Goal: Task Accomplishment & Management: Manage account settings

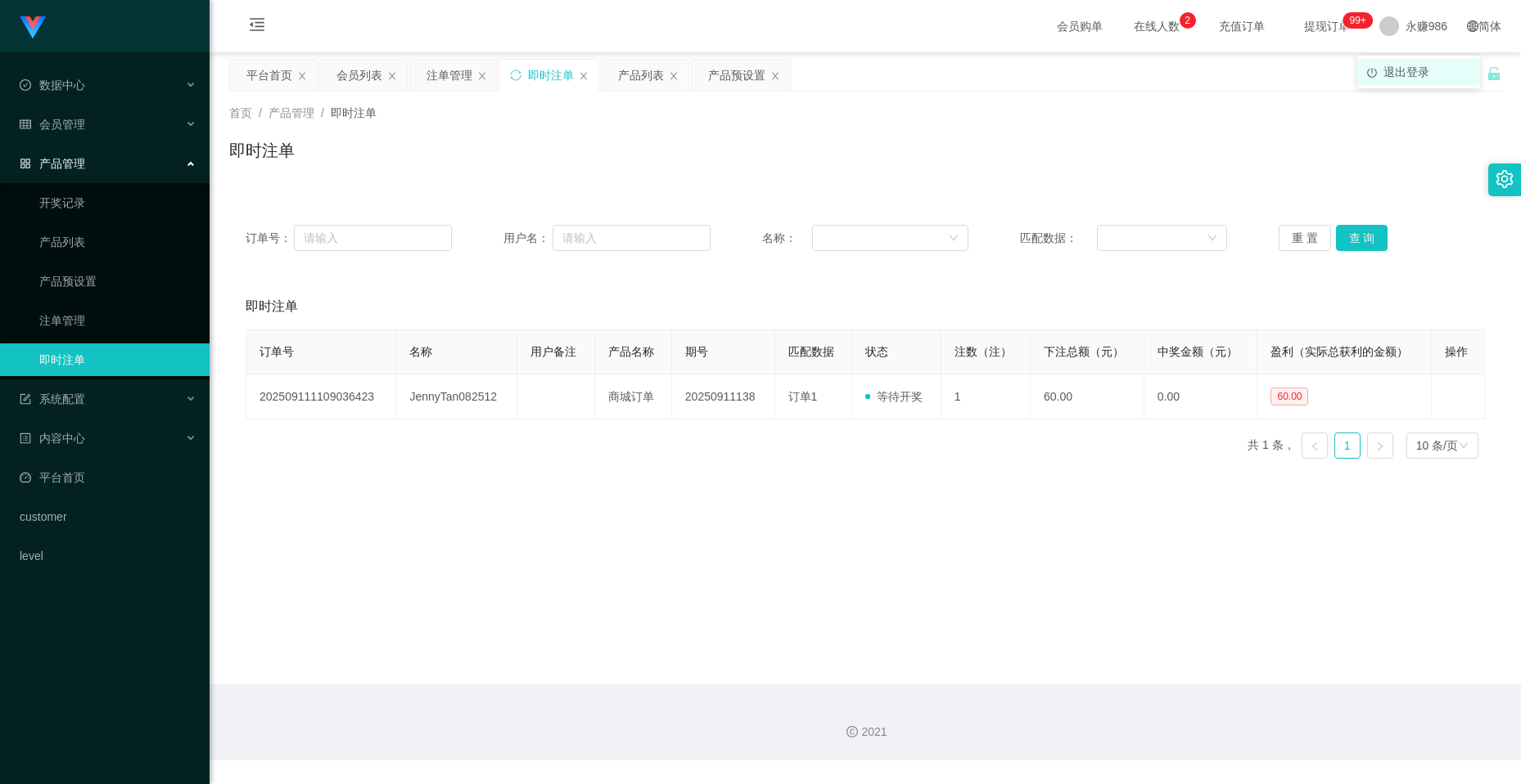
click at [1410, 62] on li "退出登录" at bounding box center [1418, 71] width 123 height 26
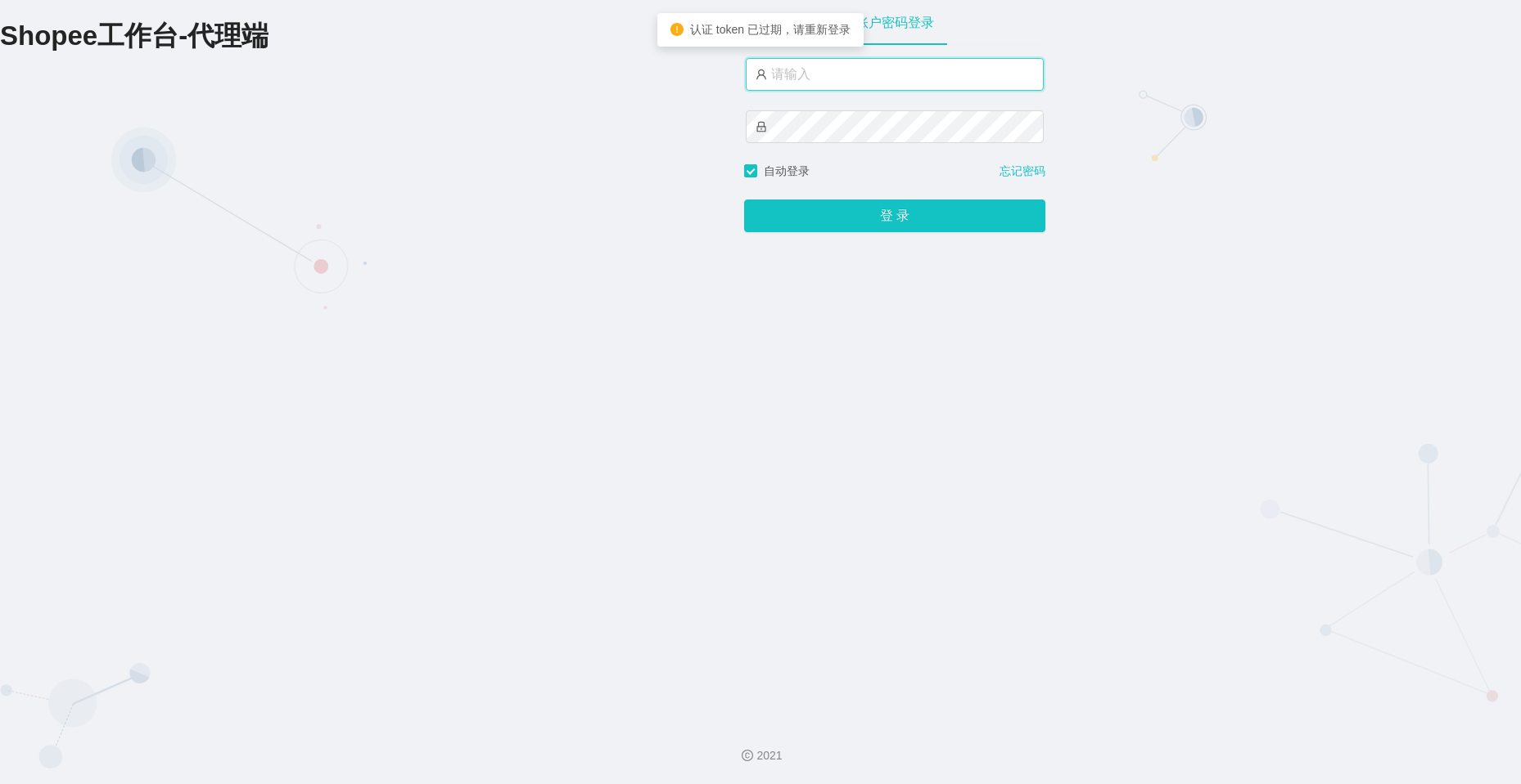
click at [829, 61] on input "text" at bounding box center [894, 75] width 298 height 33
click at [828, 62] on input "text" at bounding box center [894, 75] width 298 height 33
type input "永赚981"
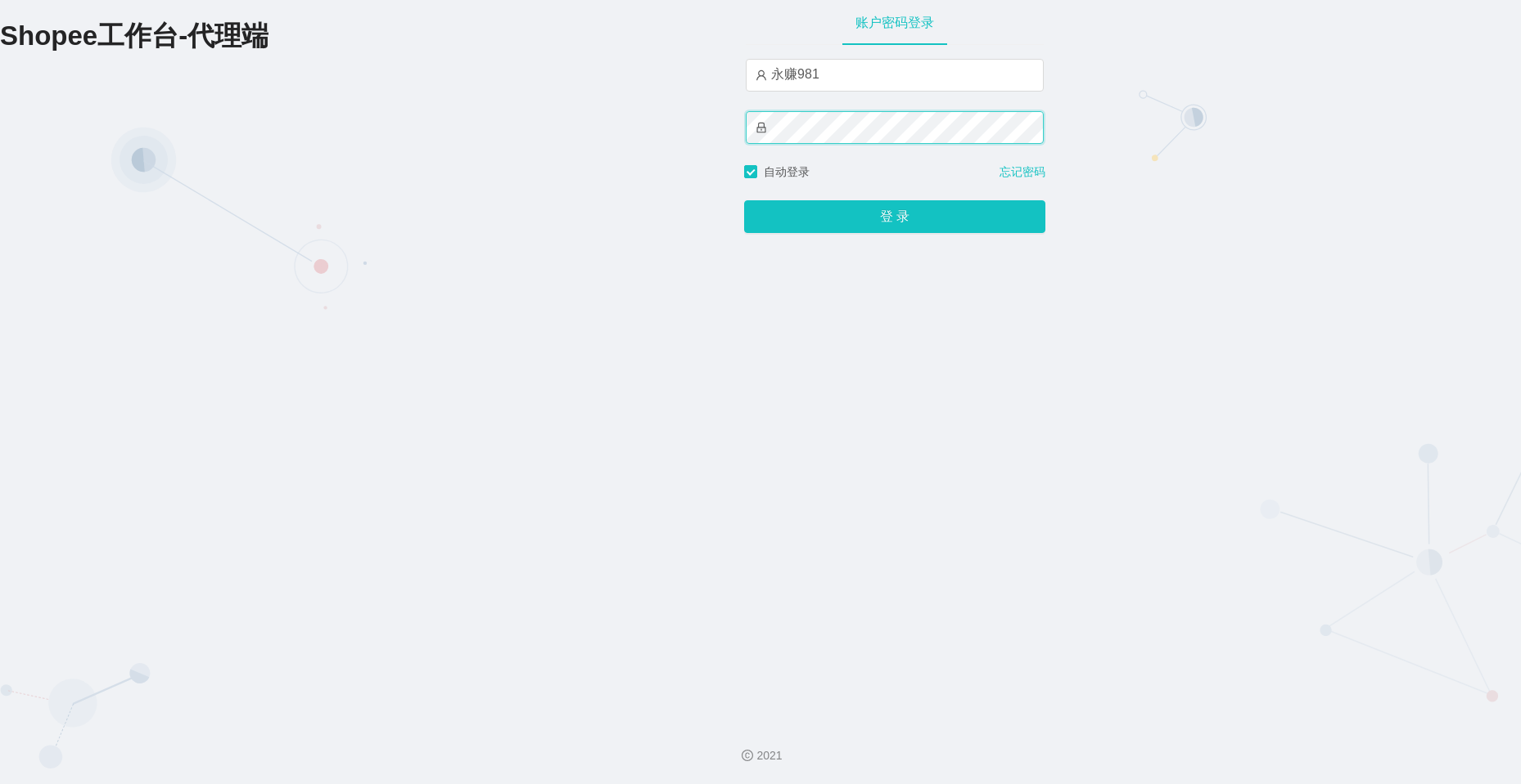
click at [744, 200] on button "登 录" at bounding box center [895, 217] width 301 height 33
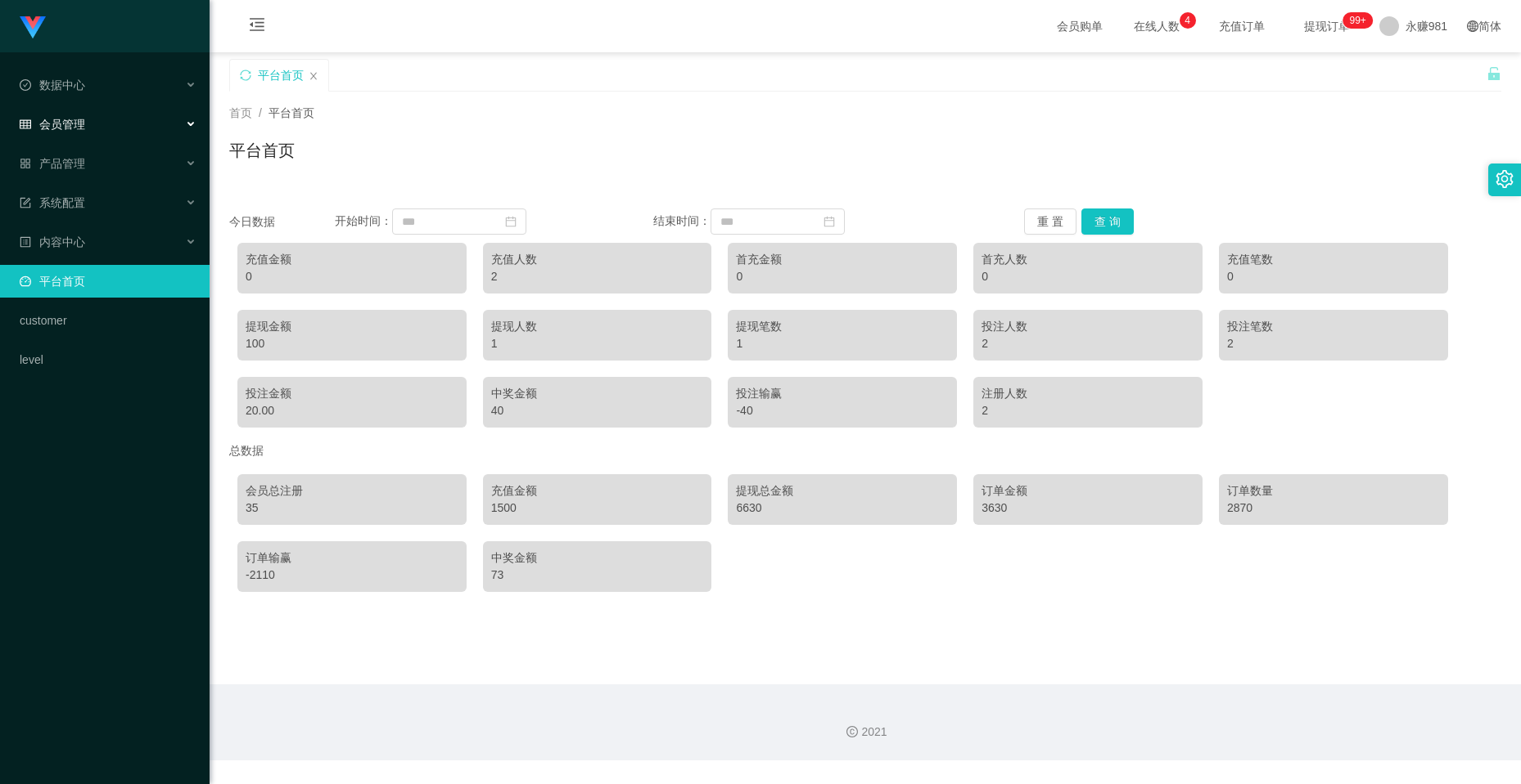
click at [122, 124] on div "会员管理" at bounding box center [105, 125] width 209 height 33
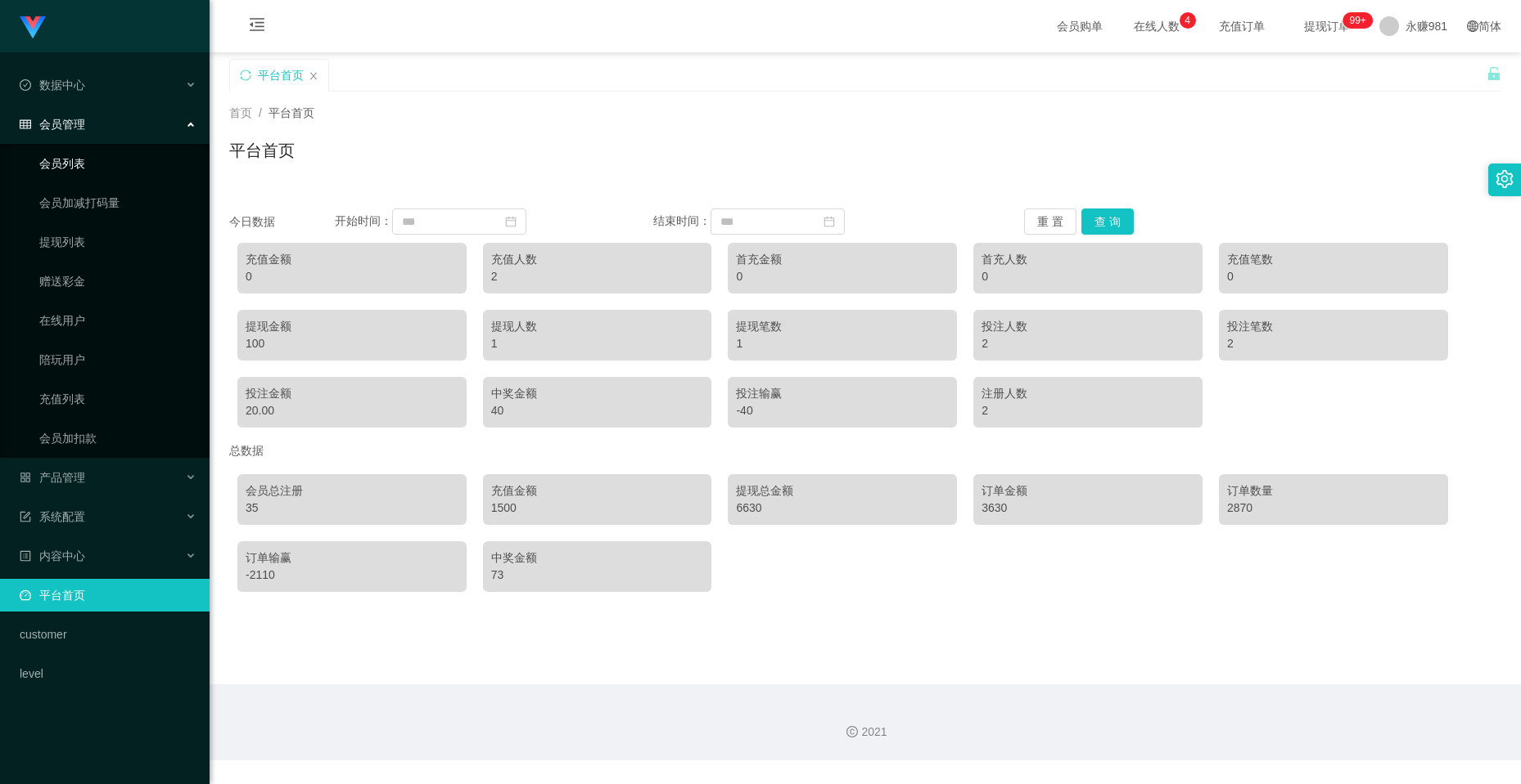
click at [86, 161] on link "会员列表" at bounding box center [118, 164] width 157 height 33
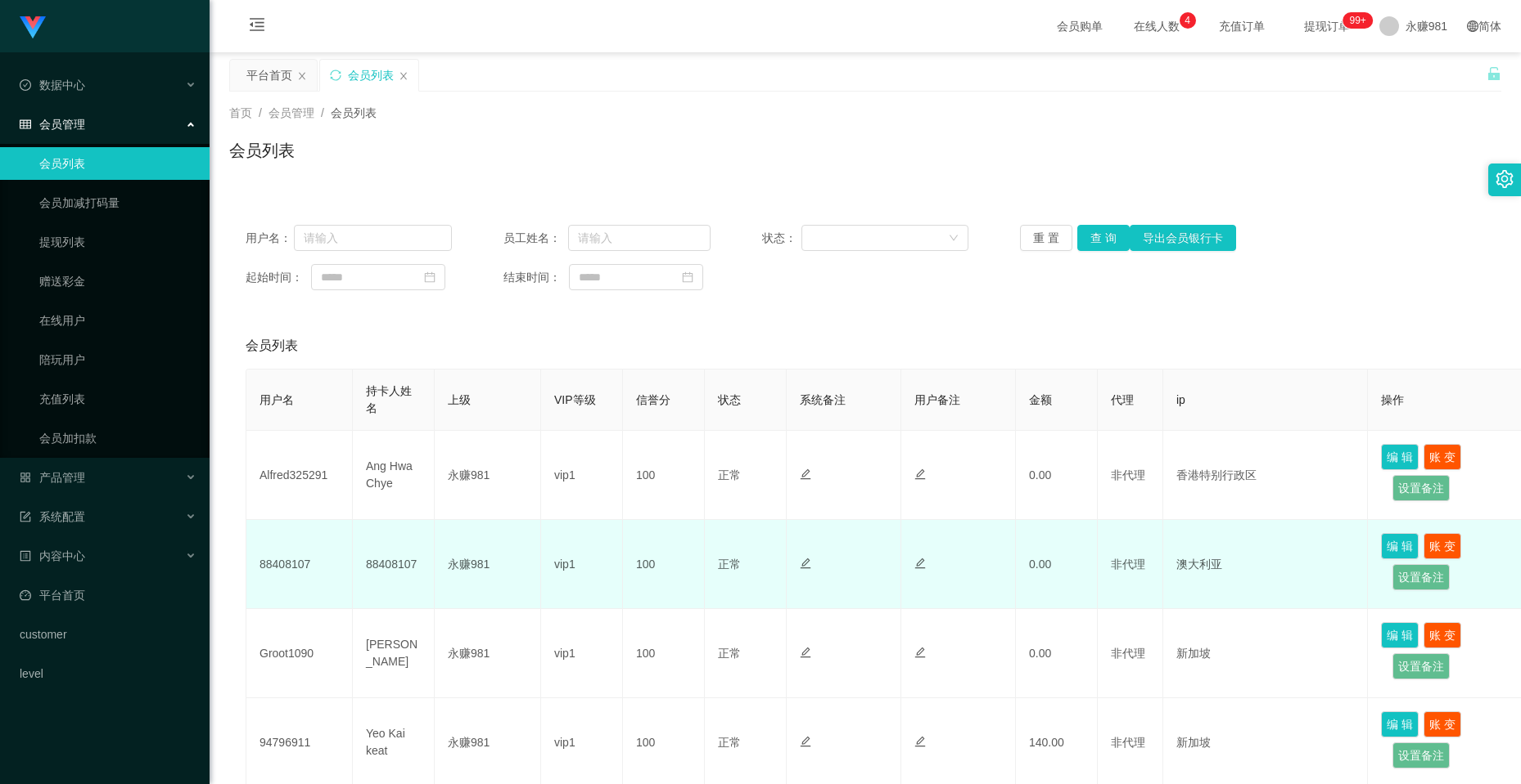
click at [261, 552] on td "88408107" at bounding box center [299, 565] width 106 height 89
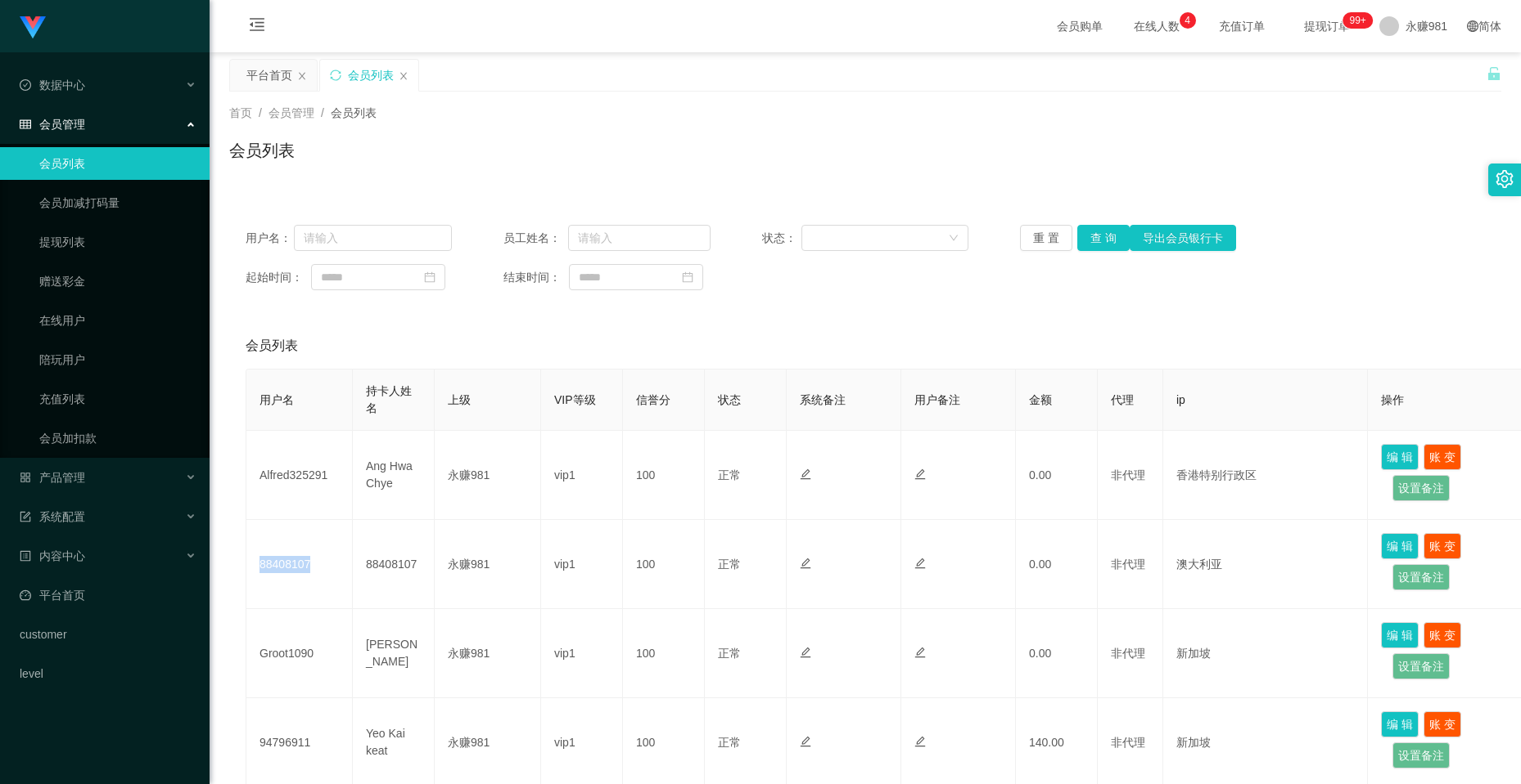
copy td "88408107"
click at [1101, 231] on button "查 询" at bounding box center [1103, 238] width 53 height 26
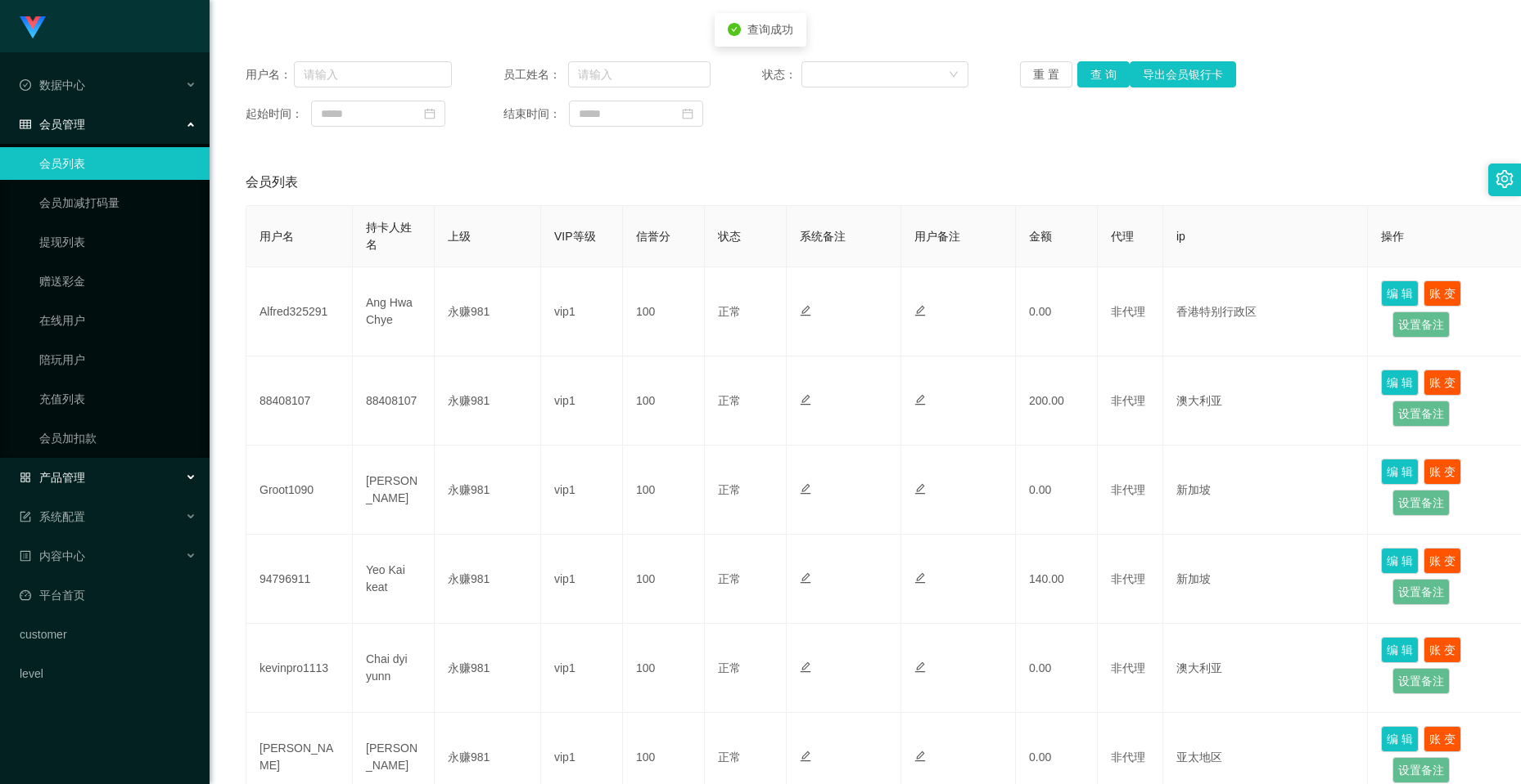
click at [116, 490] on div "产品管理" at bounding box center [105, 477] width 209 height 33
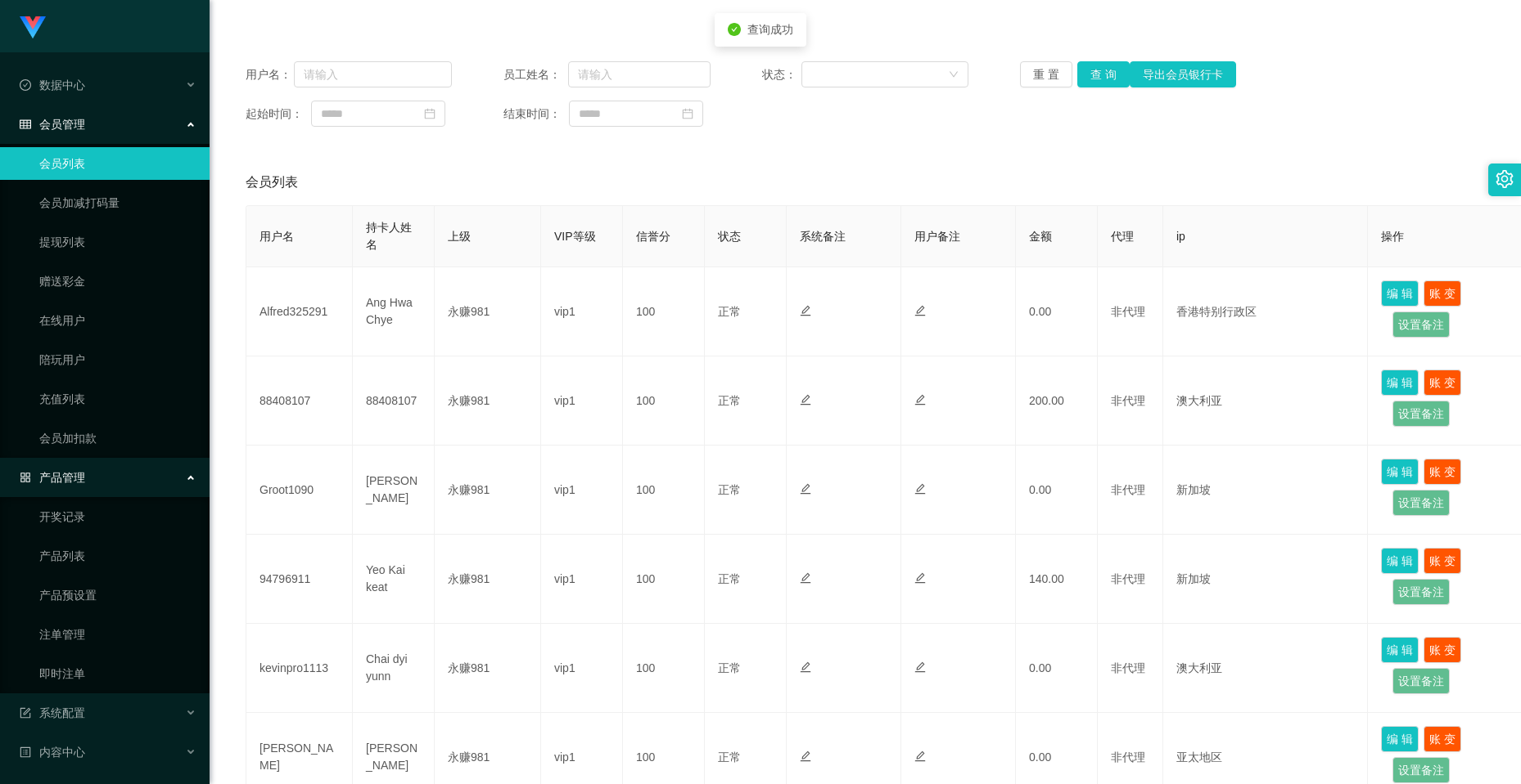
scroll to position [119, 0]
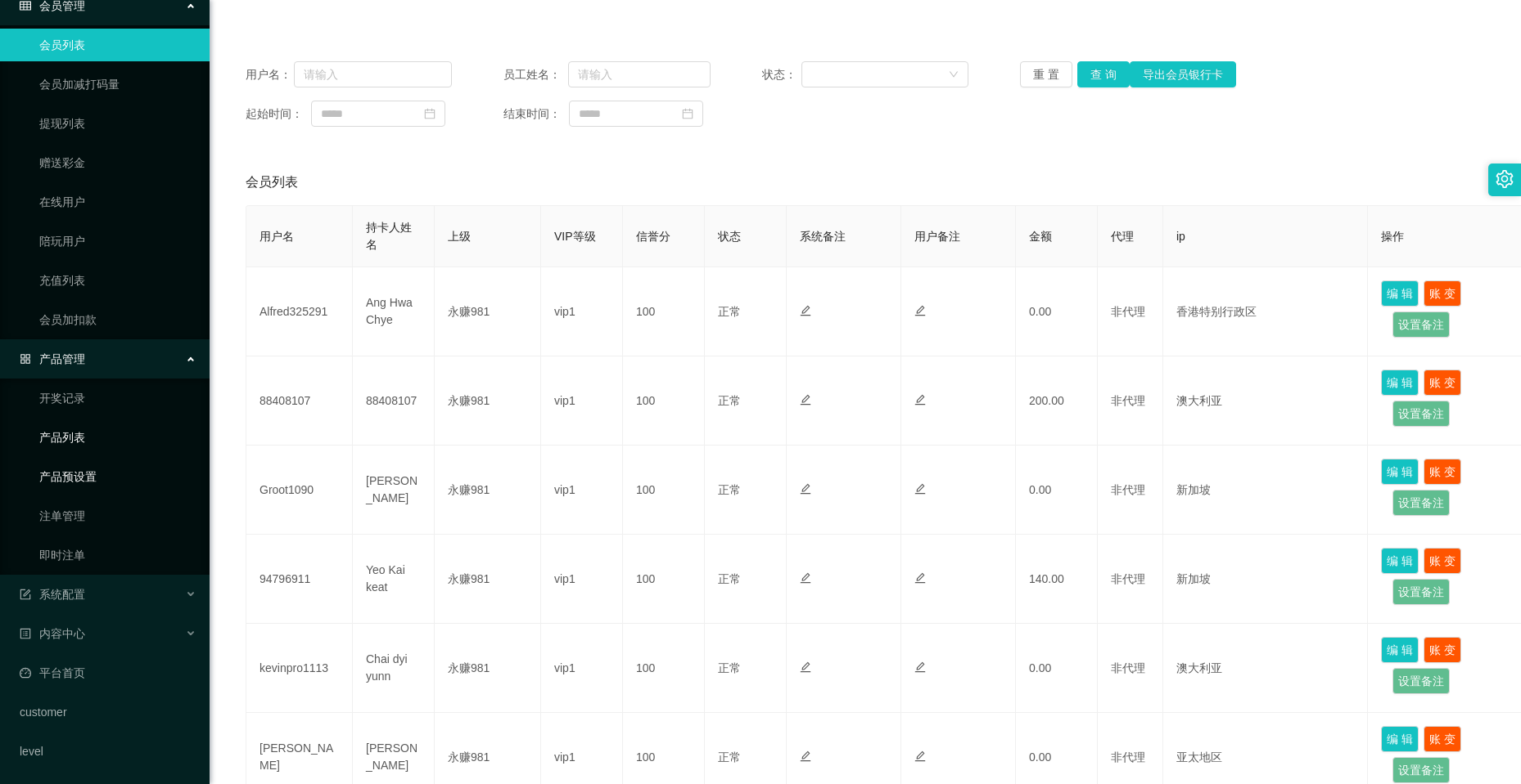
click at [92, 467] on link "产品预设置" at bounding box center [118, 476] width 157 height 33
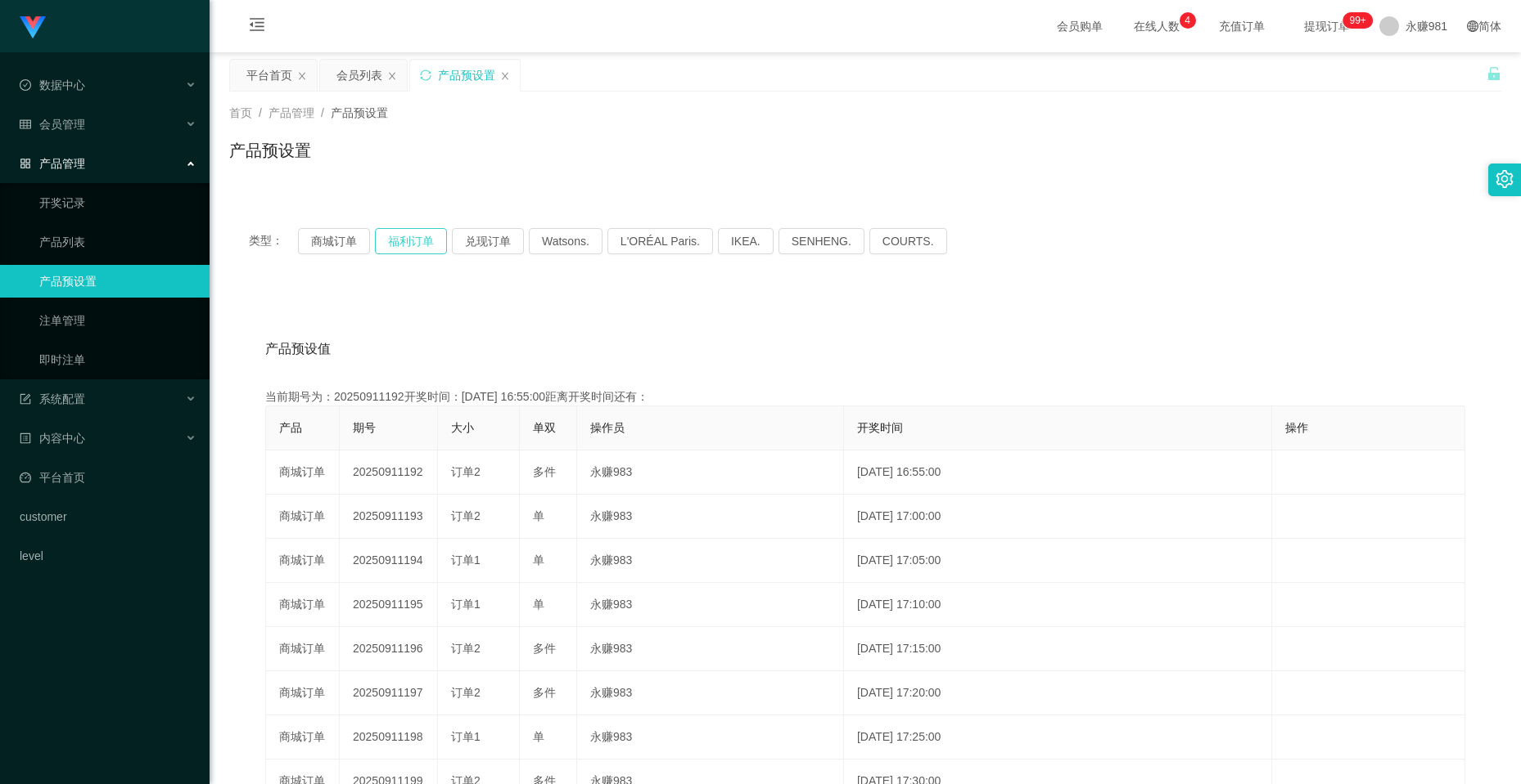
click at [399, 238] on button "福利订单" at bounding box center [410, 241] width 72 height 26
click at [343, 242] on button "商城订单" at bounding box center [334, 241] width 72 height 26
click at [404, 242] on button "福利订单" at bounding box center [410, 241] width 72 height 26
click at [385, 237] on button "福利订单" at bounding box center [410, 241] width 72 height 26
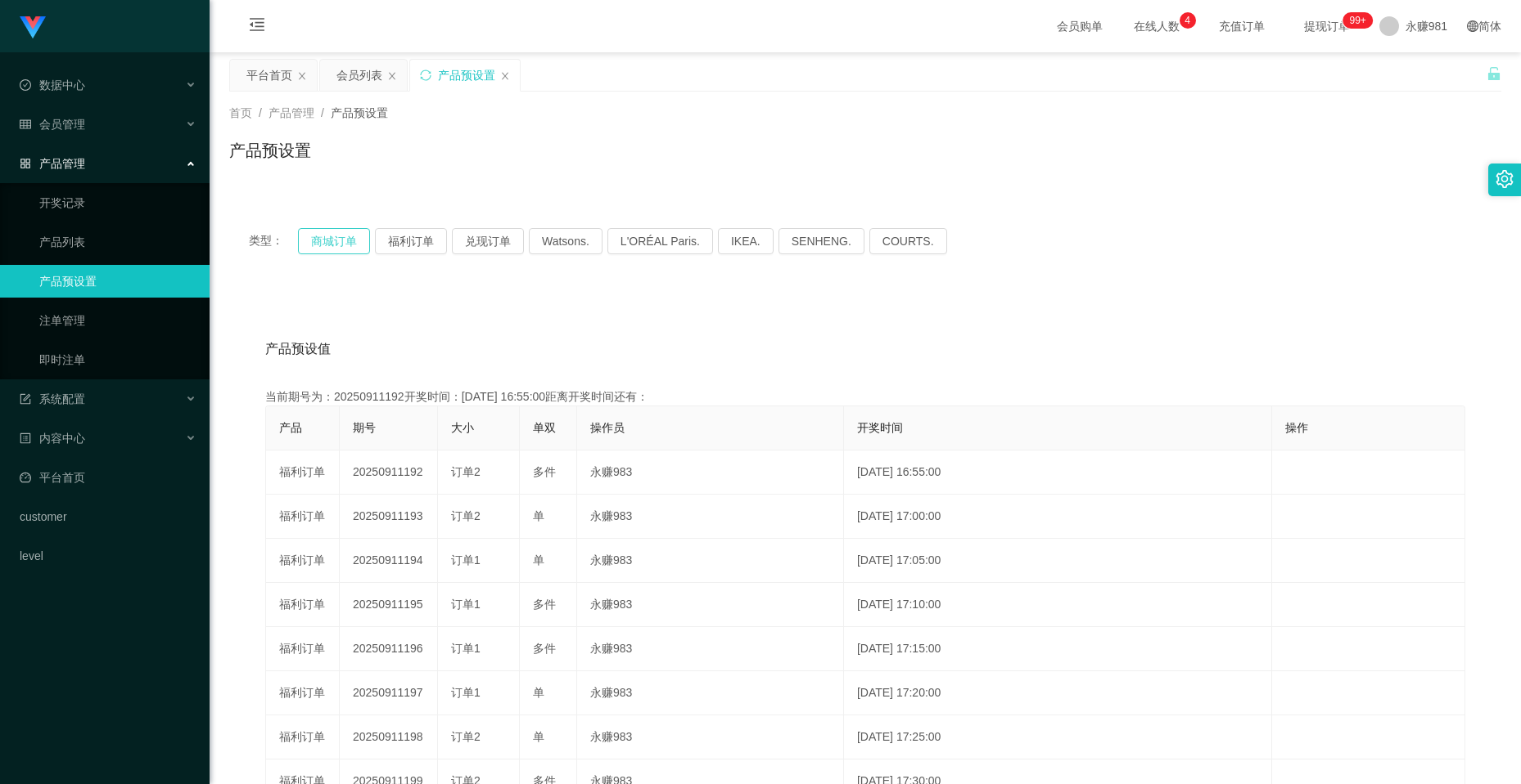
click at [318, 239] on button "商城订单" at bounding box center [334, 241] width 72 height 26
click at [399, 231] on button "福利订单" at bounding box center [410, 241] width 72 height 26
click at [313, 227] on div "类型： 商城订单 福利订单 兑现订单 Watsons. L'ORÉAL Paris. IKEA. [GEOGRAPHIC_DATA]. COURTS." at bounding box center [865, 242] width 1272 height 65
click at [388, 220] on div "类型： 商城订单 福利订单 兑现订单 Watsons. L'ORÉAL Paris. IKEA. [GEOGRAPHIC_DATA]. COURTS." at bounding box center [865, 242] width 1272 height 65
click at [405, 217] on div "类型： 商城订单 福利订单 兑现订单 Watsons. L'ORÉAL Paris. IKEA. [GEOGRAPHIC_DATA]. COURTS." at bounding box center [865, 242] width 1272 height 65
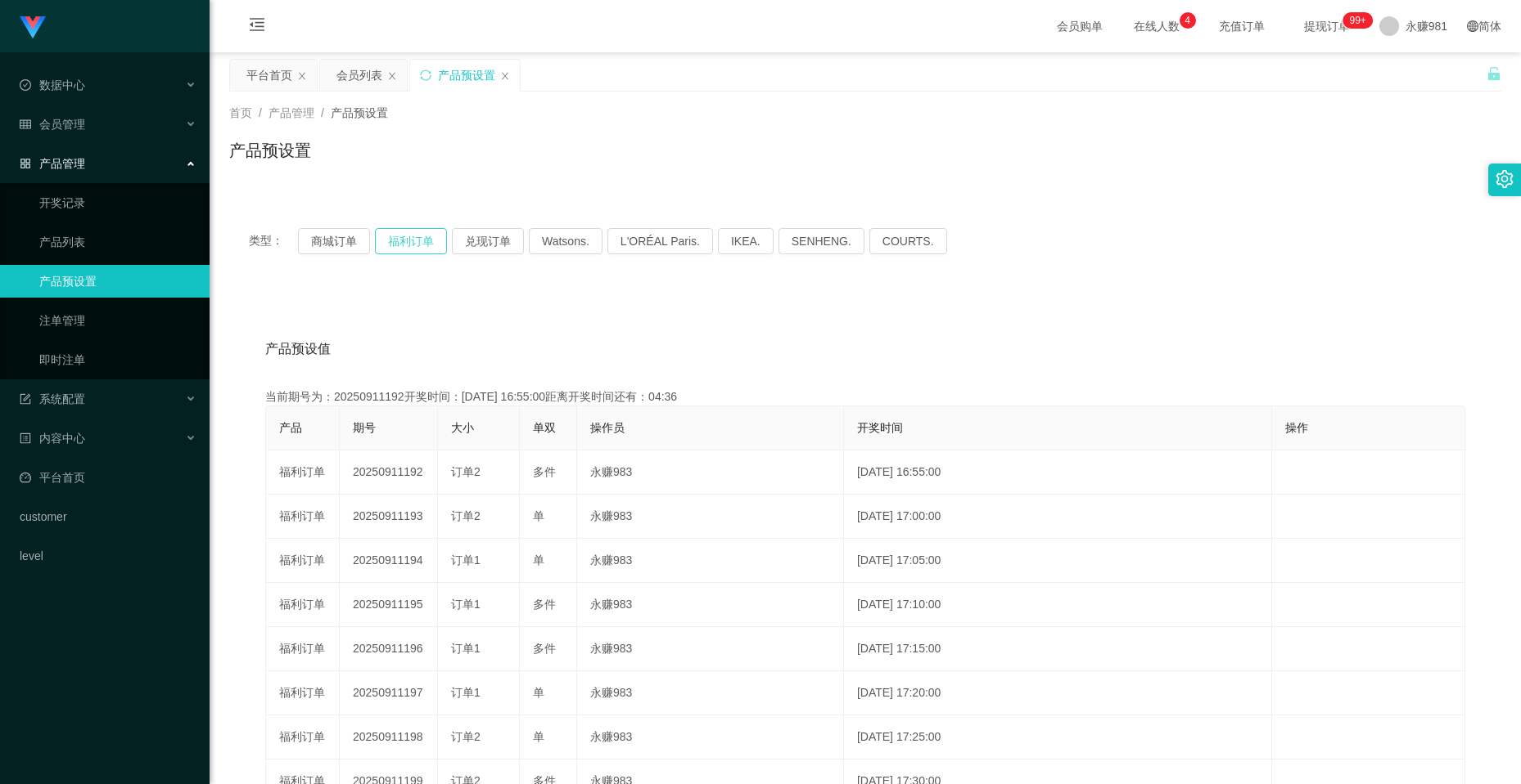
drag, startPoint x: 405, startPoint y: 237, endPoint x: 396, endPoint y: 238, distance: 9.1
click at [405, 237] on button "福利订单" at bounding box center [410, 241] width 72 height 26
click at [338, 237] on button "商城订单" at bounding box center [334, 241] width 72 height 26
click at [410, 228] on button "福利订单" at bounding box center [410, 241] width 72 height 26
drag, startPoint x: 291, startPoint y: 237, endPoint x: 327, endPoint y: 237, distance: 36.0
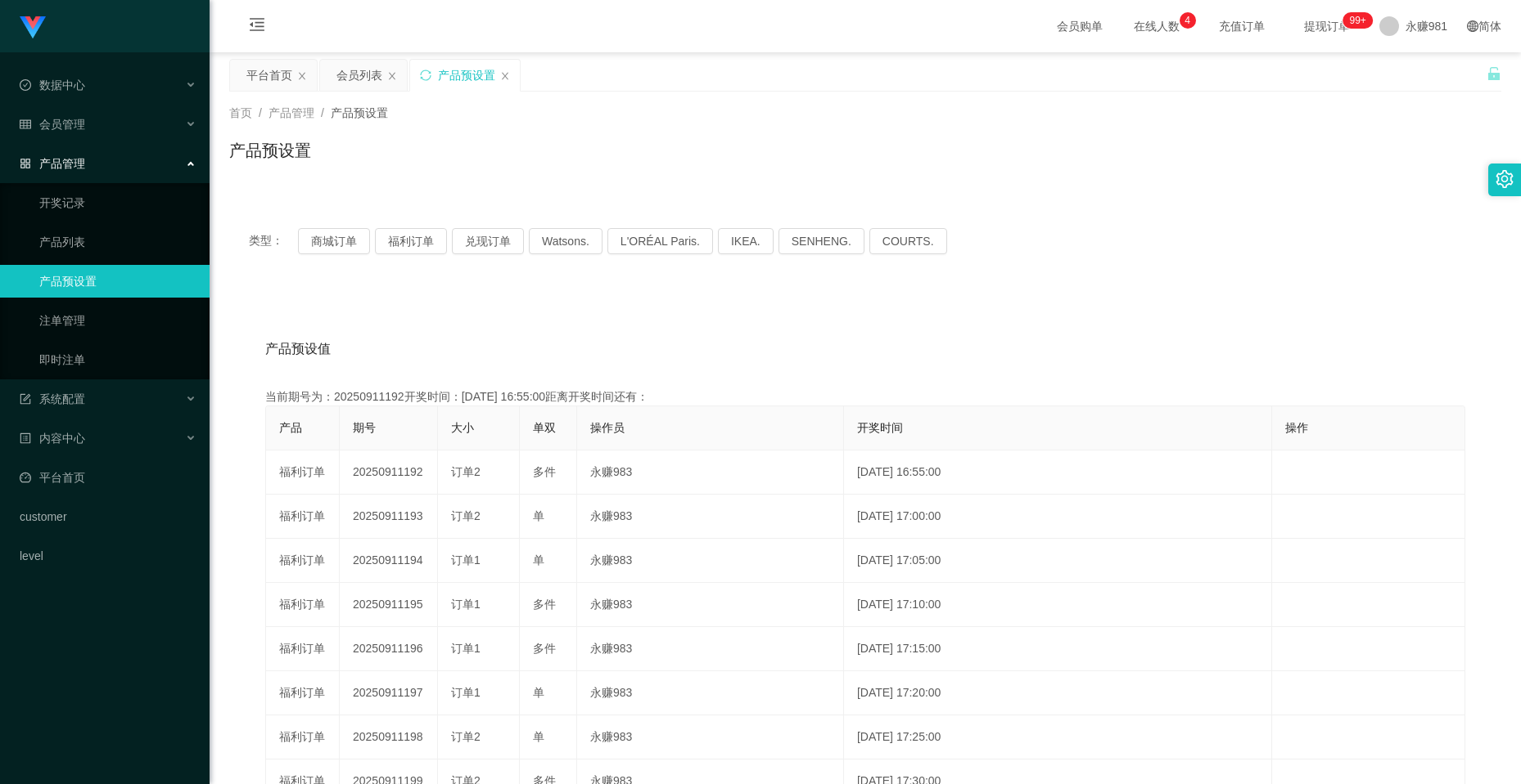
click at [290, 237] on span "类型：" at bounding box center [272, 241] width 49 height 26
click at [331, 238] on button "商城订单" at bounding box center [334, 241] width 72 height 26
click at [417, 237] on button "福利订单" at bounding box center [410, 241] width 72 height 26
click at [345, 240] on button "商城订单" at bounding box center [334, 241] width 72 height 26
click at [399, 241] on button "福利订单" at bounding box center [410, 241] width 72 height 26
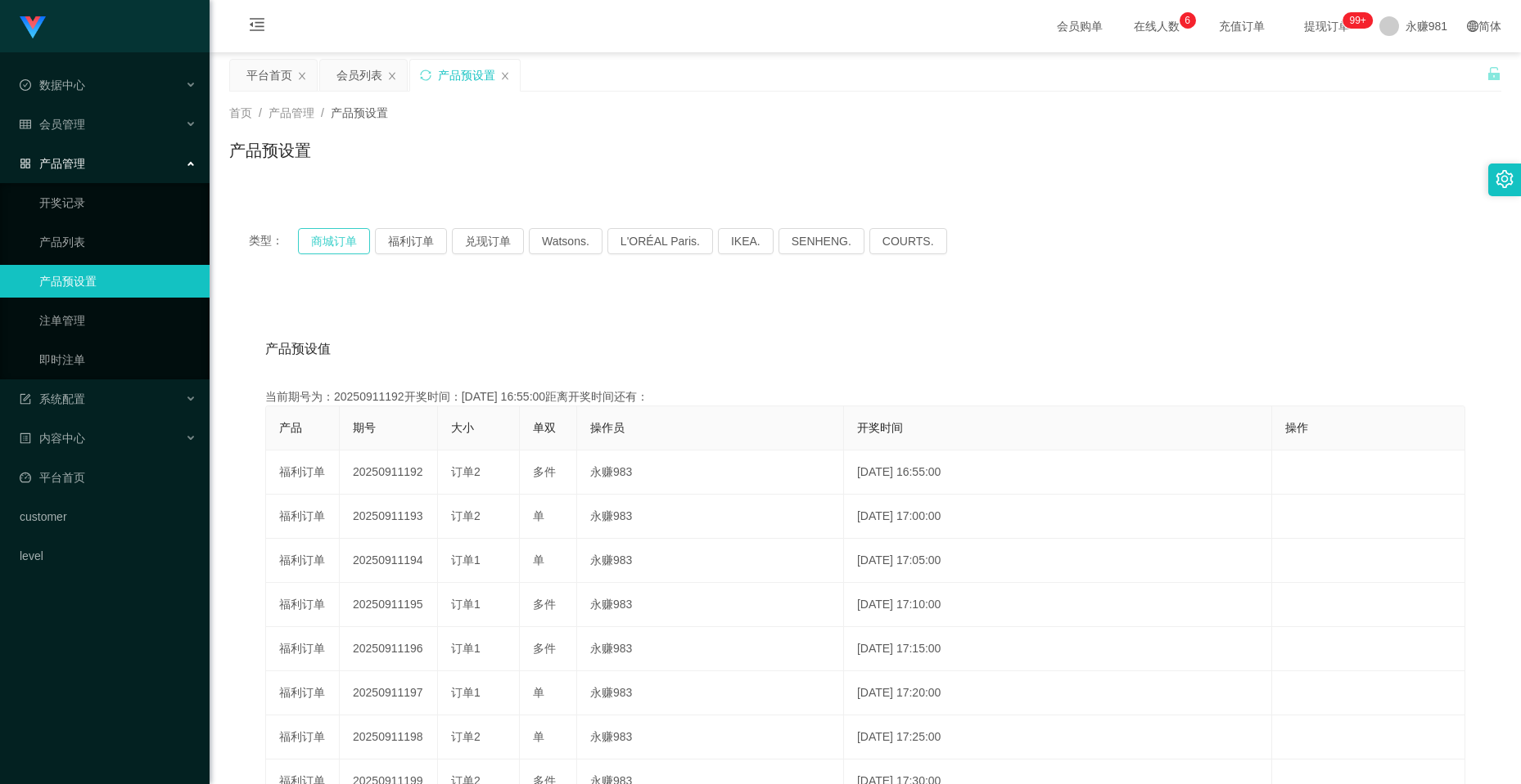
click at [342, 242] on button "商城订单" at bounding box center [334, 241] width 72 height 26
click at [388, 242] on button "福利订单" at bounding box center [410, 241] width 72 height 26
drag, startPoint x: 327, startPoint y: 242, endPoint x: 336, endPoint y: 245, distance: 9.5
click at [330, 242] on button "商城订单" at bounding box center [334, 241] width 72 height 26
click at [383, 247] on button "福利订单" at bounding box center [410, 241] width 72 height 26
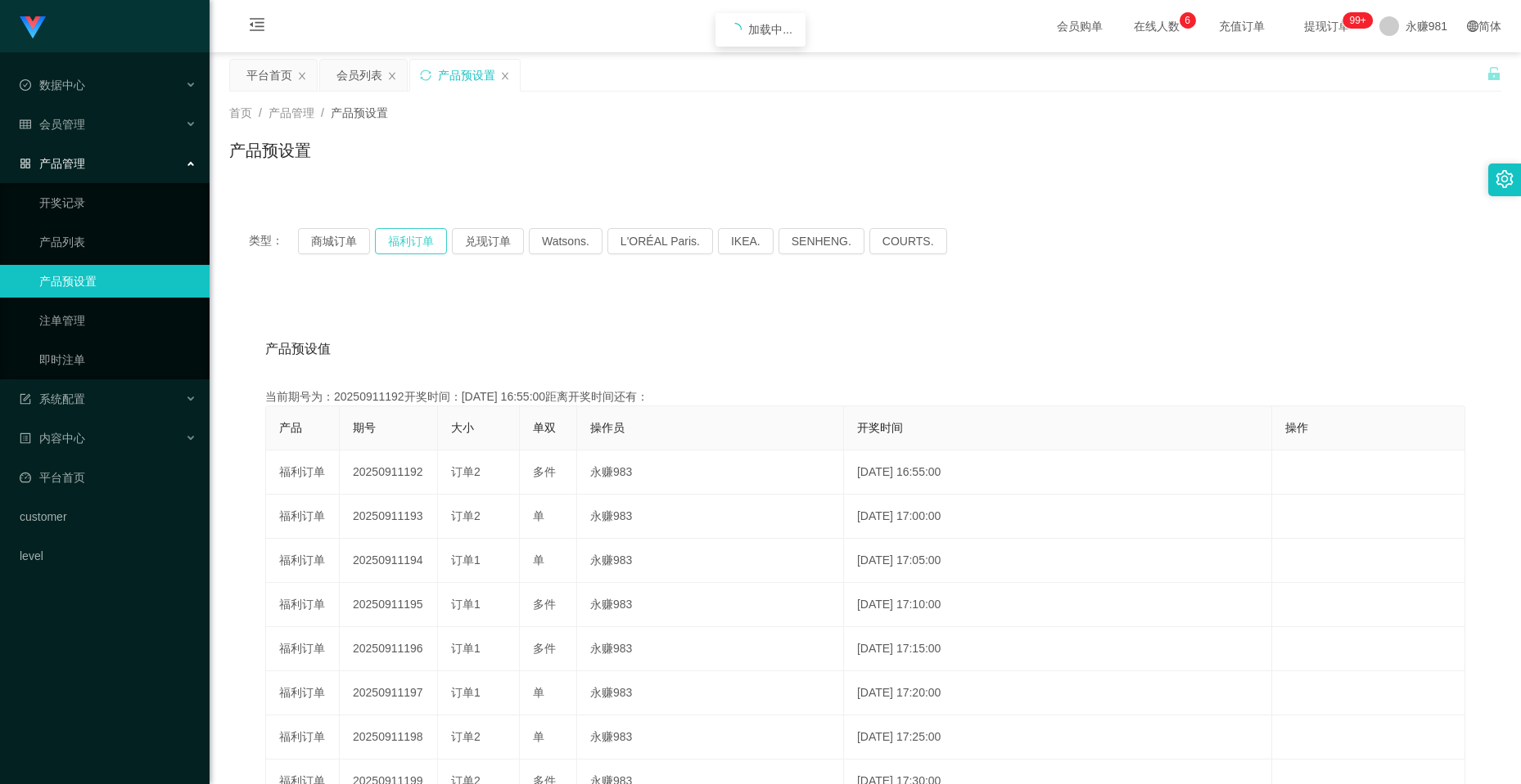
click at [383, 247] on button "福利订单" at bounding box center [410, 241] width 72 height 26
click at [355, 247] on button "商城订单" at bounding box center [334, 241] width 72 height 26
click at [414, 248] on button "福利订单" at bounding box center [410, 241] width 72 height 26
click at [328, 240] on button "商城订单" at bounding box center [334, 241] width 72 height 26
click at [424, 237] on button "福利订单" at bounding box center [410, 241] width 72 height 26
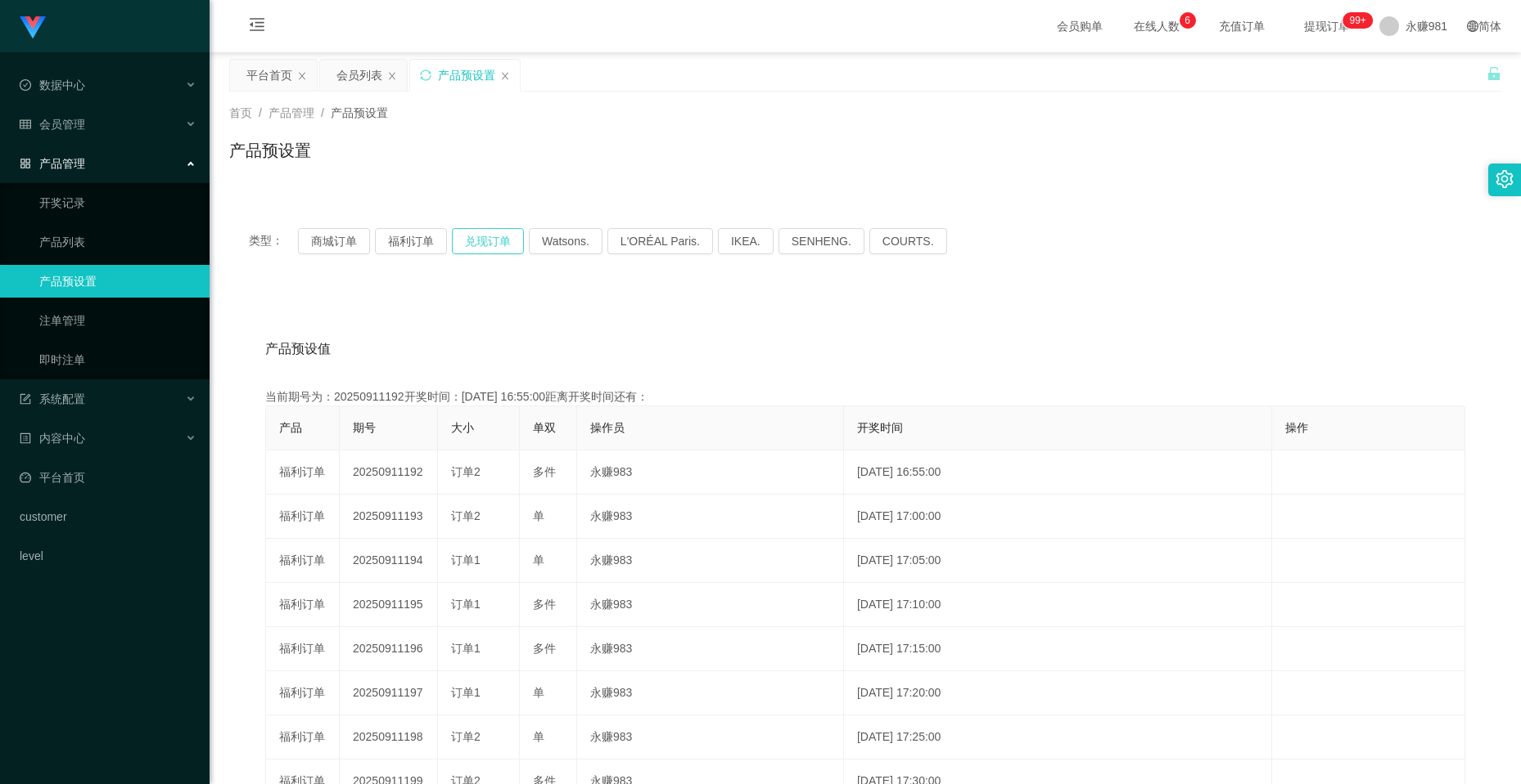
click at [485, 239] on button "兑现订单" at bounding box center [487, 241] width 72 height 26
click at [390, 234] on button "福利订单" at bounding box center [410, 241] width 72 height 26
click at [357, 240] on button "商城订单" at bounding box center [334, 241] width 72 height 26
click at [424, 242] on button "福利订单" at bounding box center [410, 241] width 72 height 26
drag, startPoint x: 301, startPoint y: 242, endPoint x: 324, endPoint y: 242, distance: 23.0
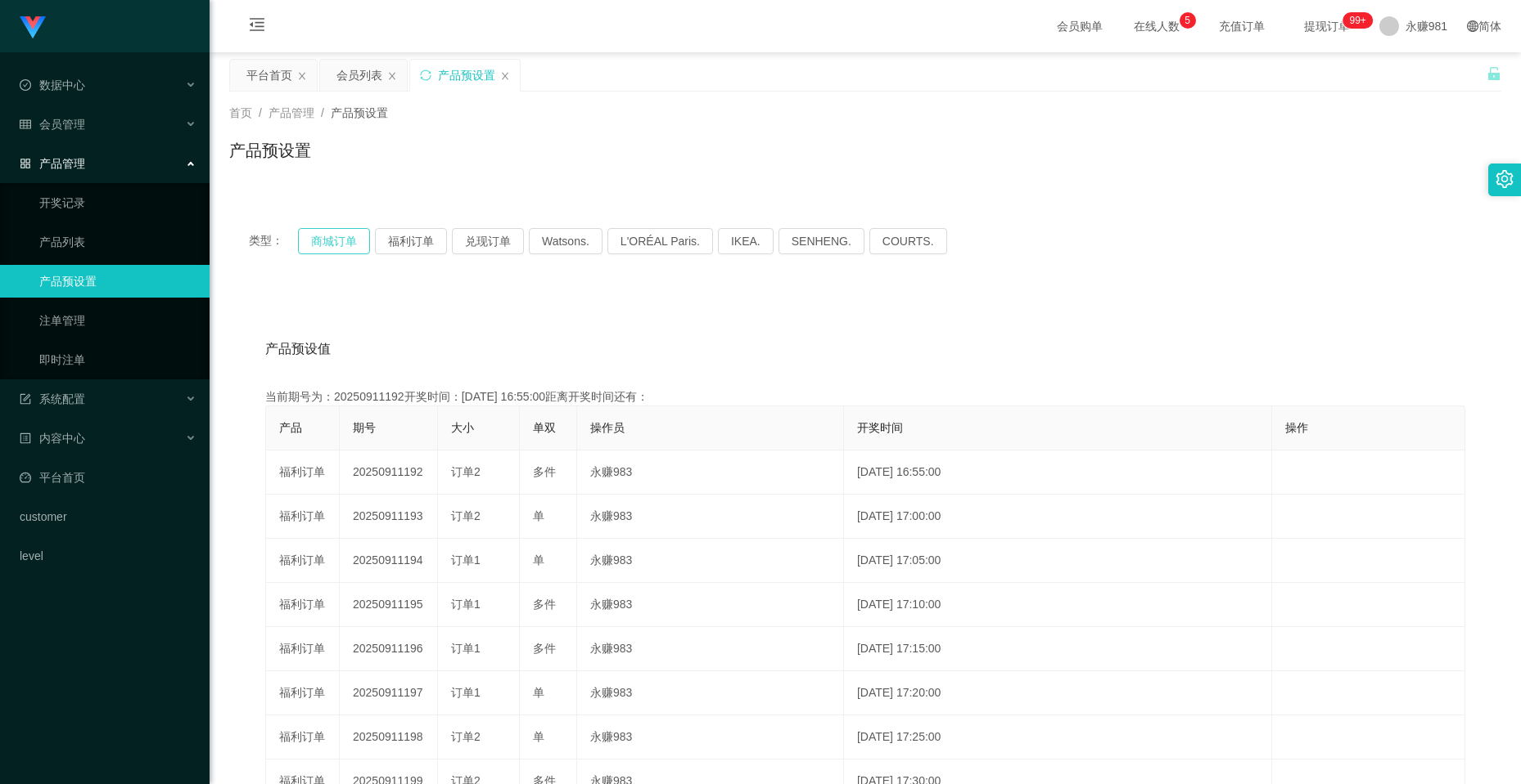
click at [307, 242] on button "商城订单" at bounding box center [334, 241] width 72 height 26
click at [405, 235] on button "福利订单" at bounding box center [410, 241] width 72 height 26
click at [338, 235] on button "商城订单" at bounding box center [334, 241] width 72 height 26
click at [430, 236] on button "福利订单" at bounding box center [410, 241] width 72 height 26
click at [325, 237] on button "商城订单" at bounding box center [334, 241] width 72 height 26
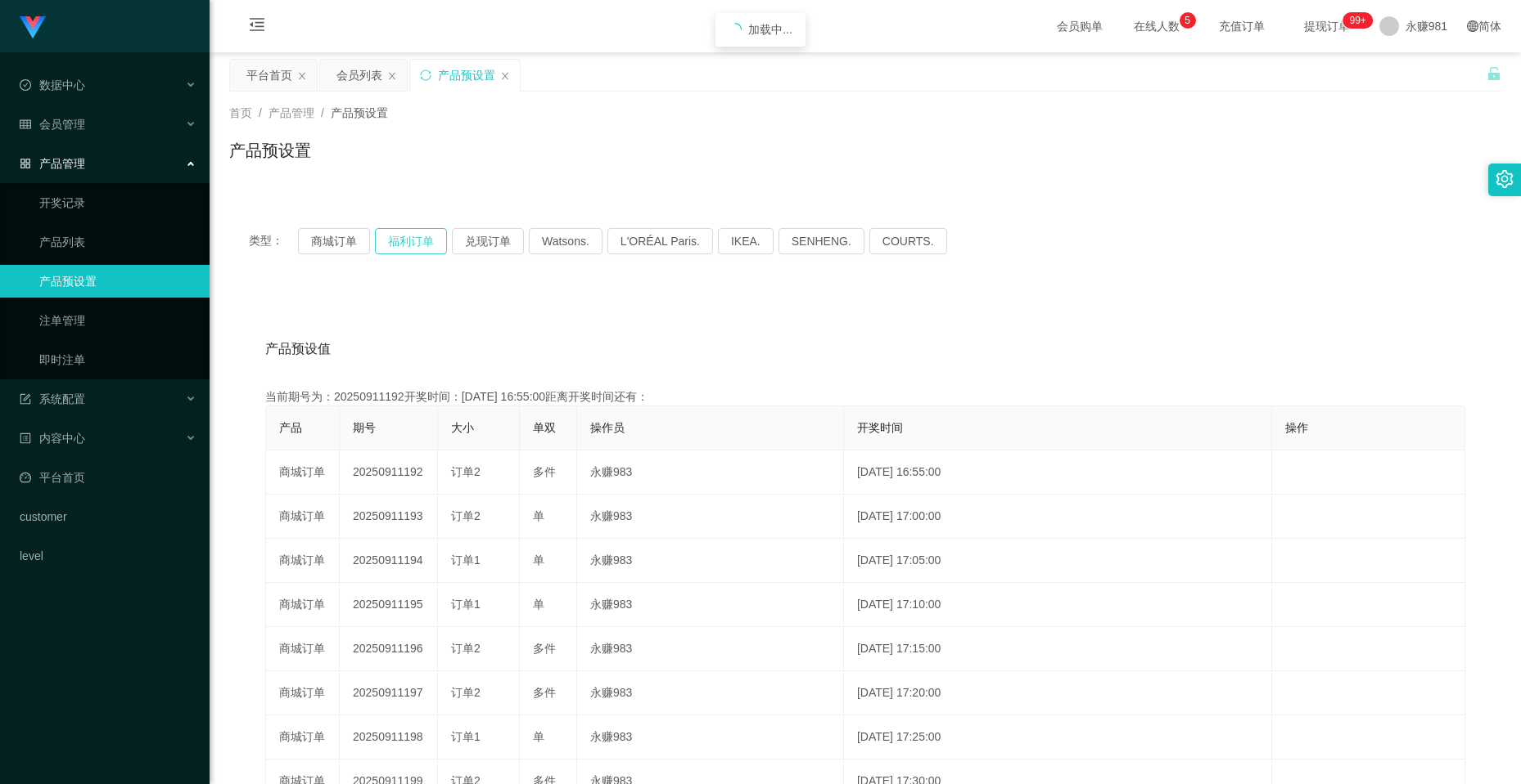
click at [424, 238] on button "福利订单" at bounding box center [410, 241] width 72 height 26
click at [329, 239] on button "商城订单" at bounding box center [334, 241] width 72 height 26
click at [393, 239] on button "福利订单" at bounding box center [410, 241] width 72 height 26
click at [318, 239] on button "商城订单" at bounding box center [334, 241] width 72 height 26
click at [409, 240] on button "福利订单" at bounding box center [410, 241] width 72 height 26
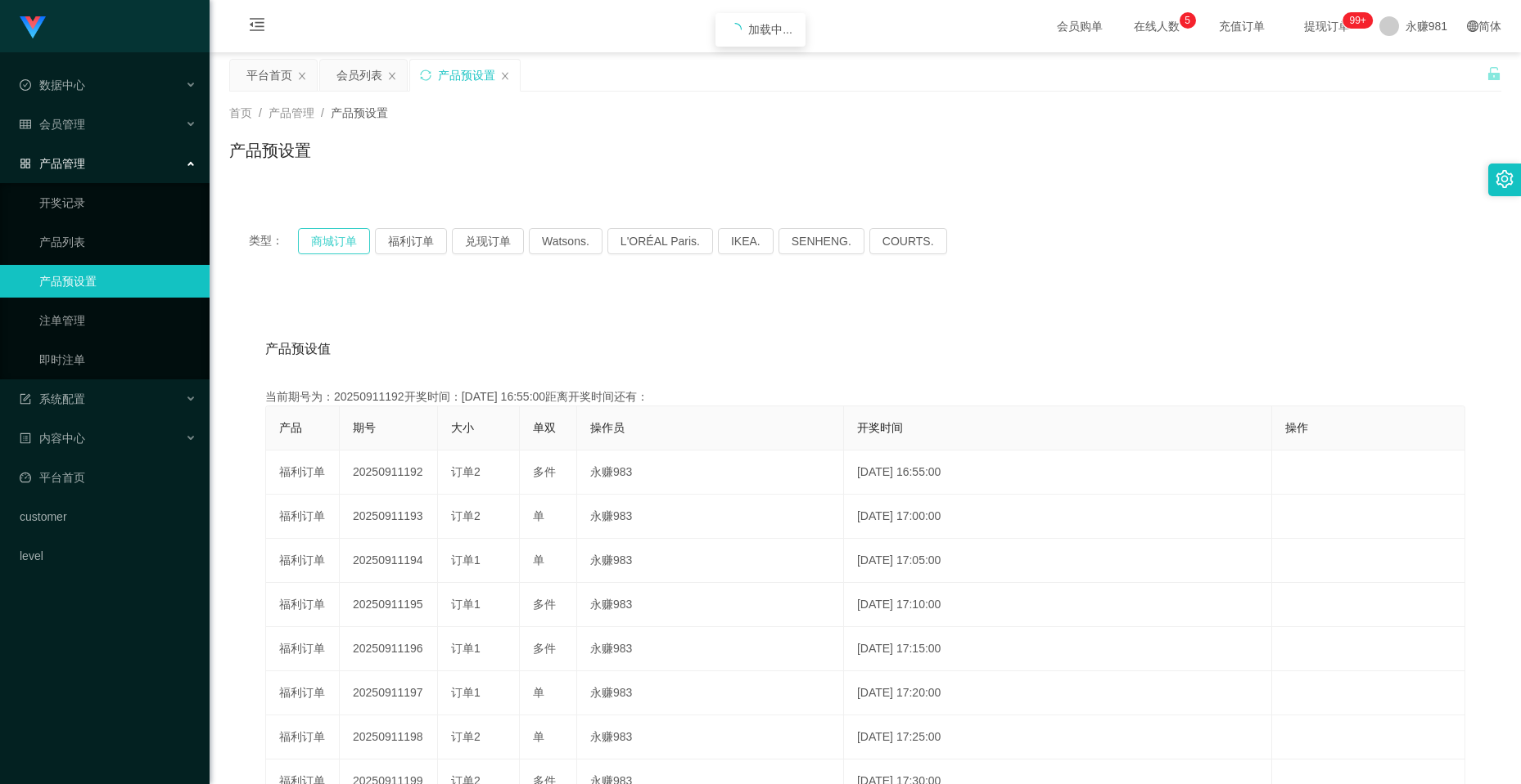
click at [332, 251] on button "商城订单" at bounding box center [334, 241] width 72 height 26
click at [386, 253] on button "福利订单" at bounding box center [410, 241] width 72 height 26
click at [315, 253] on button "商城订单" at bounding box center [334, 241] width 72 height 26
click at [388, 246] on button "福利订单" at bounding box center [410, 241] width 72 height 26
click at [334, 239] on button "商城订单" at bounding box center [334, 241] width 72 height 26
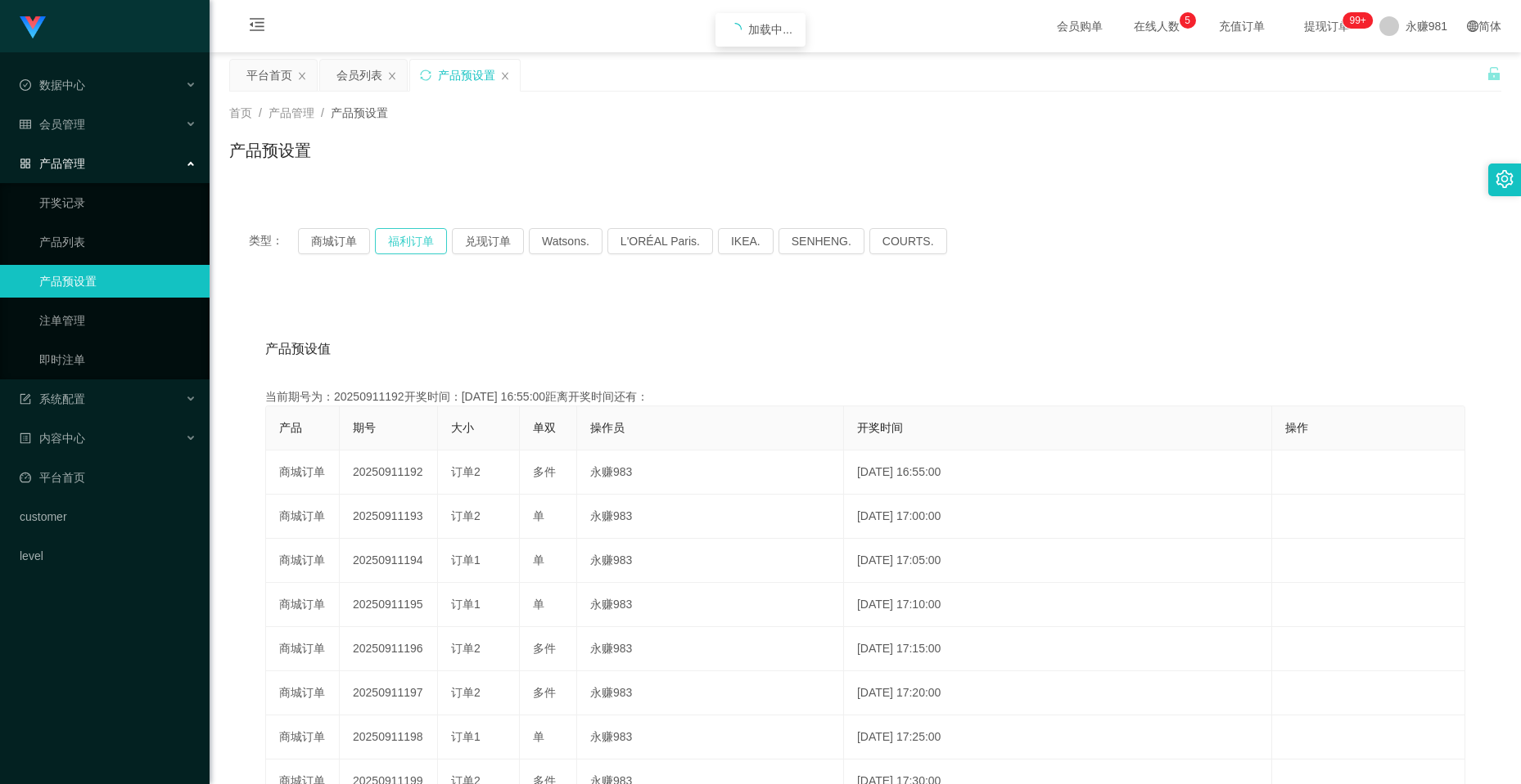
click at [423, 238] on button "福利订单" at bounding box center [410, 241] width 72 height 26
click at [368, 238] on button "商城订单" at bounding box center [334, 241] width 72 height 26
click at [298, 240] on button "商城订单" at bounding box center [334, 241] width 72 height 26
click at [418, 252] on button "福利订单" at bounding box center [410, 241] width 72 height 26
click at [142, 119] on div "会员管理" at bounding box center [105, 125] width 209 height 33
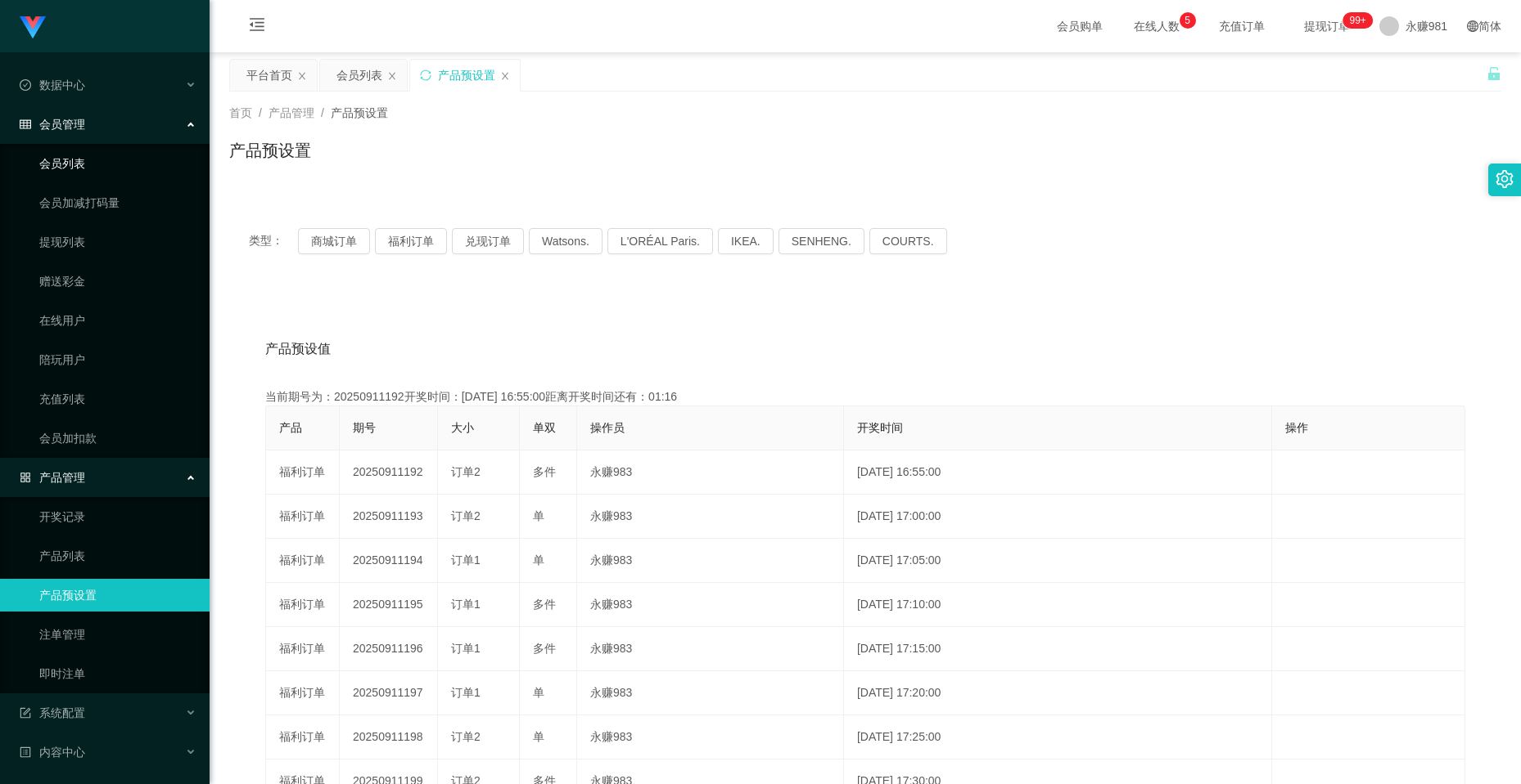
click at [129, 164] on link "会员列表" at bounding box center [118, 164] width 157 height 33
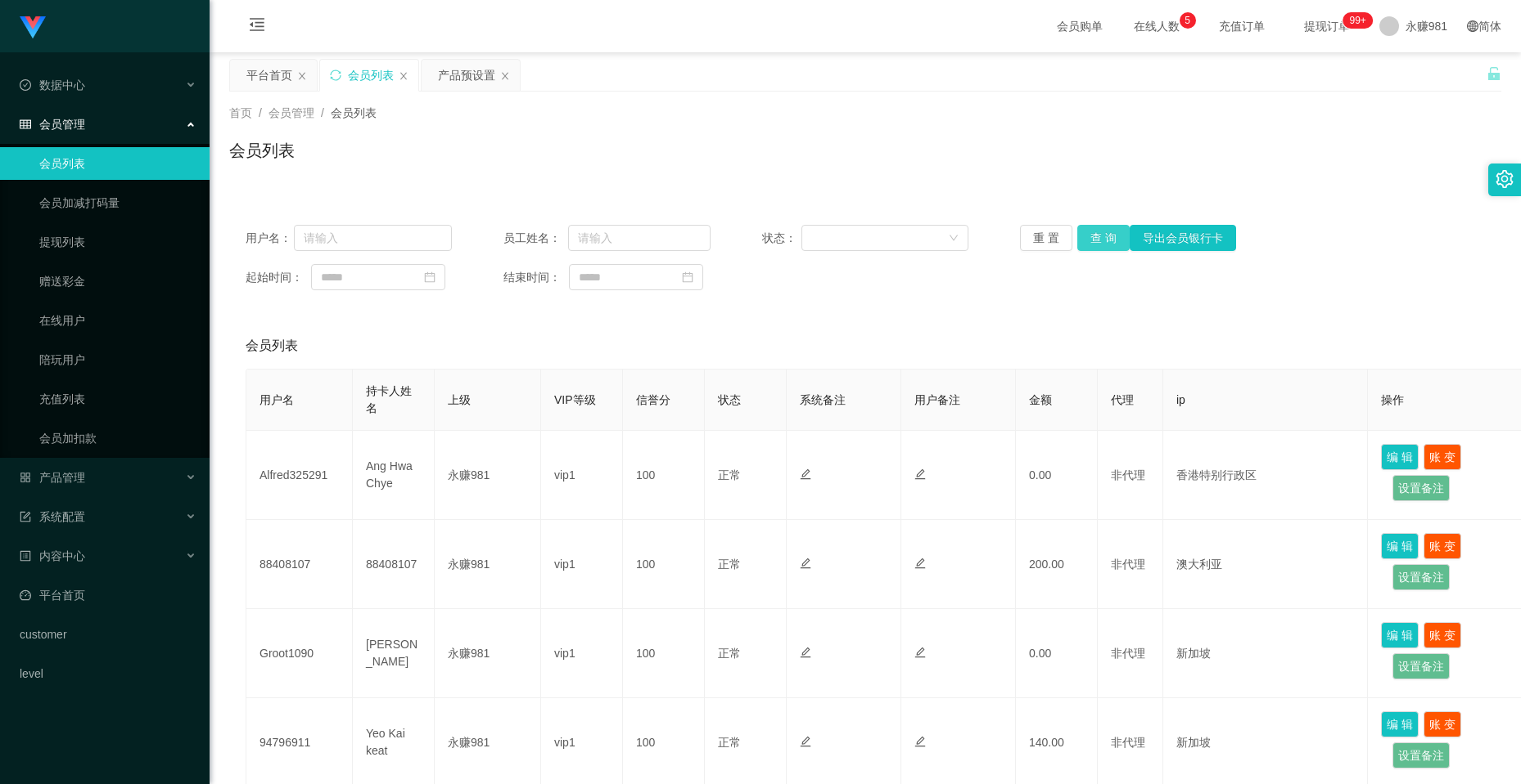
click at [1083, 235] on button "查 询" at bounding box center [1103, 238] width 53 height 26
click at [1083, 235] on div "重 置 查 询 导出会员银行卡" at bounding box center [1122, 238] width 206 height 26
click at [1083, 235] on button "查 询" at bounding box center [1103, 238] width 53 height 26
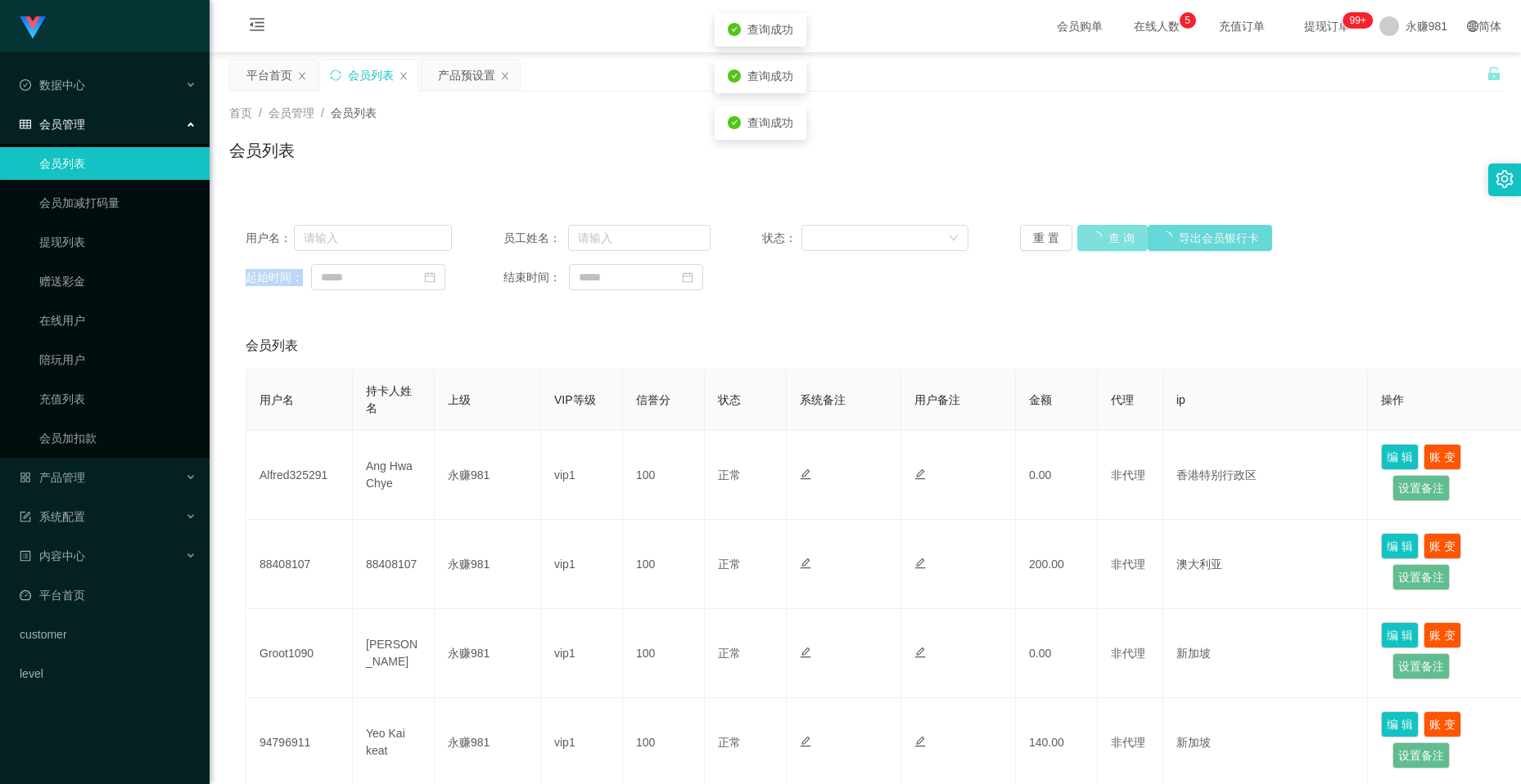
click at [1083, 235] on div "重 置 查 询 导出会员银行卡" at bounding box center [1122, 238] width 206 height 26
click at [1083, 235] on button "查 询" at bounding box center [1103, 238] width 53 height 26
click at [1083, 235] on div "重 置 查 询 导出会员银行卡" at bounding box center [1122, 238] width 206 height 26
click at [1083, 235] on button "查 询" at bounding box center [1103, 238] width 53 height 26
click at [1083, 235] on div "重 置 查 询 导出会员银行卡" at bounding box center [1122, 238] width 206 height 26
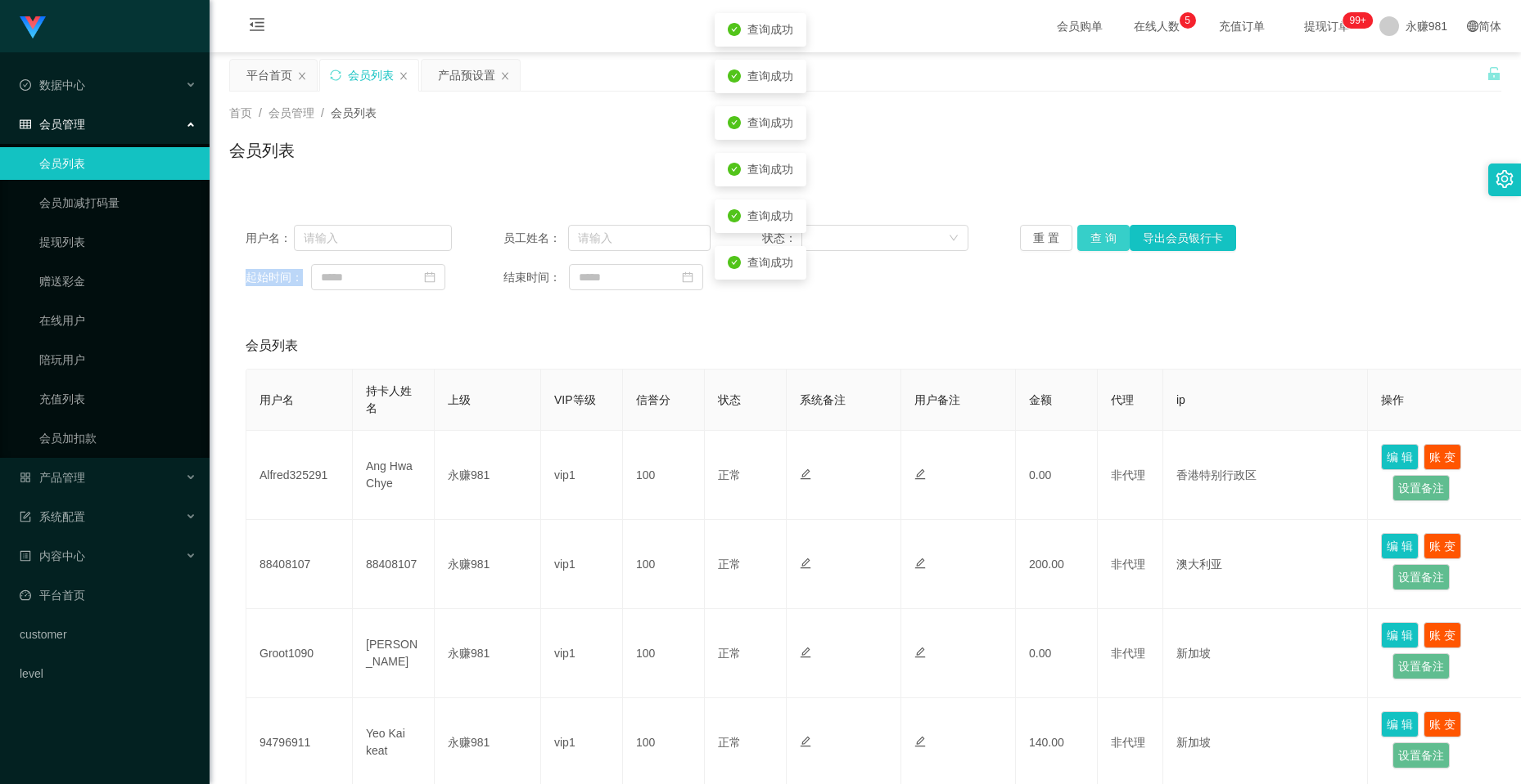
click at [1083, 235] on button "查 询" at bounding box center [1103, 238] width 53 height 26
click at [1083, 235] on div "重 置 查 询 导出会员银行卡" at bounding box center [1122, 238] width 206 height 26
click at [1083, 235] on button "查 询" at bounding box center [1103, 238] width 53 height 26
click at [1083, 235] on div "重 置 查 询 导出会员银行卡" at bounding box center [1122, 238] width 206 height 26
click at [1083, 235] on button "查 询" at bounding box center [1103, 238] width 53 height 26
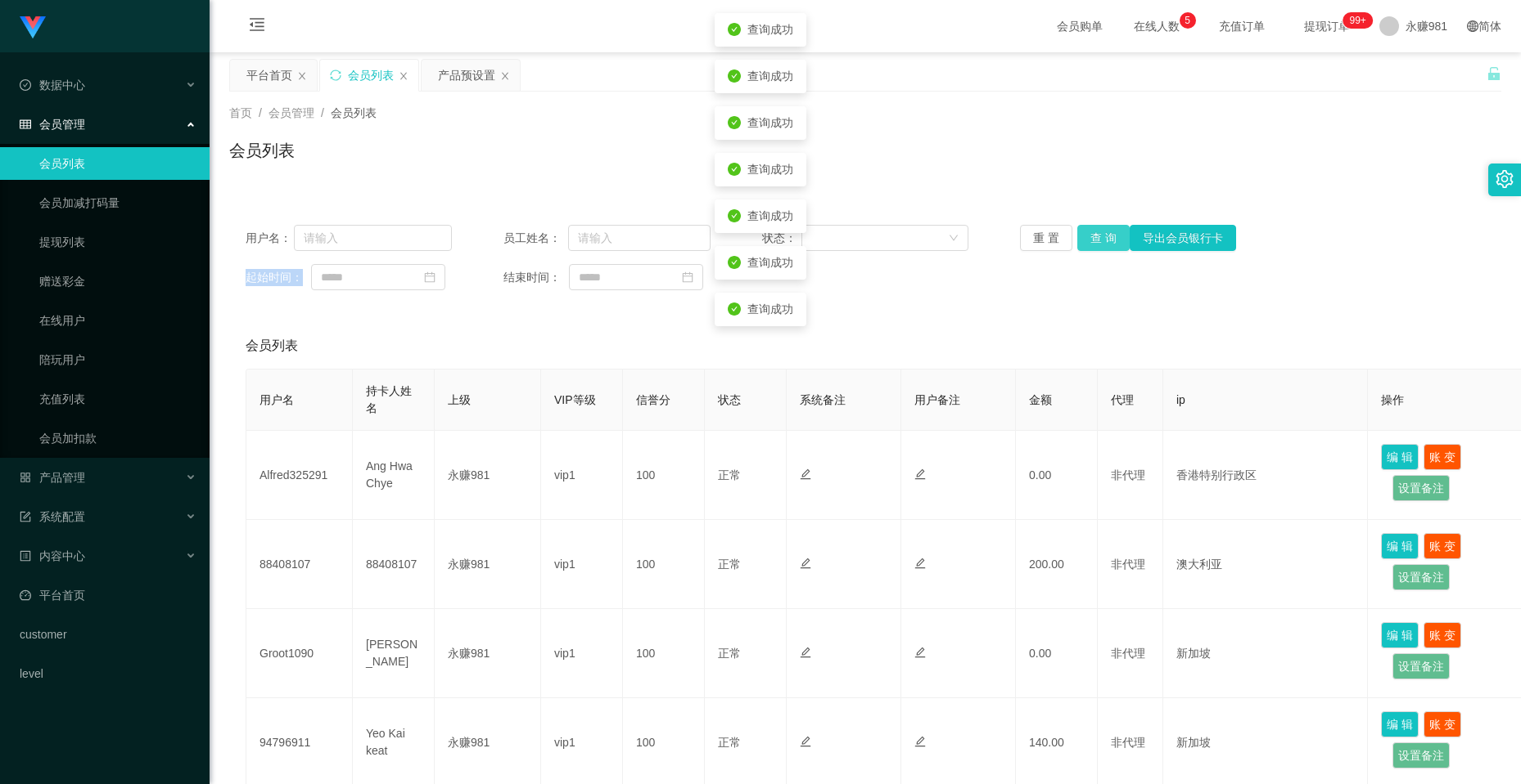
click at [1077, 235] on button "查 询" at bounding box center [1103, 238] width 53 height 26
click at [1077, 235] on button "查 询" at bounding box center [1112, 238] width 70 height 26
click at [1077, 235] on button "查 询" at bounding box center [1103, 238] width 53 height 26
click at [1104, 240] on button "查 询" at bounding box center [1103, 238] width 53 height 26
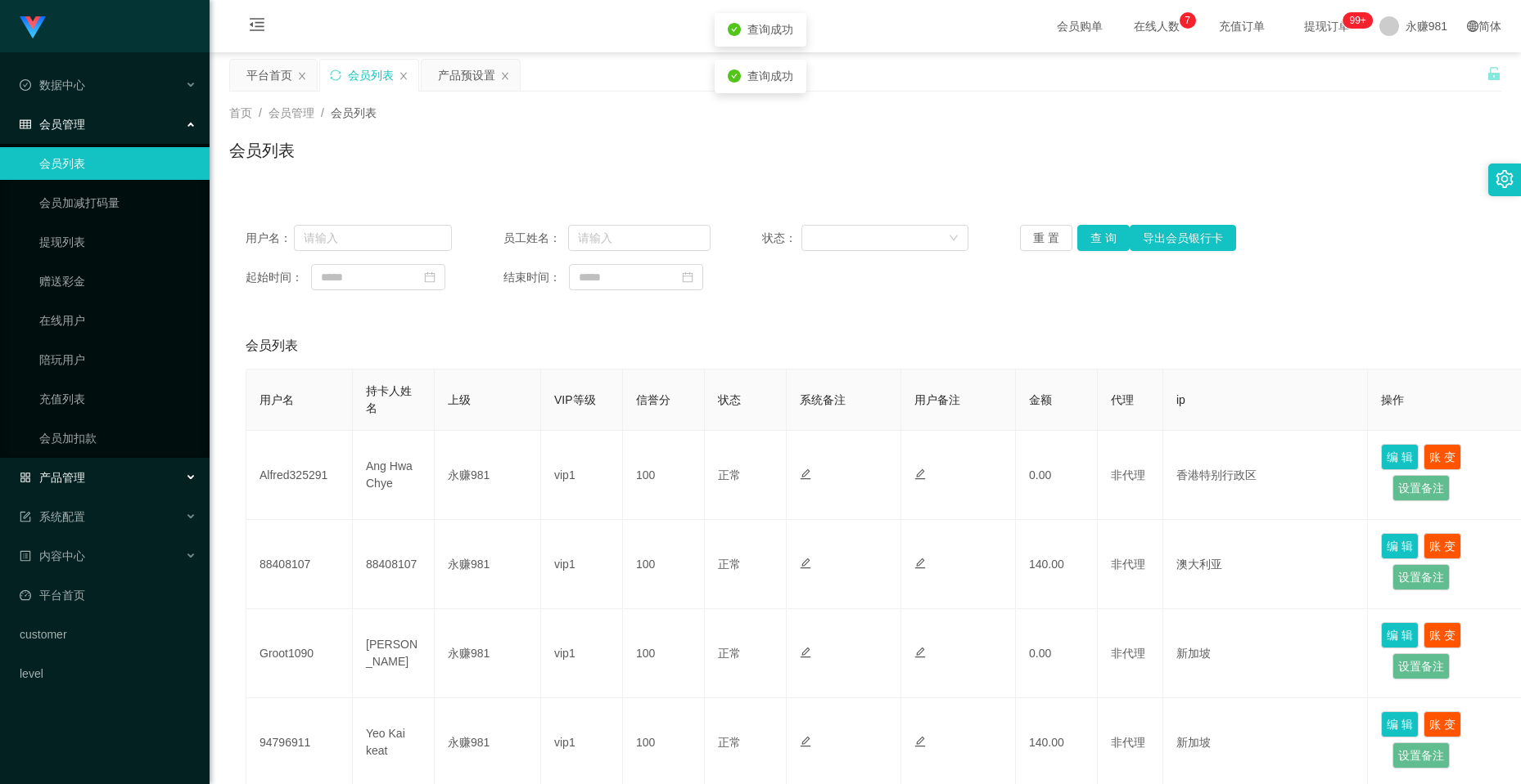
click at [105, 477] on div "产品管理" at bounding box center [105, 477] width 209 height 33
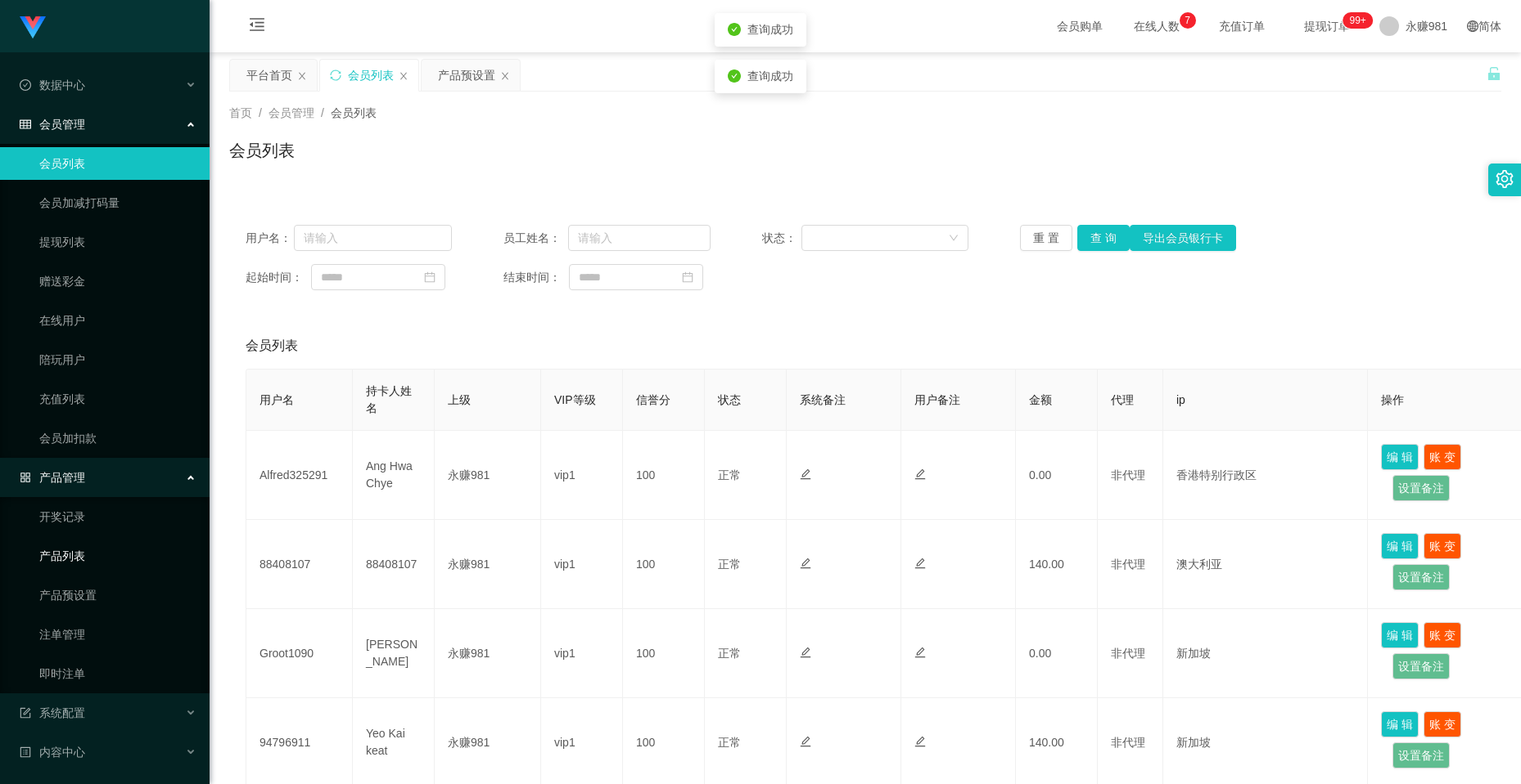
click at [84, 560] on link "产品列表" at bounding box center [118, 556] width 157 height 33
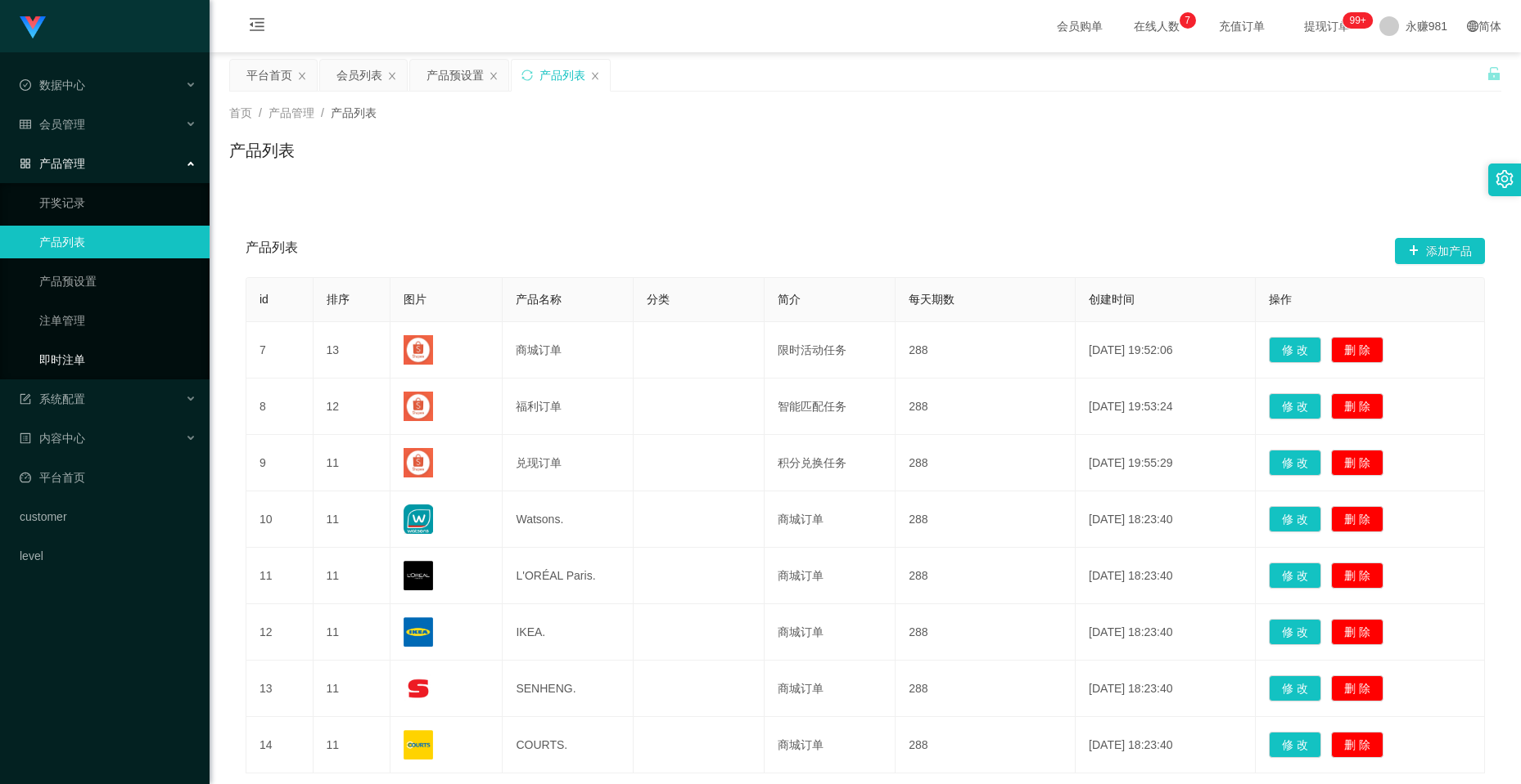
click at [76, 353] on link "即时注单" at bounding box center [118, 359] width 157 height 33
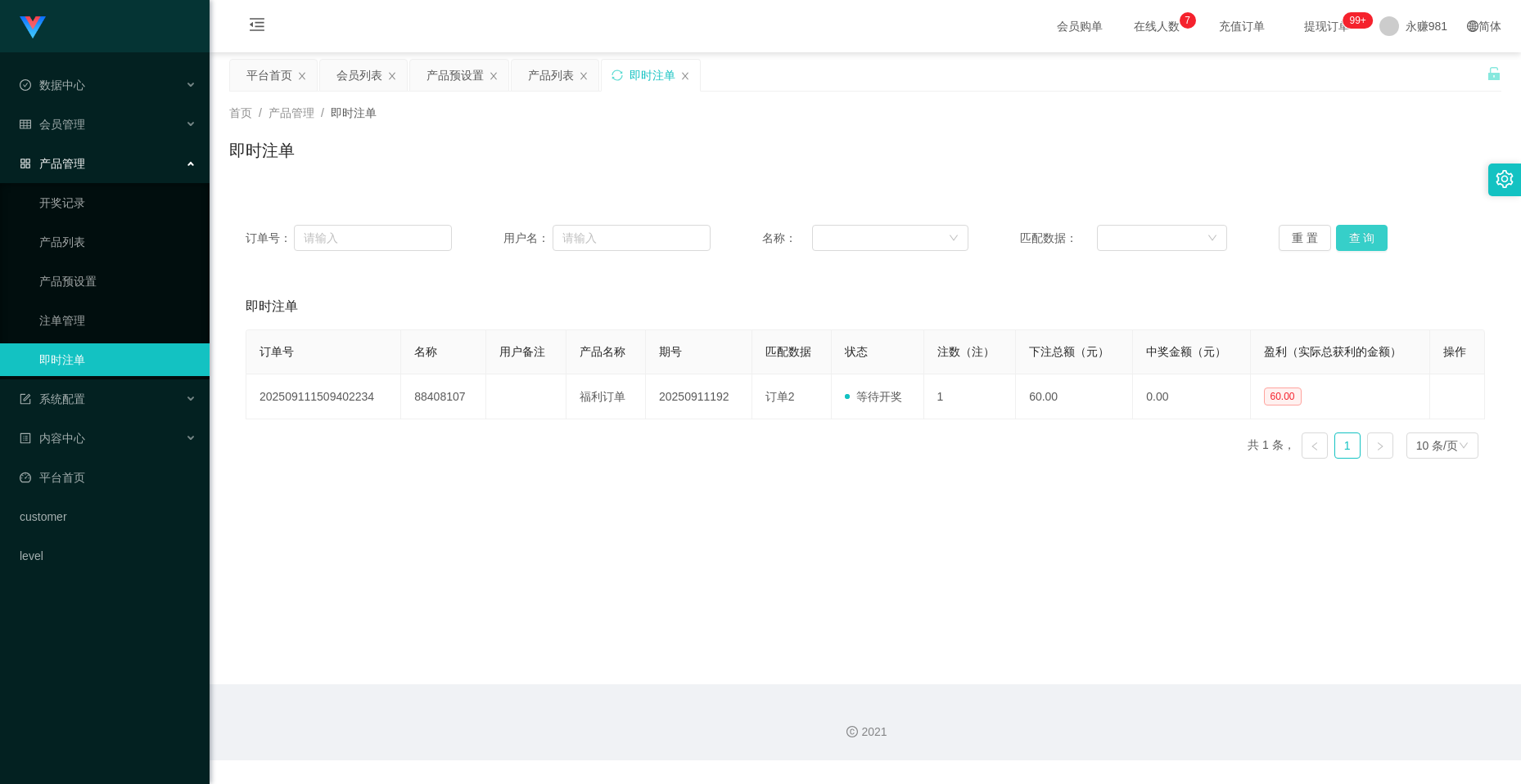
click at [1359, 233] on button "查 询" at bounding box center [1362, 238] width 53 height 26
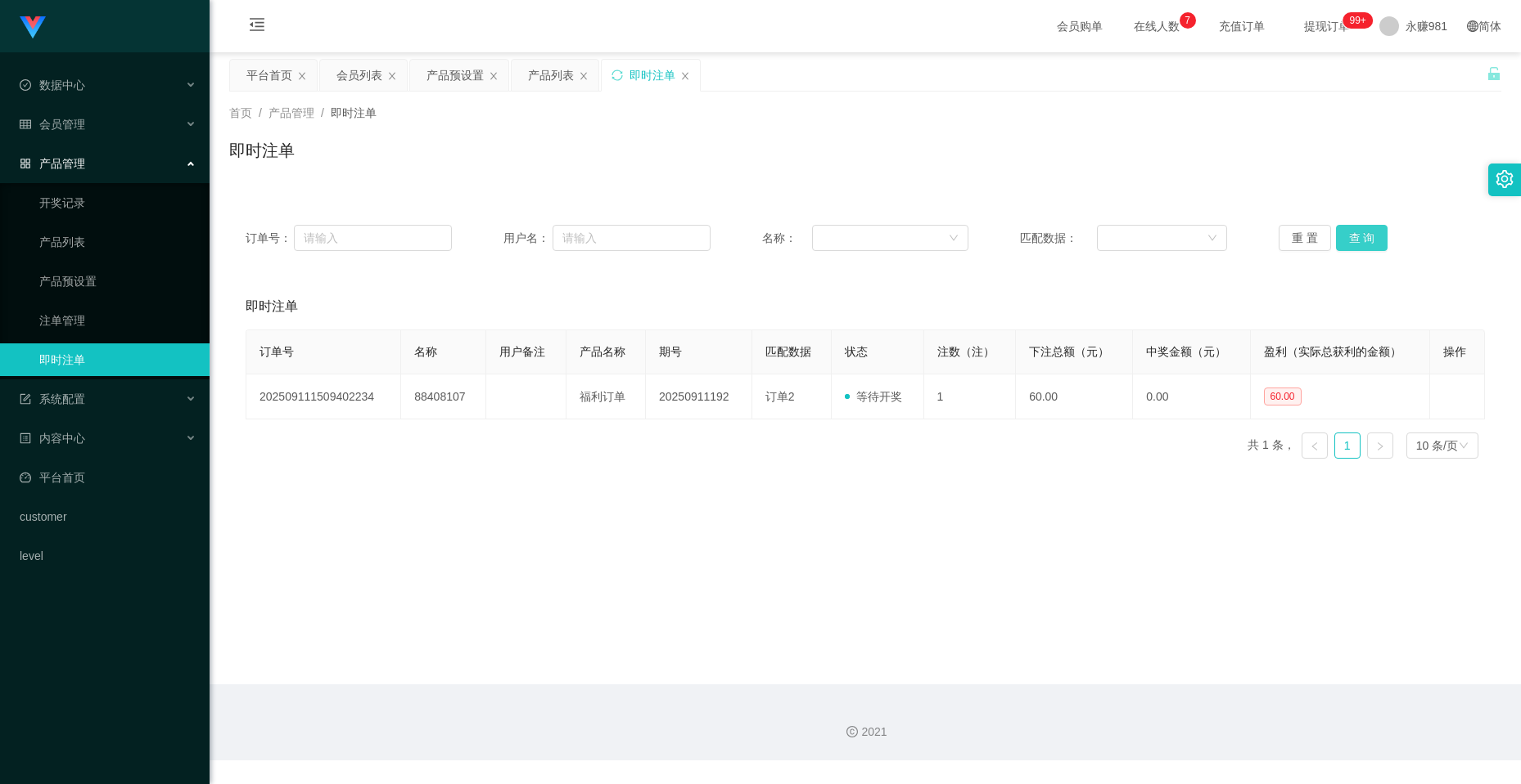
click at [1359, 233] on button "查 询" at bounding box center [1362, 238] width 53 height 26
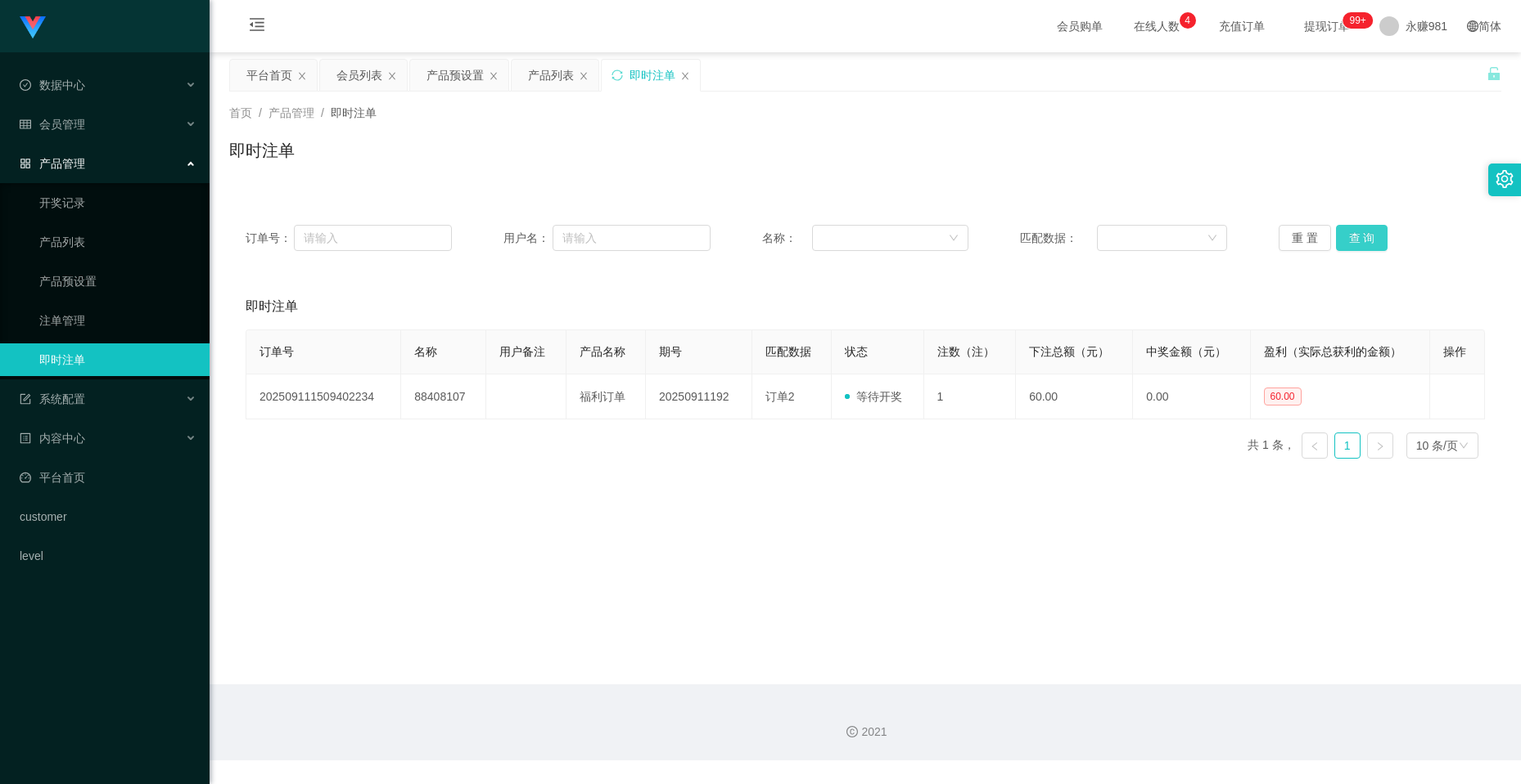
click at [1359, 233] on button "查 询" at bounding box center [1362, 238] width 53 height 26
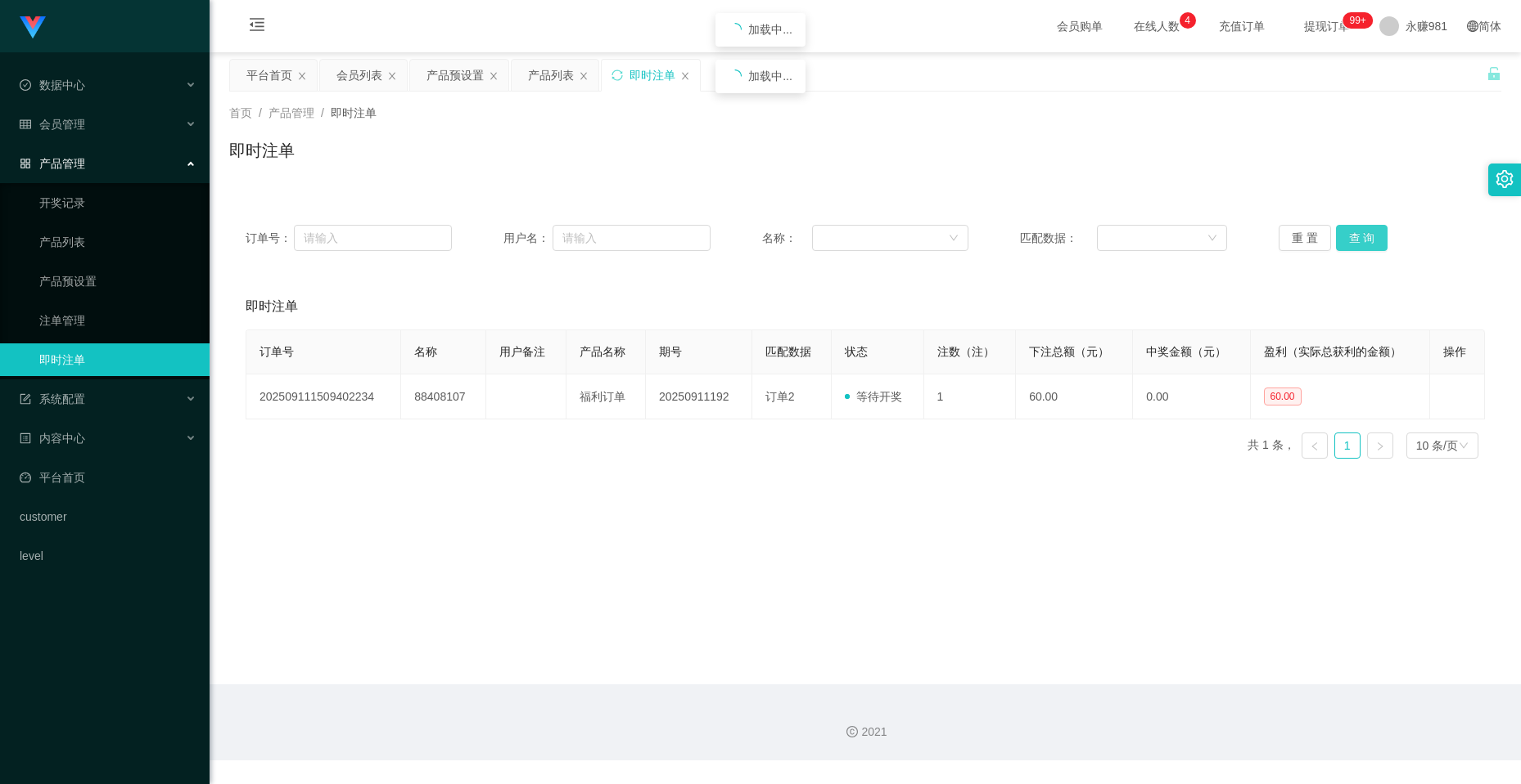
click at [1359, 233] on button "查 询" at bounding box center [1362, 238] width 53 height 26
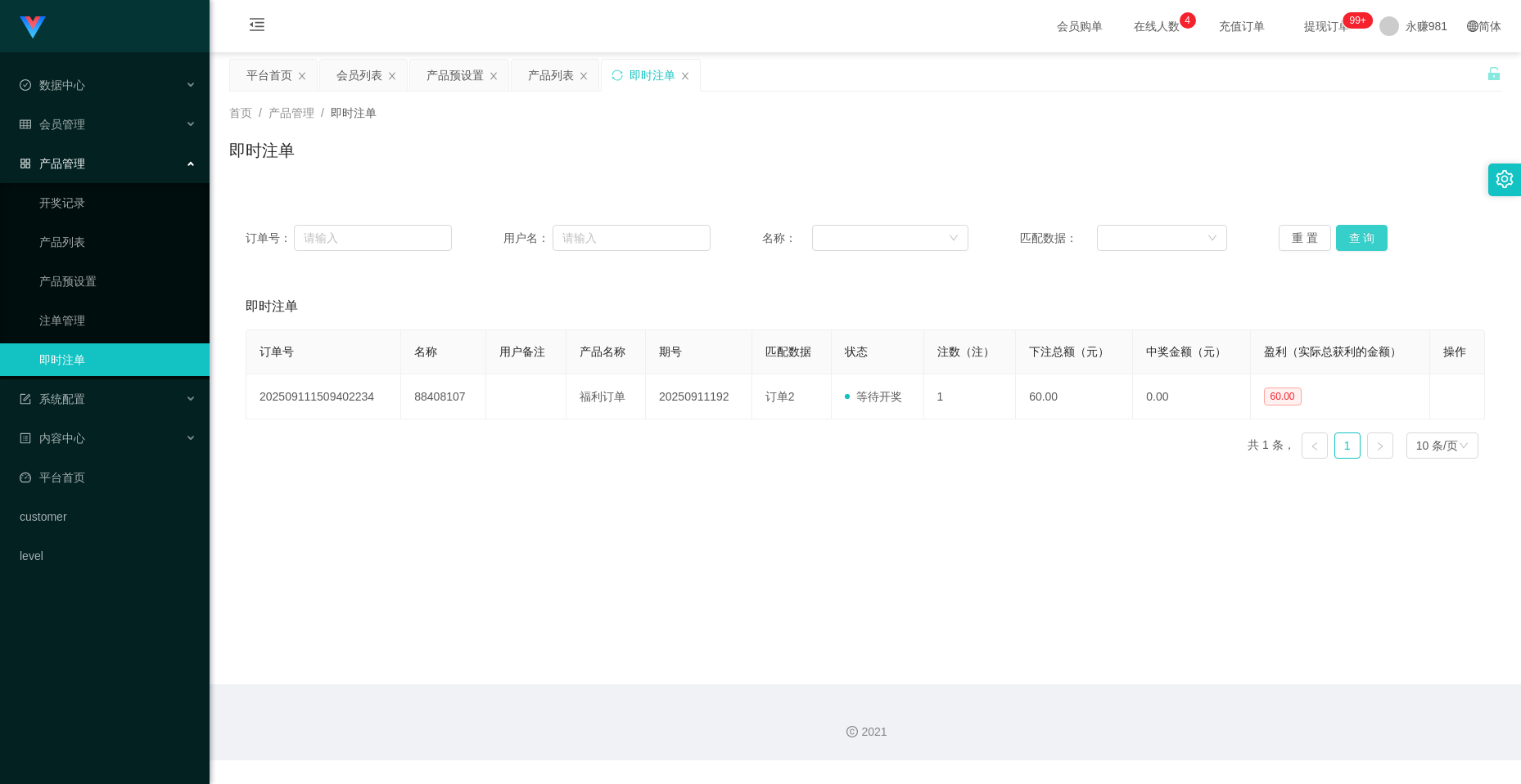
click at [1359, 233] on button "查 询" at bounding box center [1362, 238] width 53 height 26
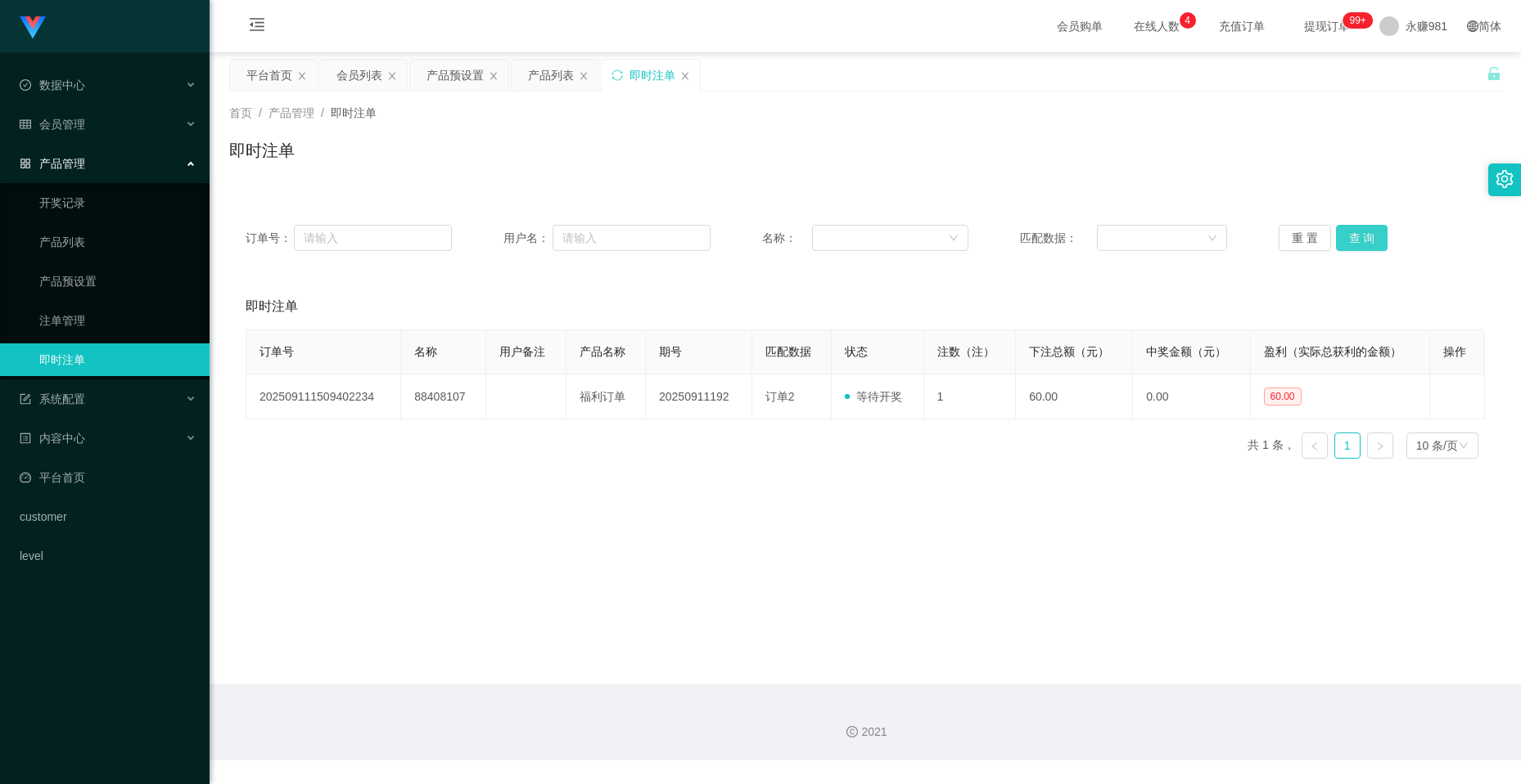
click at [1359, 233] on button "查 询" at bounding box center [1362, 238] width 53 height 26
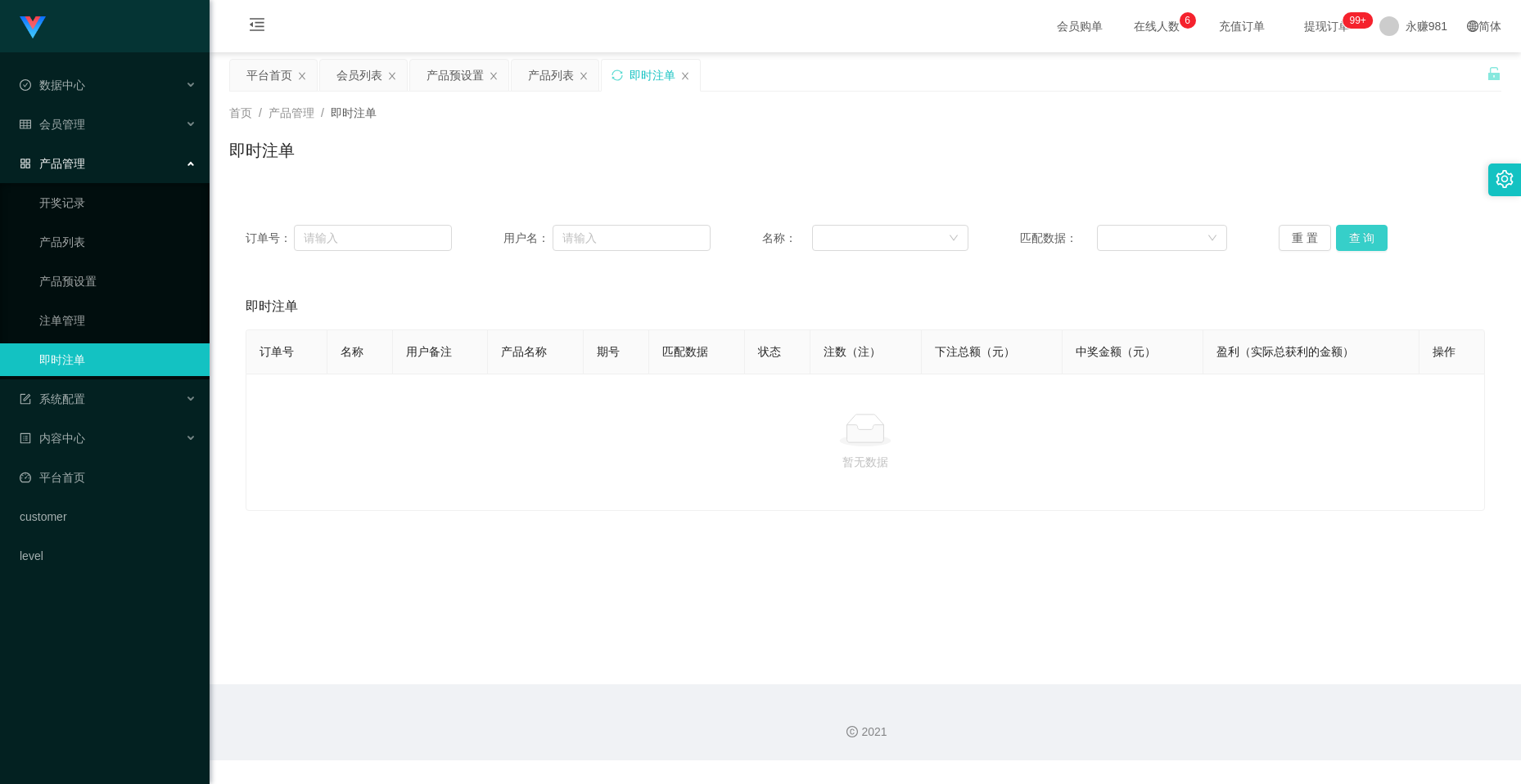
click at [1359, 233] on button "查 询" at bounding box center [1362, 238] width 53 height 26
click at [142, 138] on div "会员管理" at bounding box center [105, 125] width 209 height 33
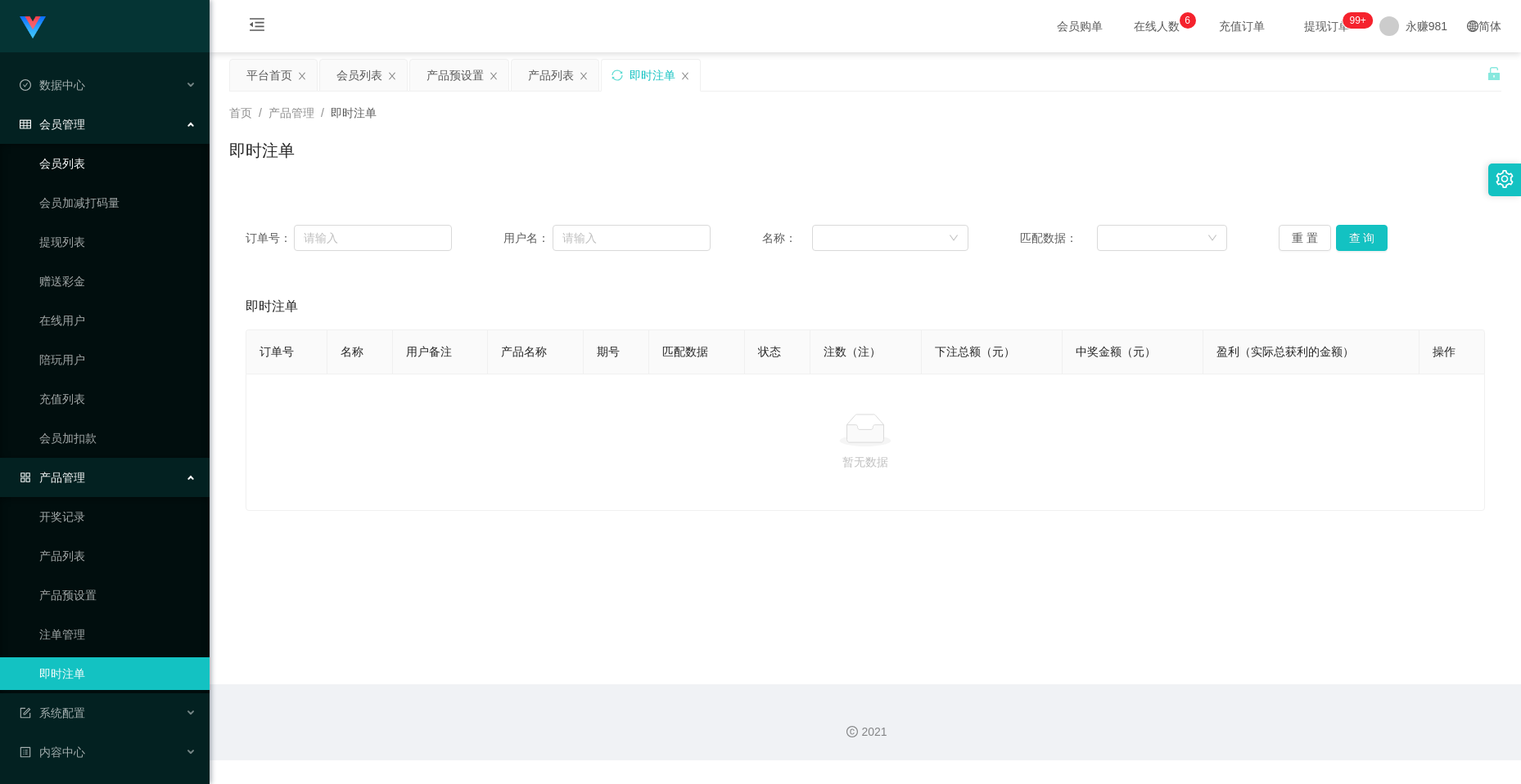
click at [94, 170] on link "会员列表" at bounding box center [118, 164] width 157 height 33
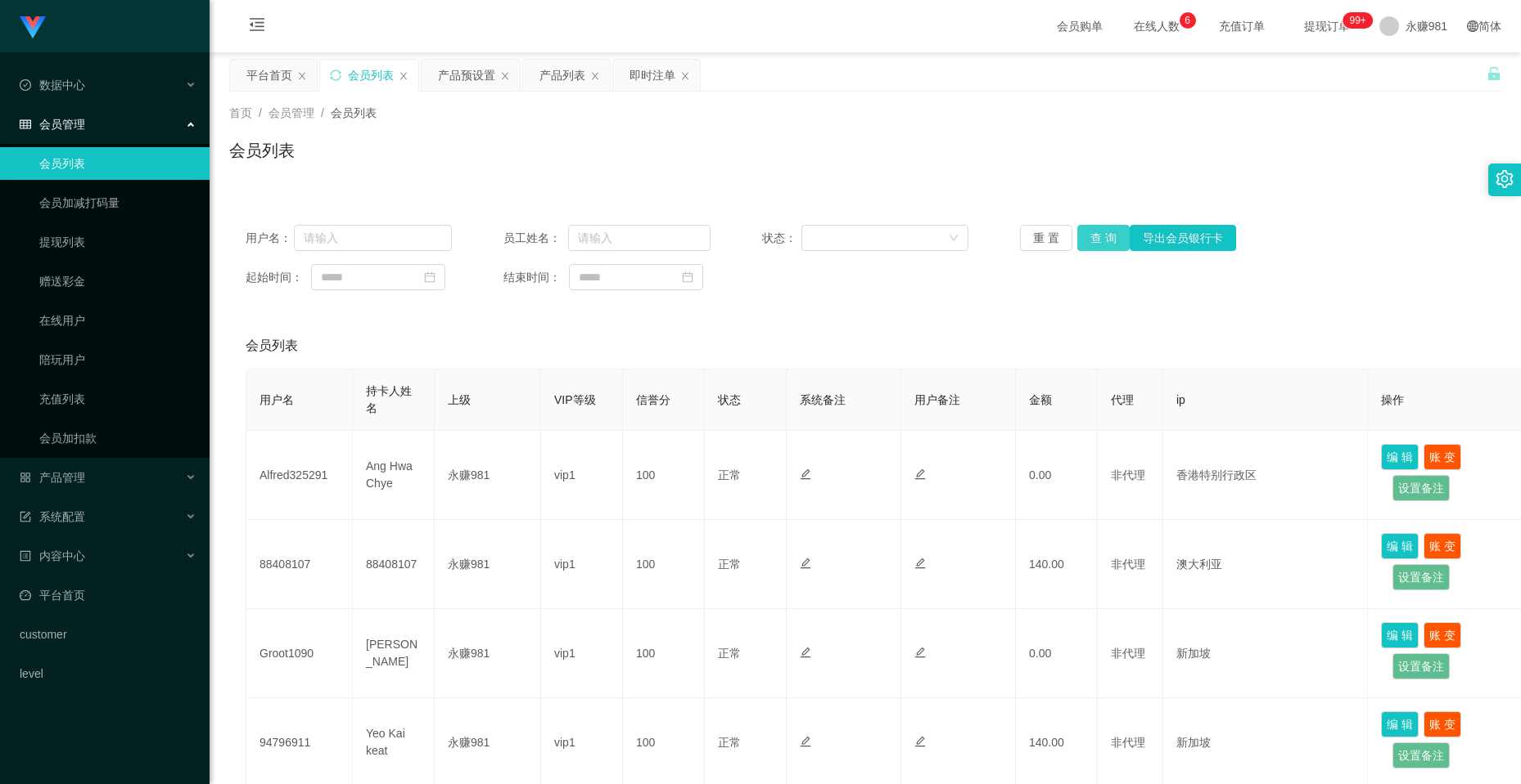
click at [1118, 234] on button "查 询" at bounding box center [1103, 238] width 53 height 26
click at [1110, 237] on button "查 询" at bounding box center [1103, 238] width 53 height 26
click at [1110, 237] on div "重 置 查 询 导出会员银行卡" at bounding box center [1122, 238] width 206 height 26
click at [1110, 243] on button "查 询" at bounding box center [1103, 238] width 53 height 26
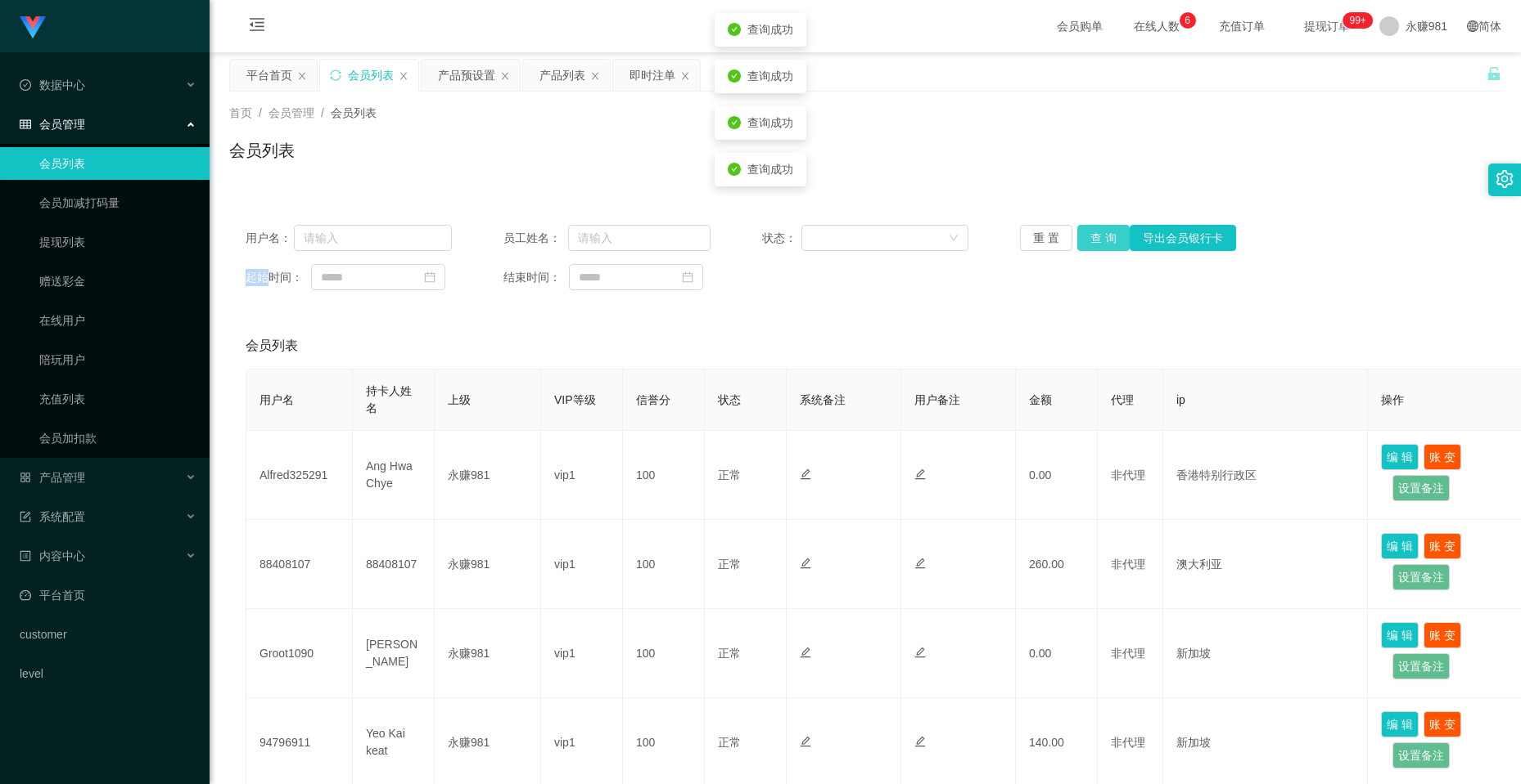
click at [1110, 243] on button "查 询" at bounding box center [1103, 238] width 53 height 26
click at [1110, 243] on div "重 置 查 询 导出会员银行卡" at bounding box center [1122, 238] width 206 height 26
click at [1110, 243] on button "查 询" at bounding box center [1103, 238] width 53 height 26
click at [1110, 243] on button "查 询" at bounding box center [1112, 238] width 70 height 26
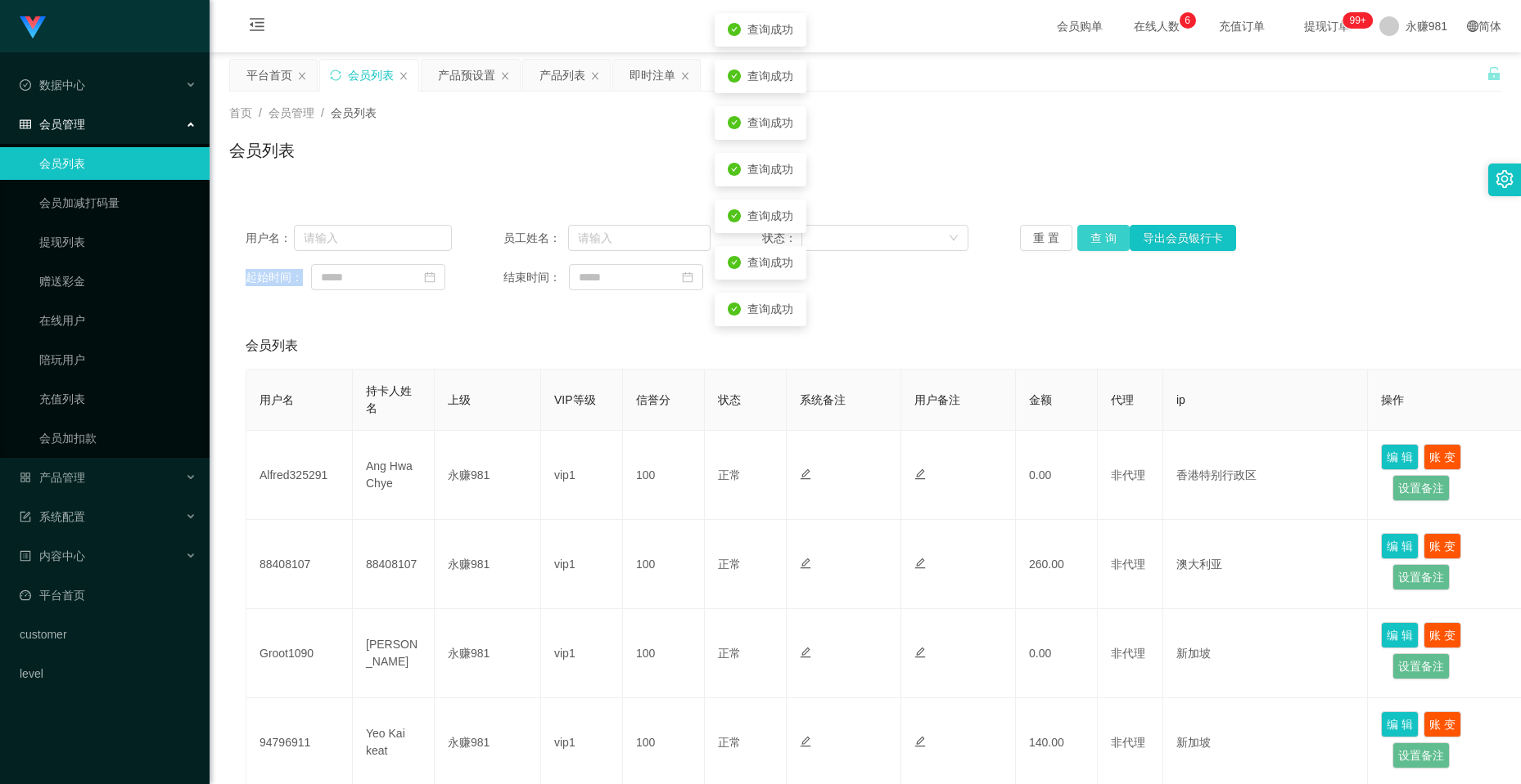
click at [1110, 243] on button "查 询" at bounding box center [1103, 238] width 53 height 26
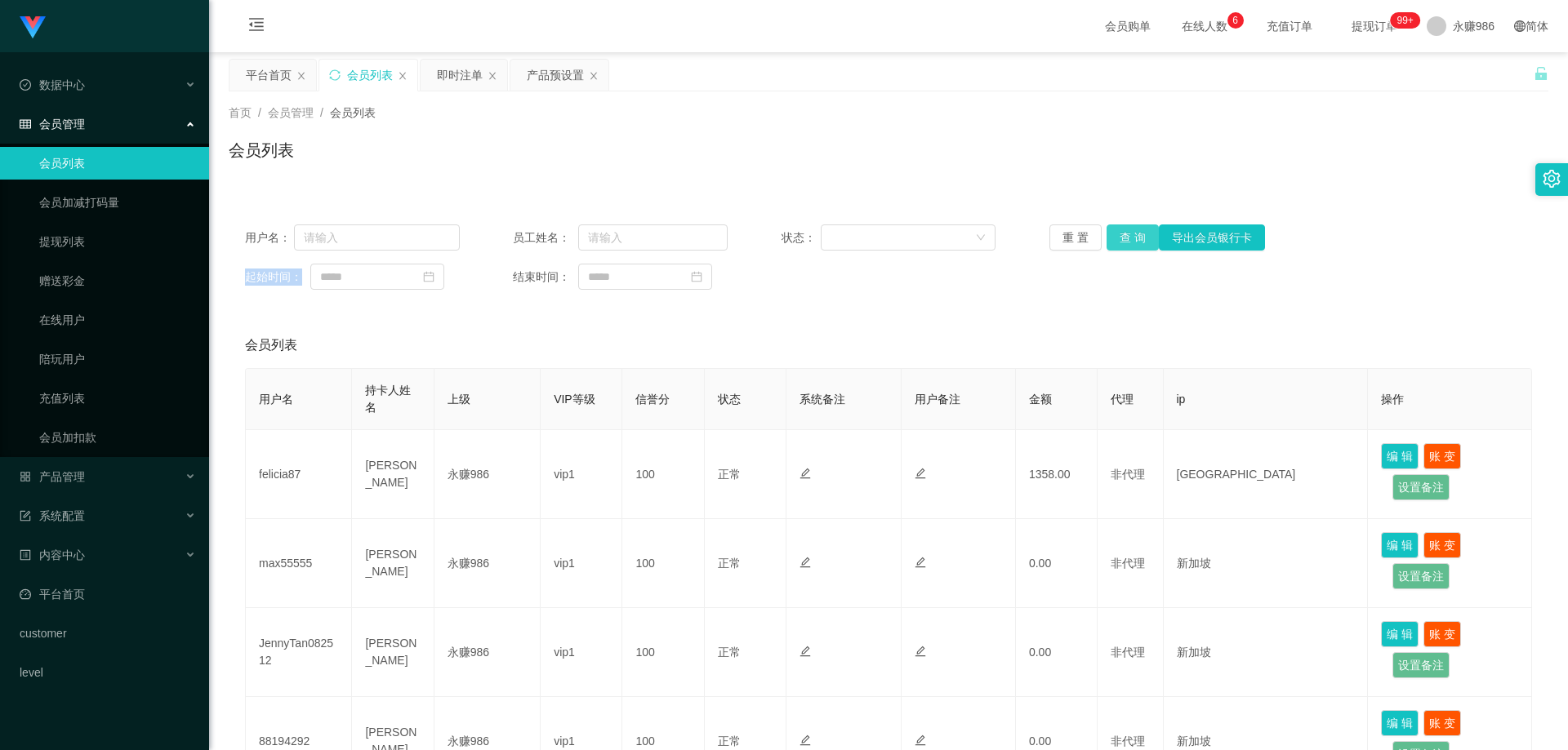
click at [1139, 232] on button "查 询" at bounding box center [1132, 237] width 53 height 26
click at [85, 235] on link "提现列表" at bounding box center [118, 242] width 157 height 33
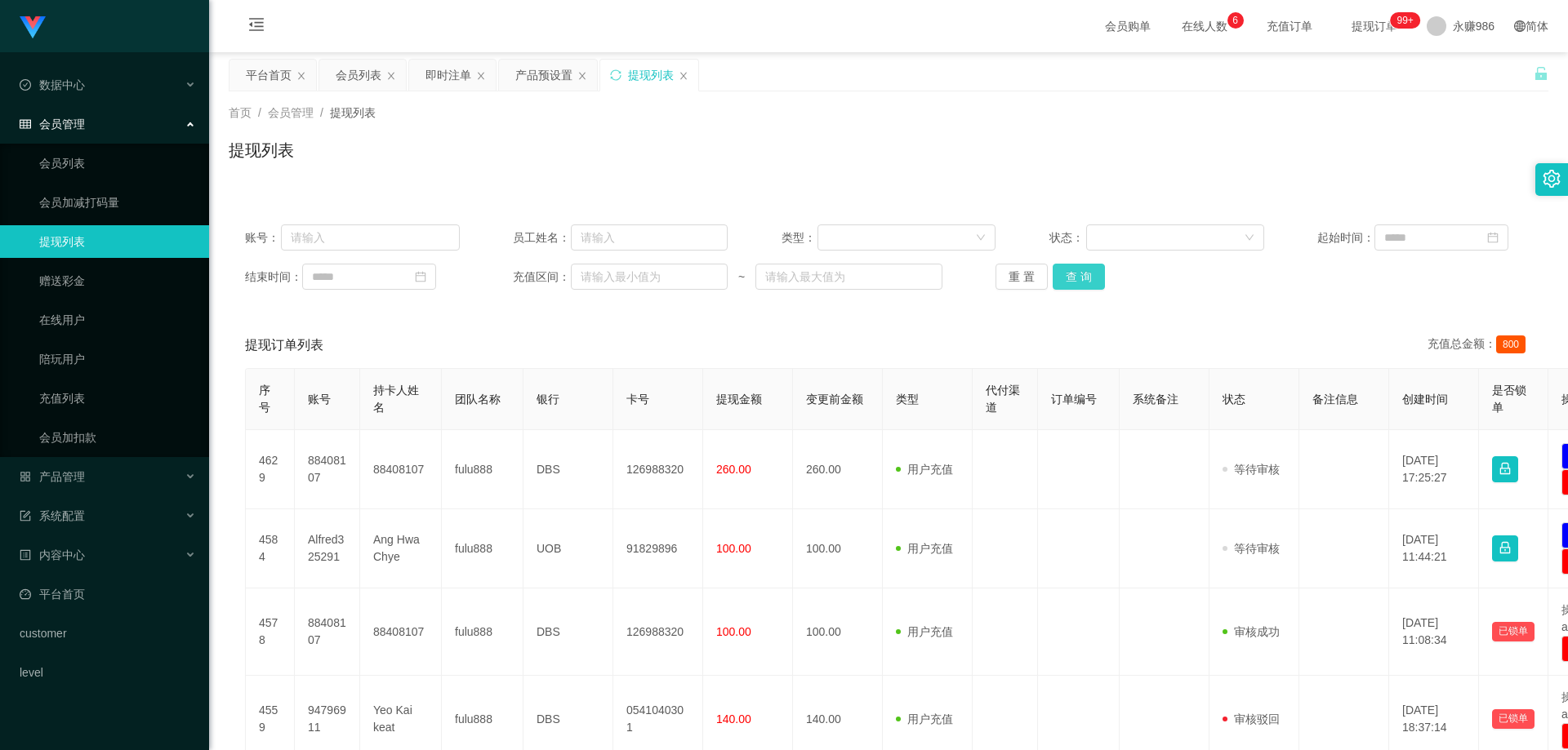
click at [1067, 278] on button "查 询" at bounding box center [1078, 276] width 53 height 26
click at [1067, 278] on div "重 置 查 询" at bounding box center [1102, 276] width 214 height 26
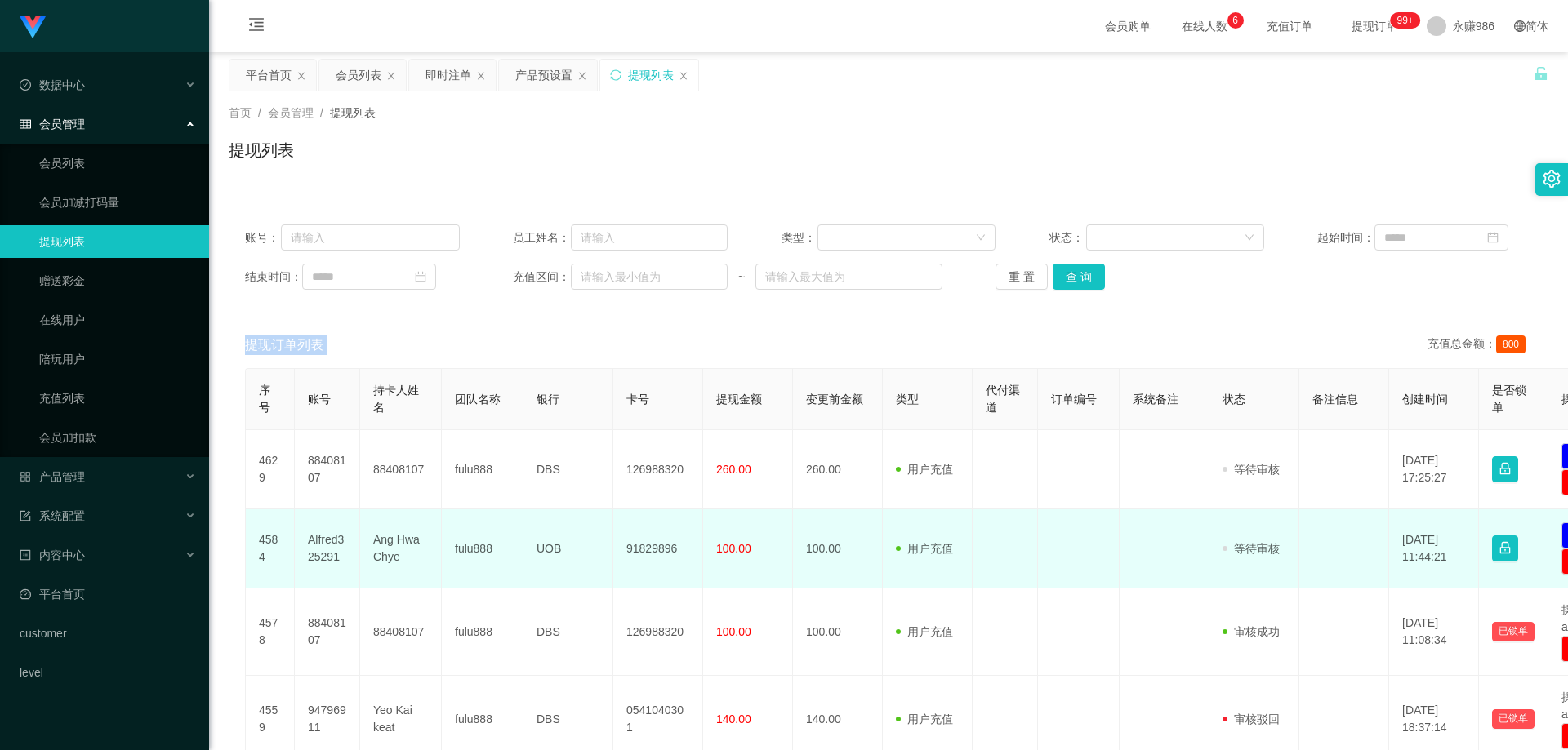
scroll to position [164, 0]
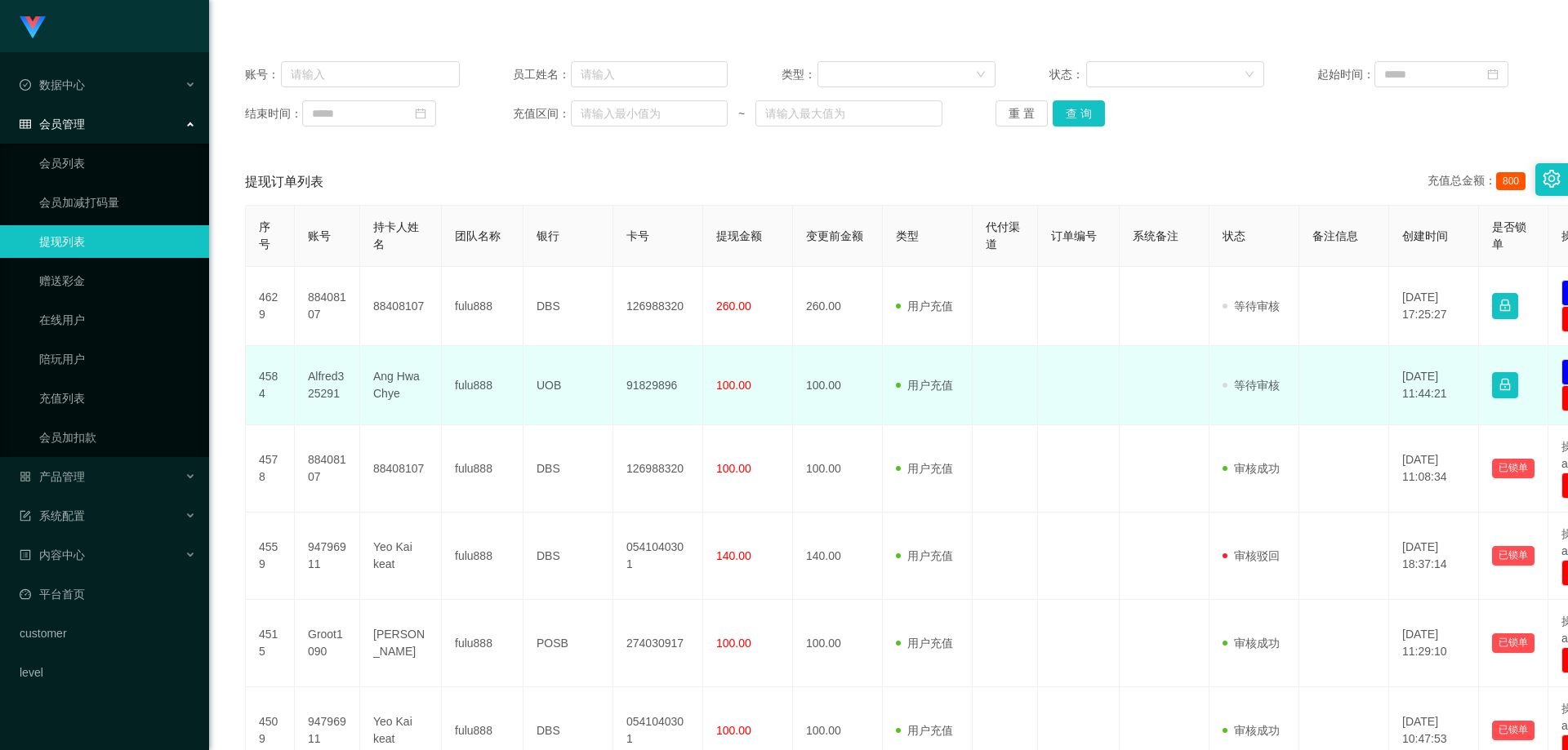
click at [318, 386] on td "Alfred325291" at bounding box center [327, 386] width 65 height 79
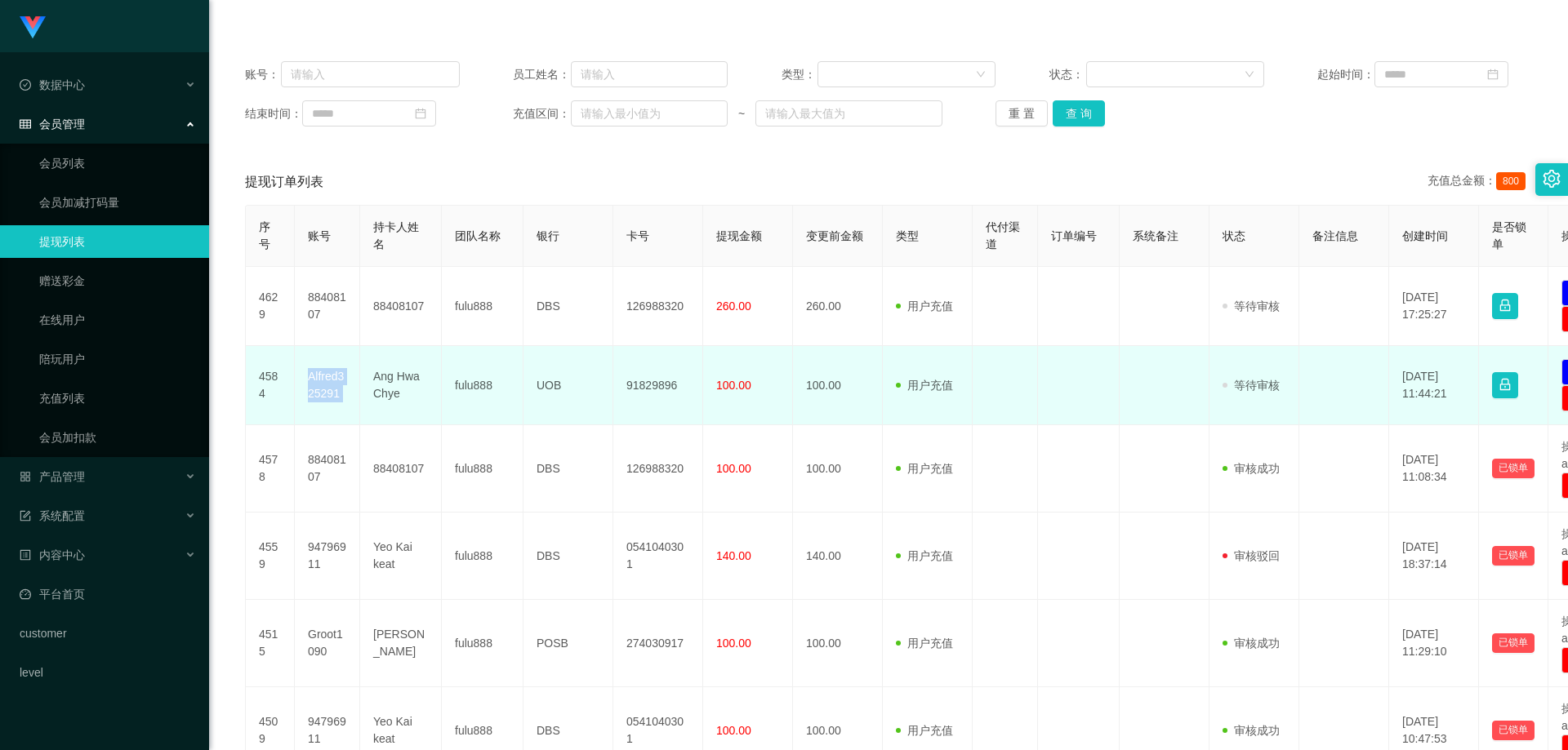
click at [318, 386] on td "Alfred325291" at bounding box center [327, 386] width 65 height 79
click at [319, 383] on td "Alfred325291" at bounding box center [327, 386] width 65 height 79
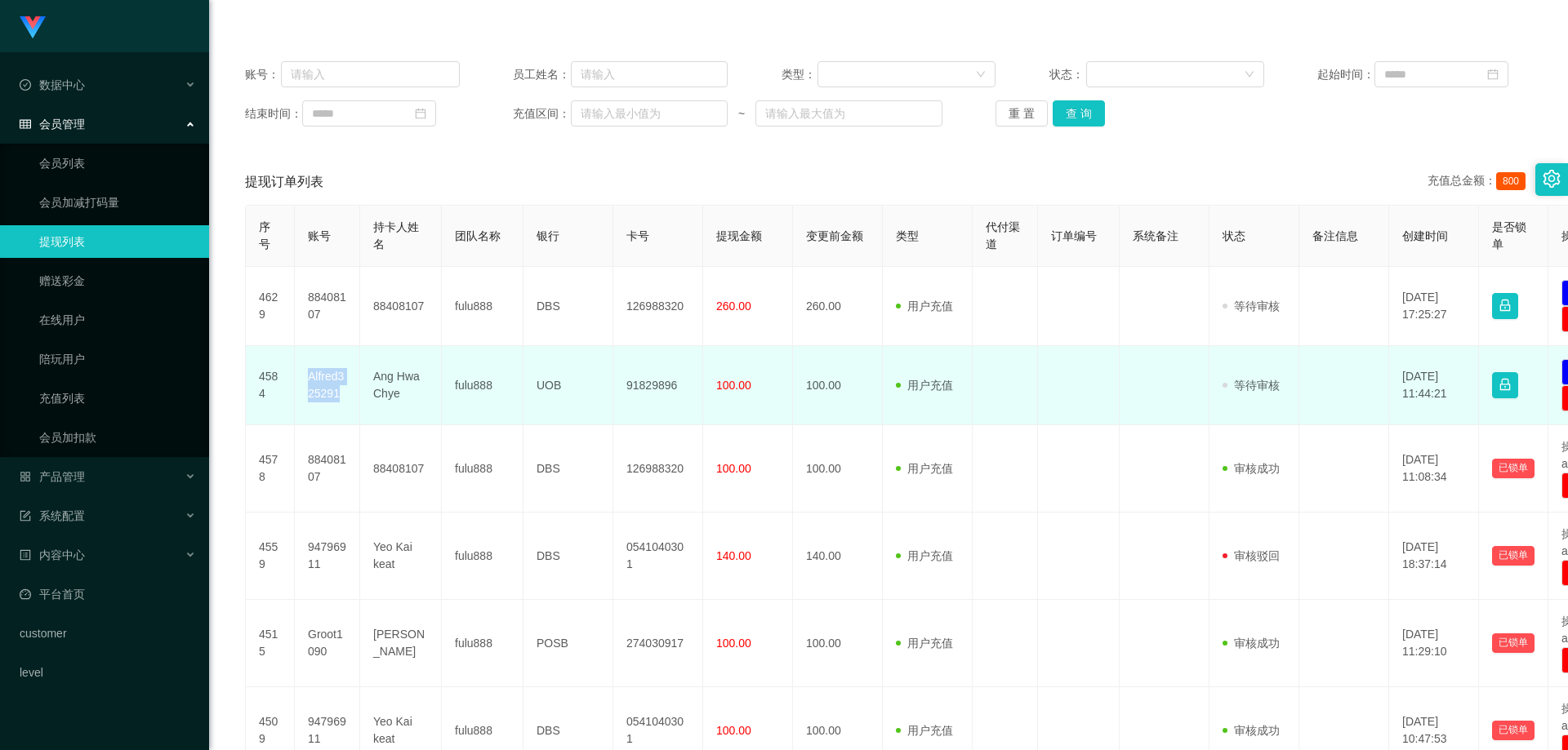
click at [319, 383] on td "Alfred325291" at bounding box center [327, 386] width 65 height 79
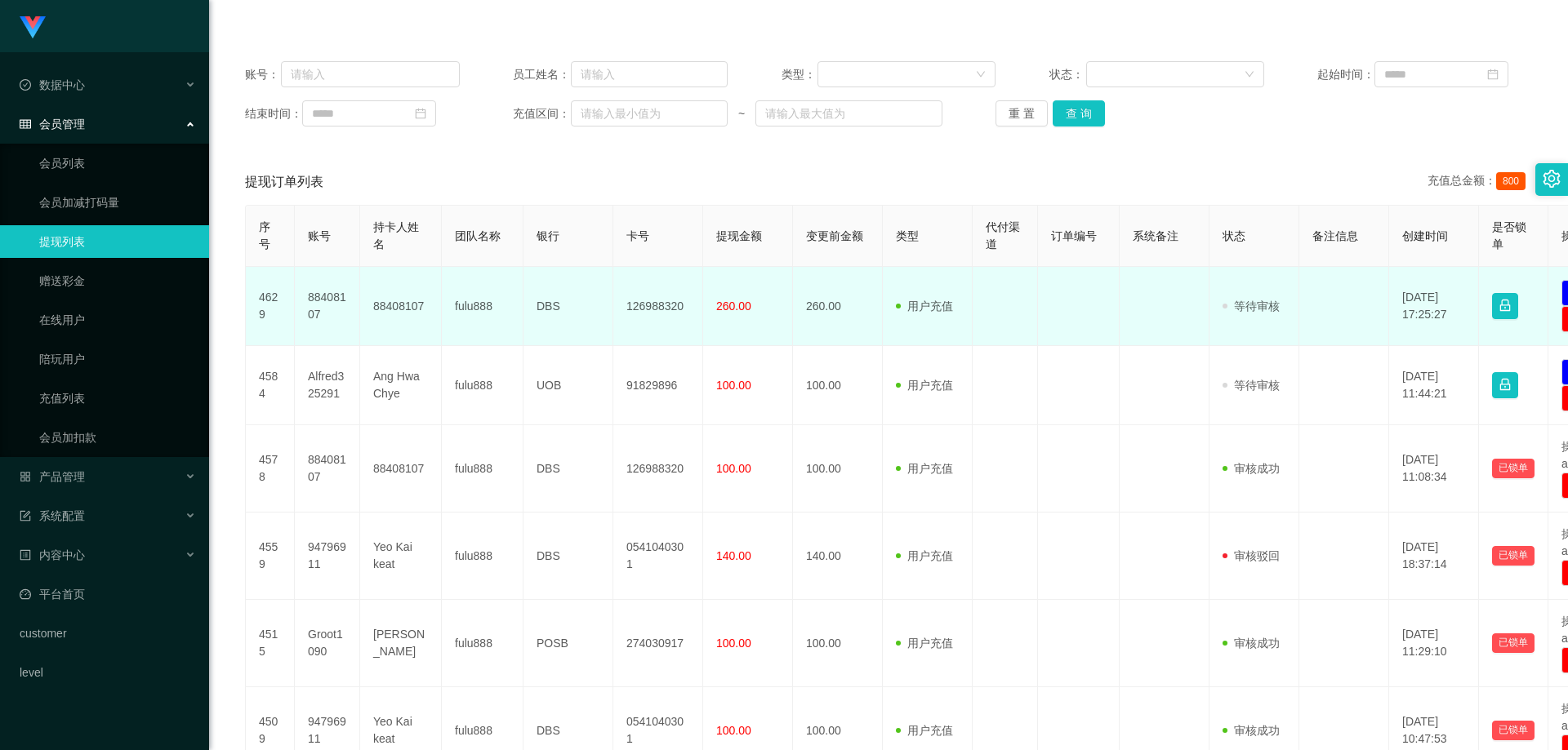
drag, startPoint x: 293, startPoint y: 314, endPoint x: 304, endPoint y: 311, distance: 11.4
click at [293, 314] on td "4629" at bounding box center [270, 306] width 49 height 79
click at [305, 310] on td "88408107" at bounding box center [327, 306] width 65 height 79
click at [315, 298] on td "88408107" at bounding box center [327, 306] width 65 height 79
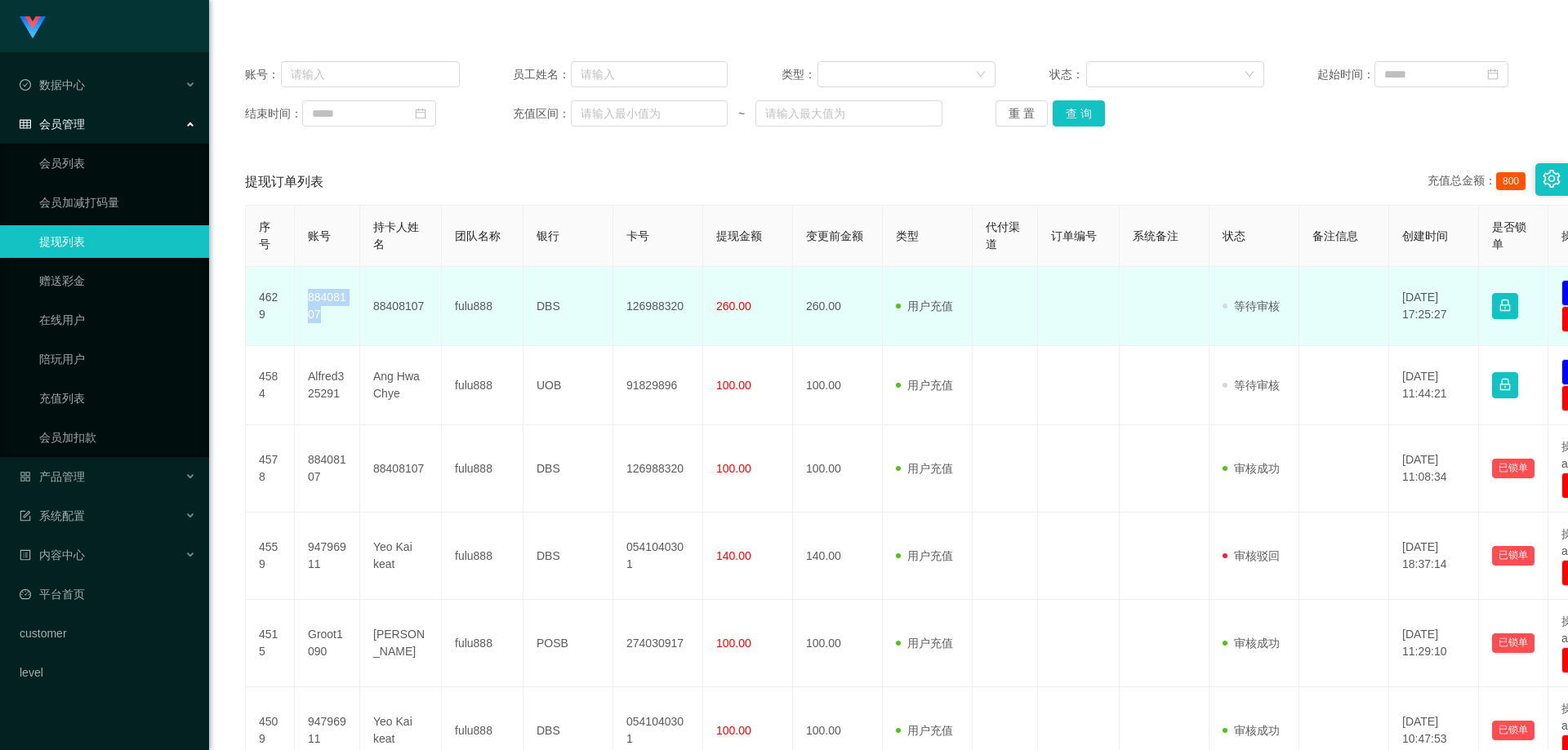
copy td "88408107"
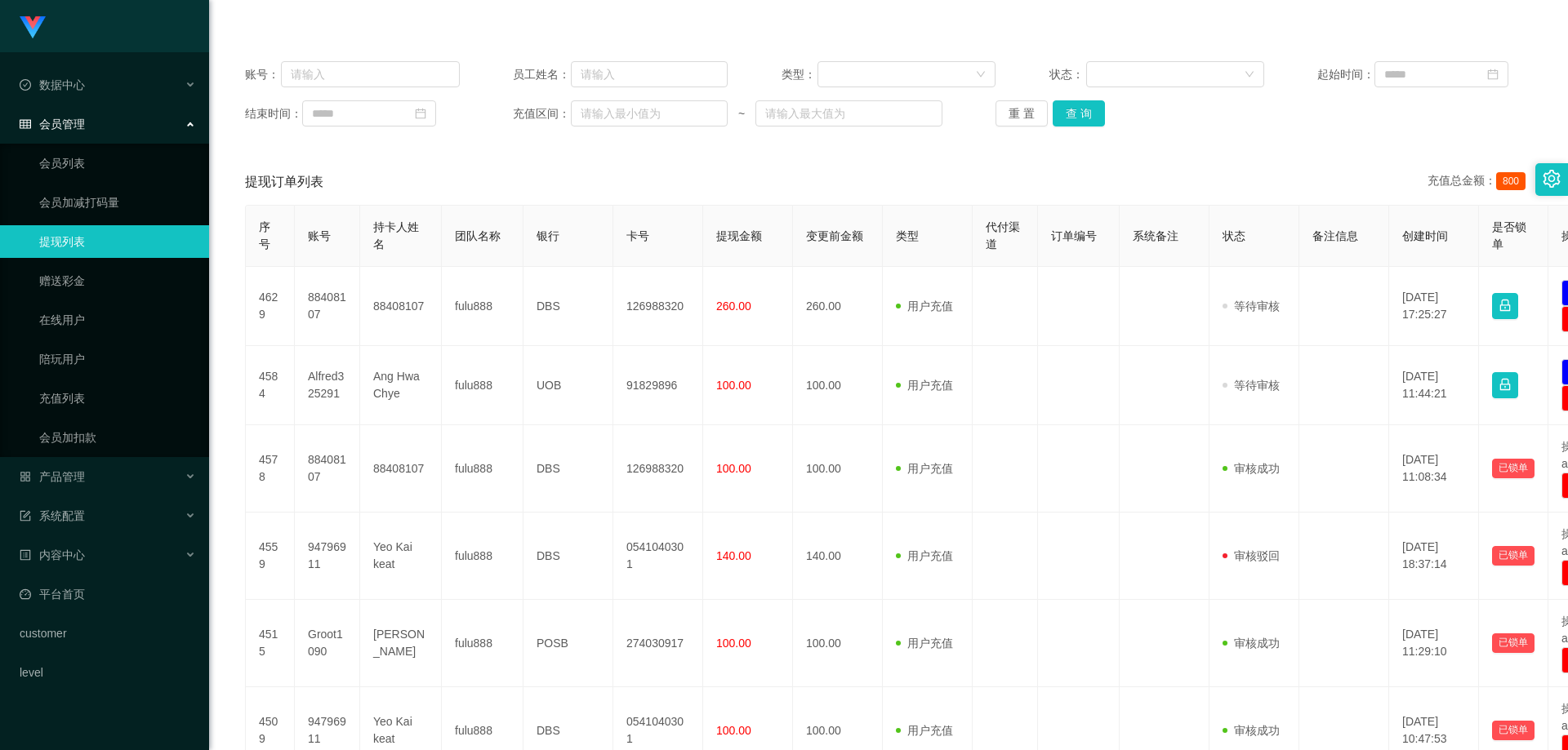
click at [1460, 111] on div "结束时间： 充值区间： ~ 重 置 查 询" at bounding box center [888, 113] width 1287 height 26
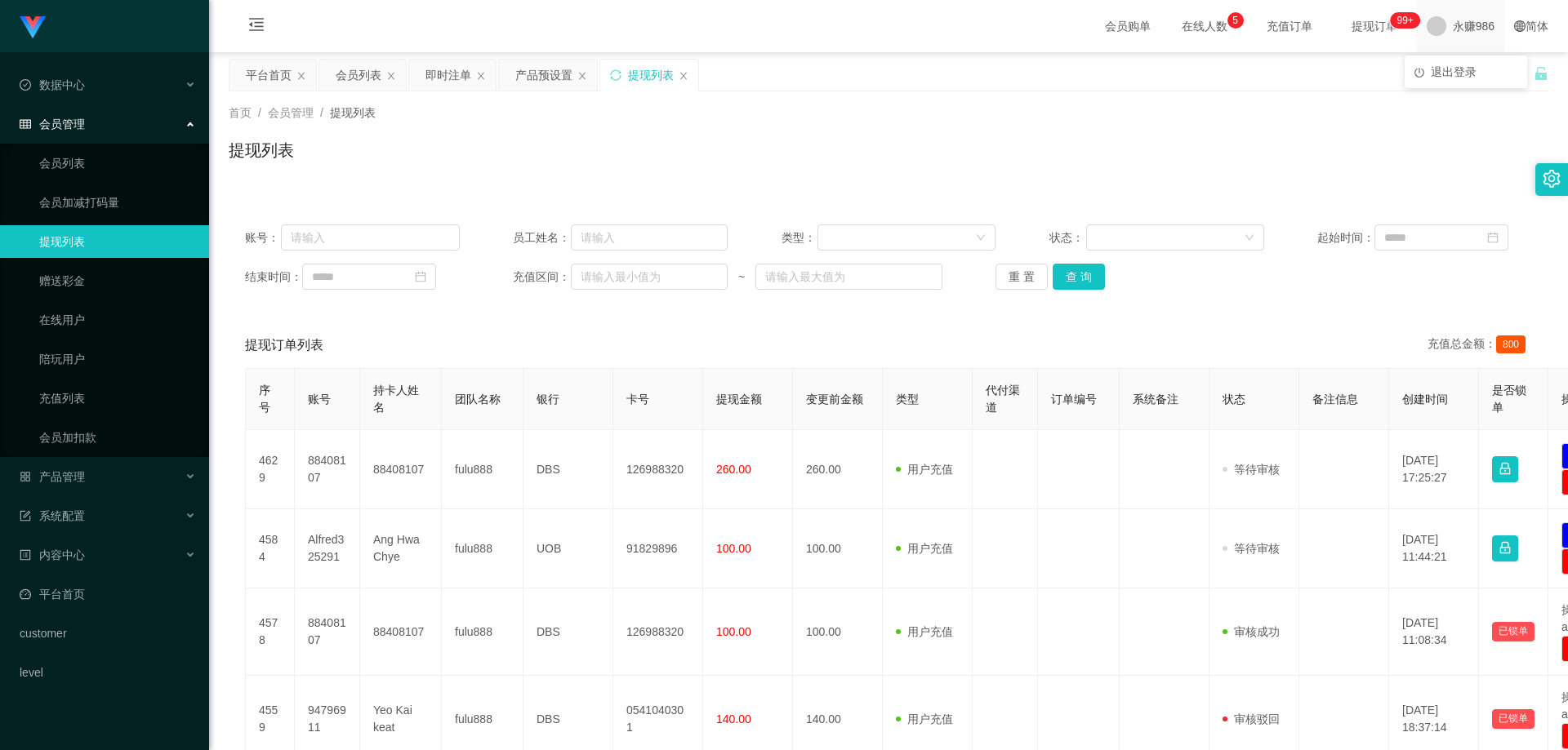
click at [1486, 26] on div "永赚986" at bounding box center [1460, 26] width 87 height 53
click at [1070, 275] on button "查 询" at bounding box center [1078, 276] width 53 height 26
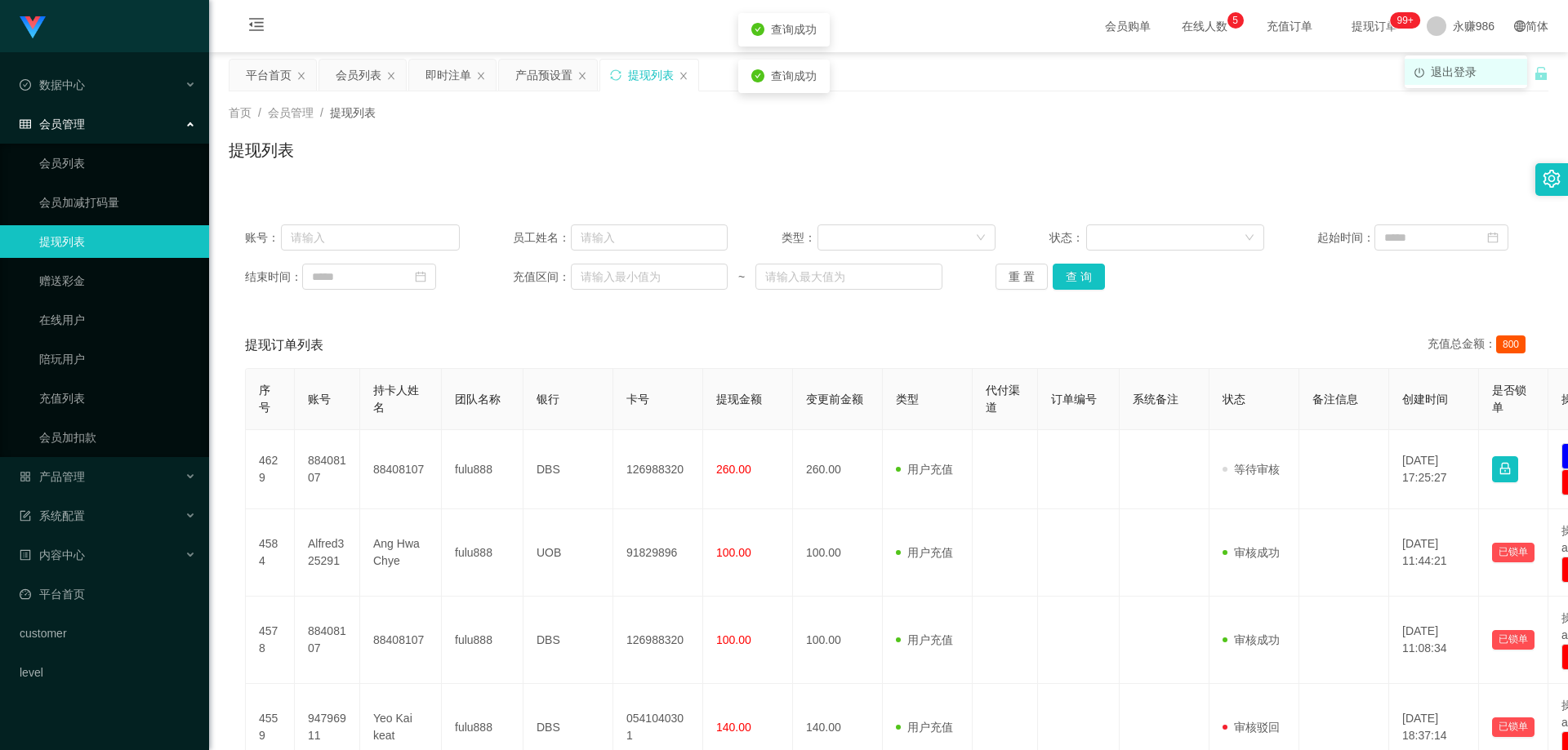
click at [1448, 83] on li "退出登录" at bounding box center [1466, 71] width 122 height 26
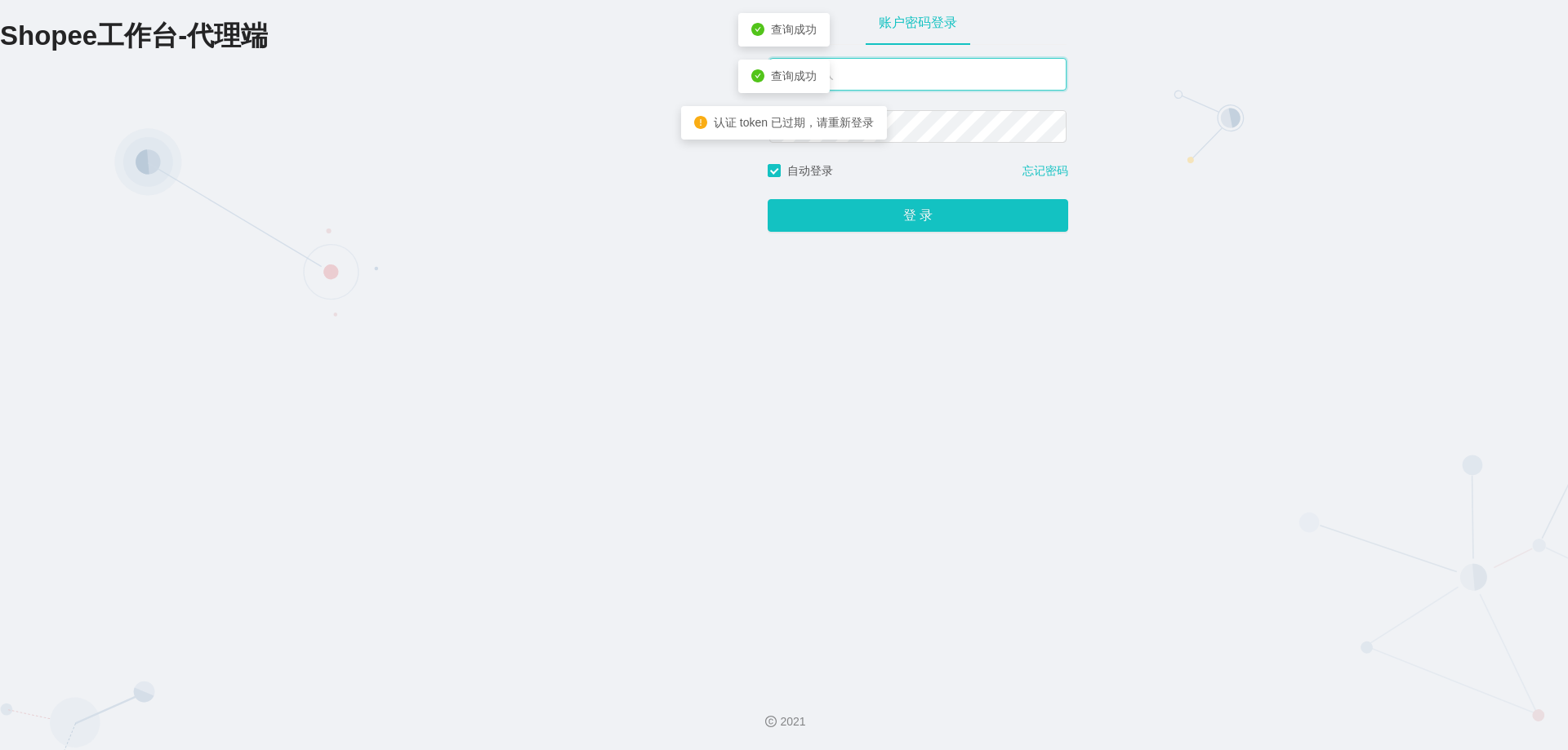
click at [887, 67] on input "text" at bounding box center [917, 75] width 298 height 33
click at [850, 84] on input "永赚981" at bounding box center [917, 75] width 298 height 33
type input "永赚986"
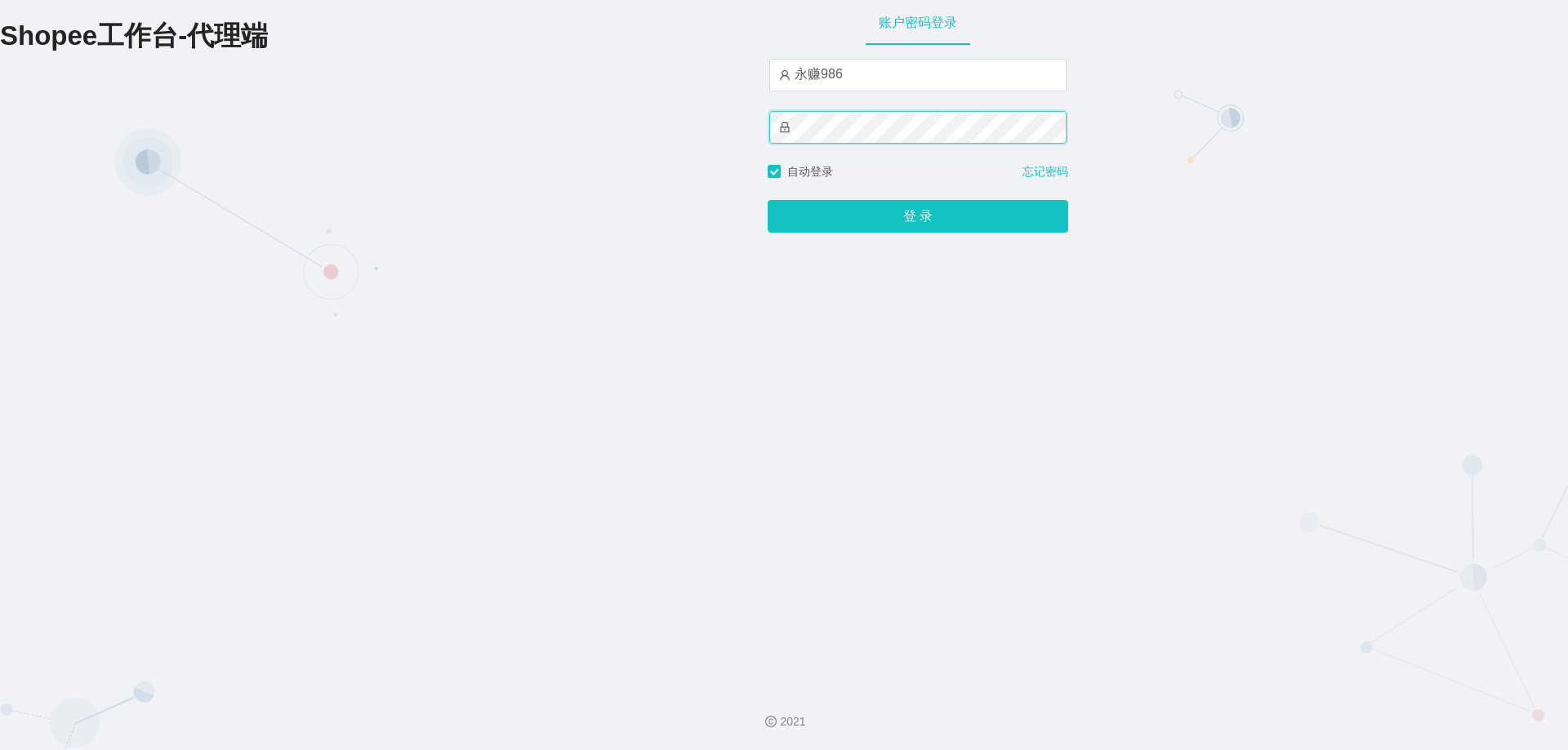
click at [767, 200] on button "登 录" at bounding box center [917, 216] width 300 height 33
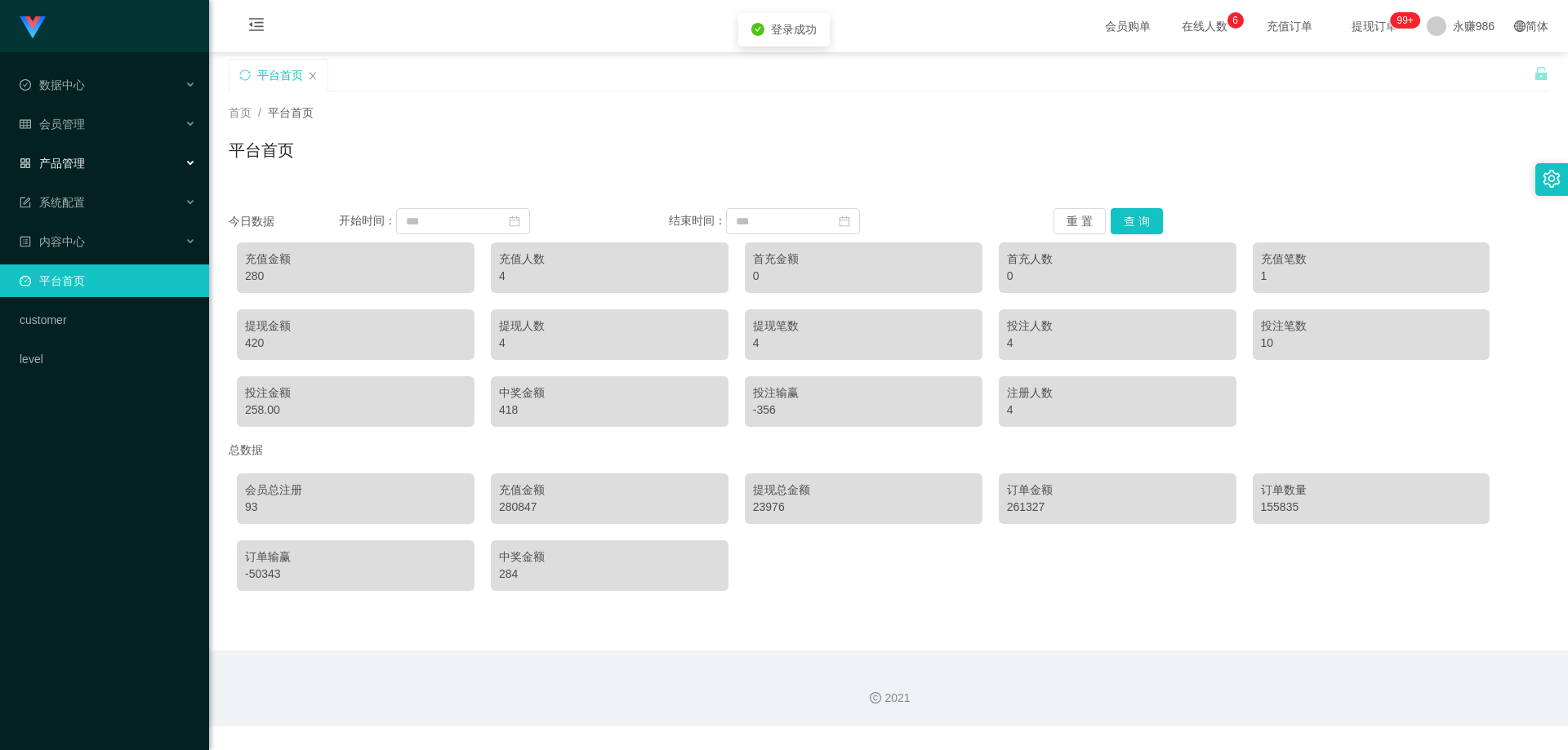
click at [88, 156] on div "产品管理" at bounding box center [104, 164] width 209 height 33
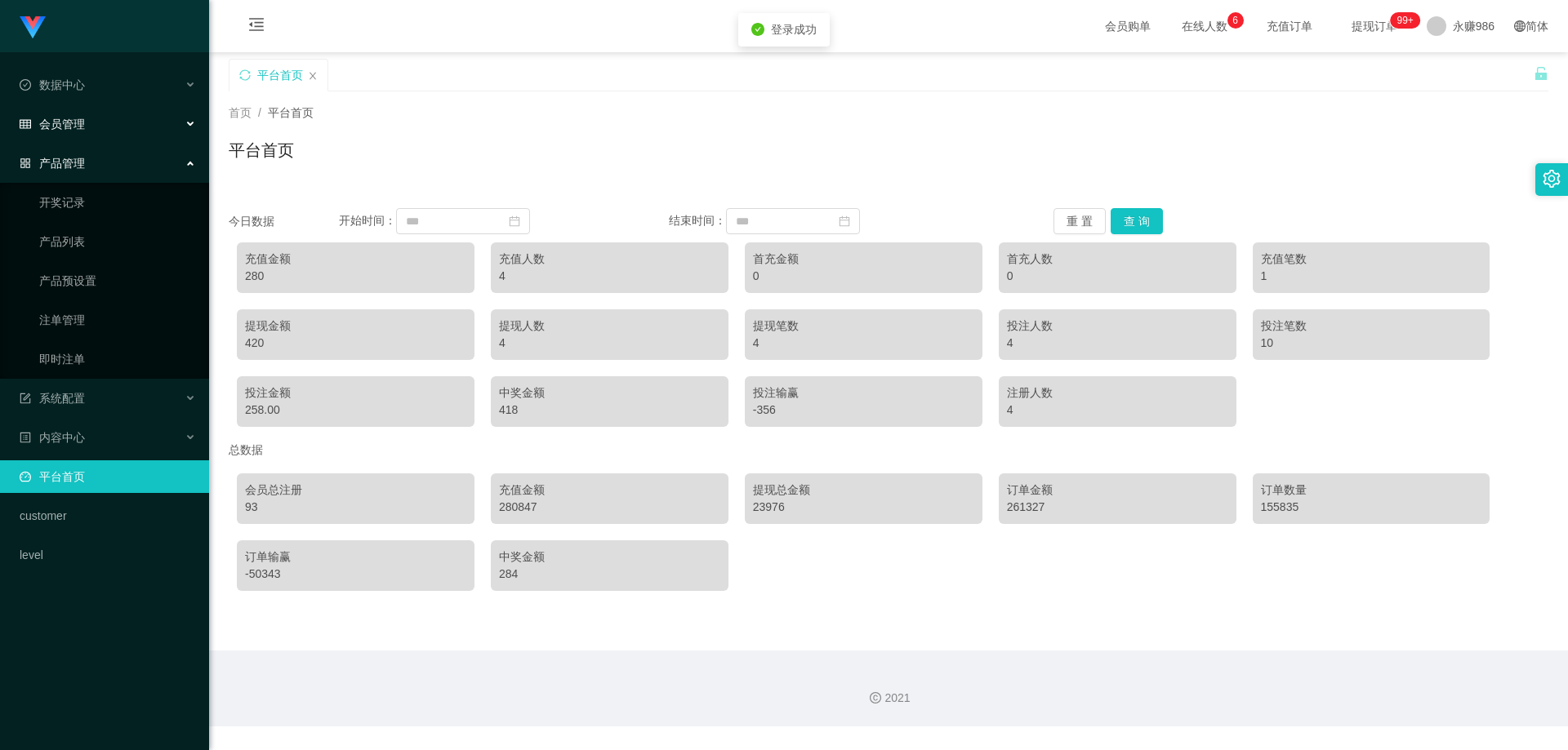
click at [104, 115] on div "会员管理" at bounding box center [104, 124] width 209 height 33
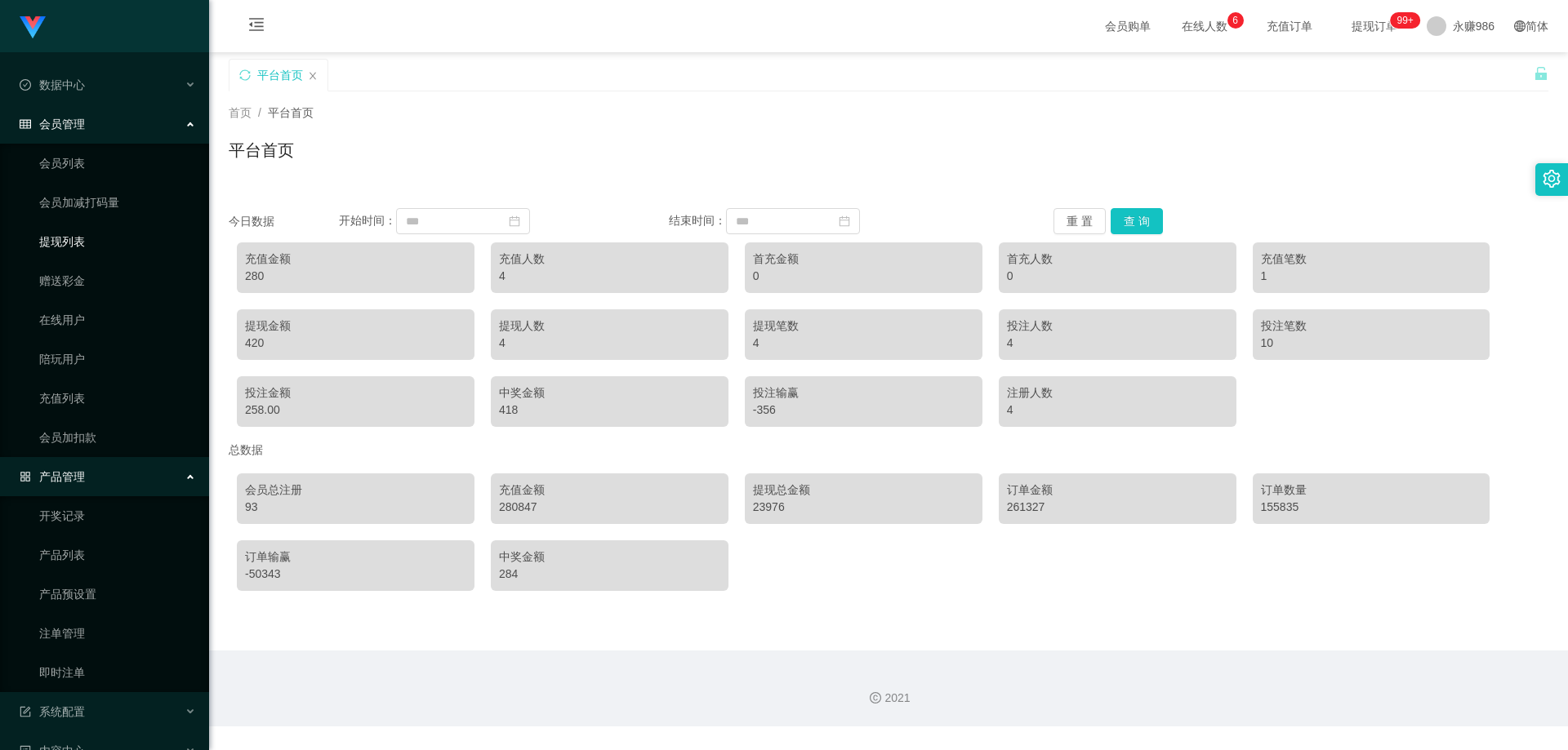
click at [73, 236] on link "提现列表" at bounding box center [118, 242] width 157 height 33
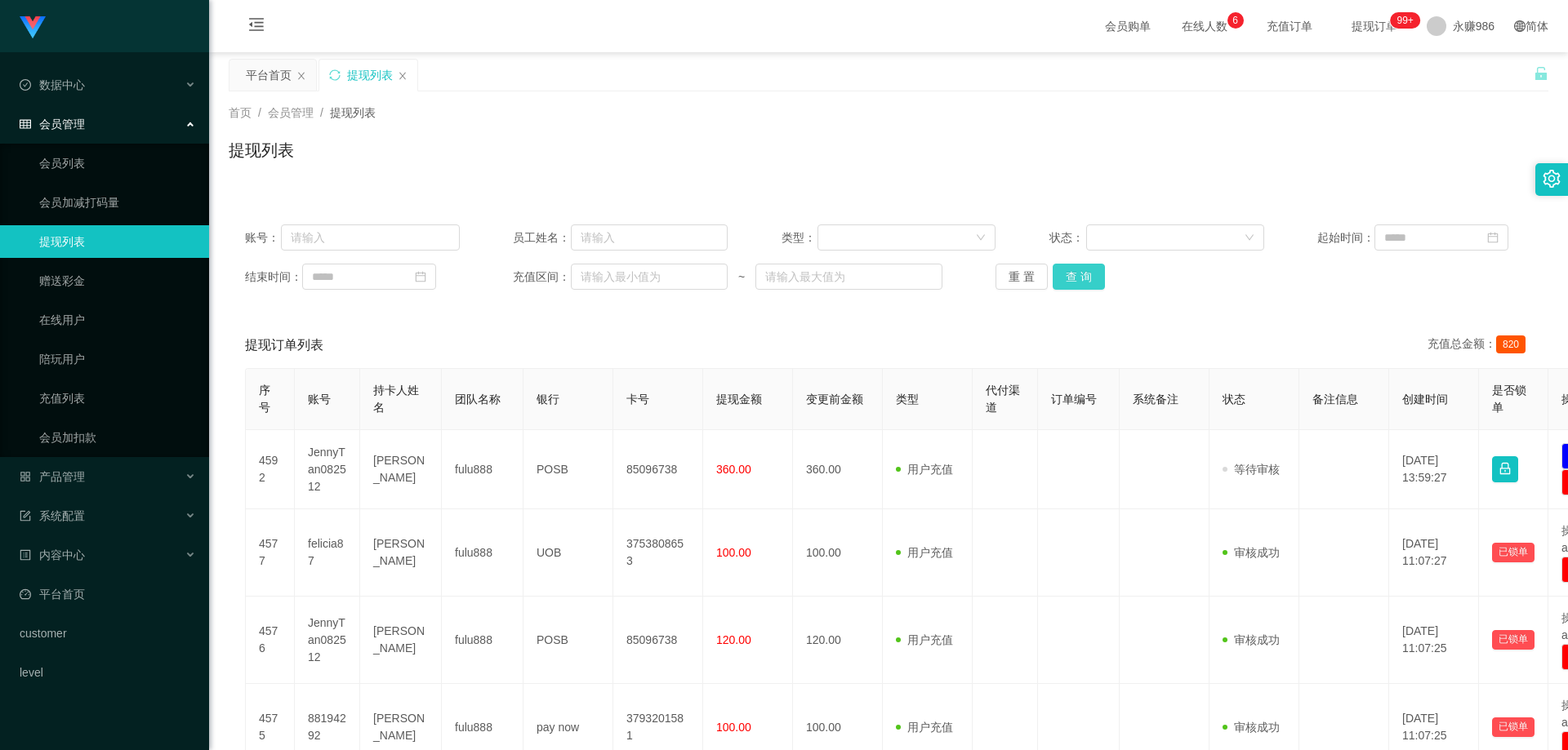
click at [1072, 264] on button "查 询" at bounding box center [1078, 276] width 53 height 26
click at [1072, 273] on button "查 询" at bounding box center [1078, 276] width 53 height 26
click at [1072, 273] on div "重 置 查 询" at bounding box center [1102, 276] width 214 height 26
click at [1072, 273] on button "查 询" at bounding box center [1078, 276] width 53 height 26
click at [1074, 275] on div "重 置 查 询" at bounding box center [1102, 276] width 214 height 26
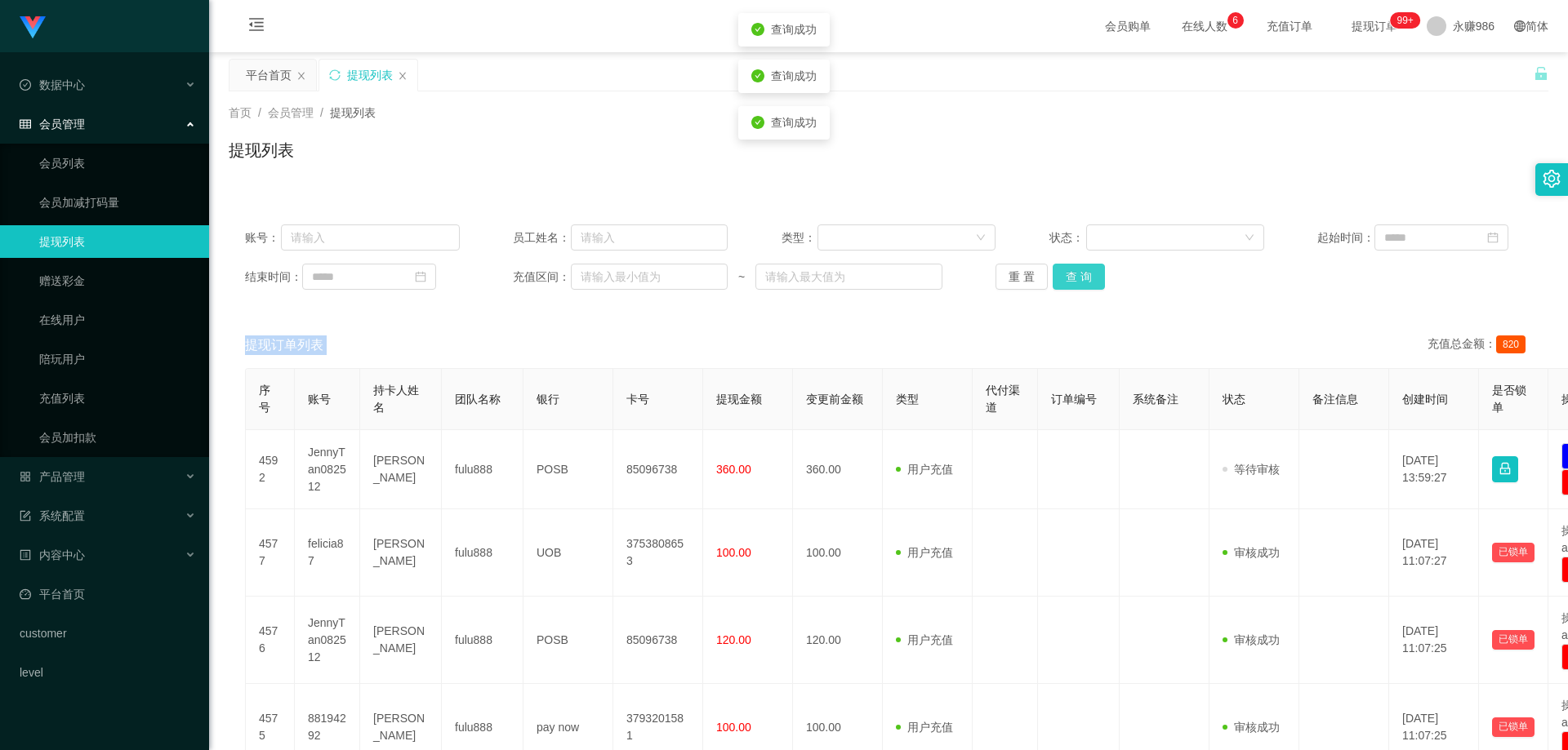
click at [1074, 275] on button "查 询" at bounding box center [1078, 276] width 53 height 26
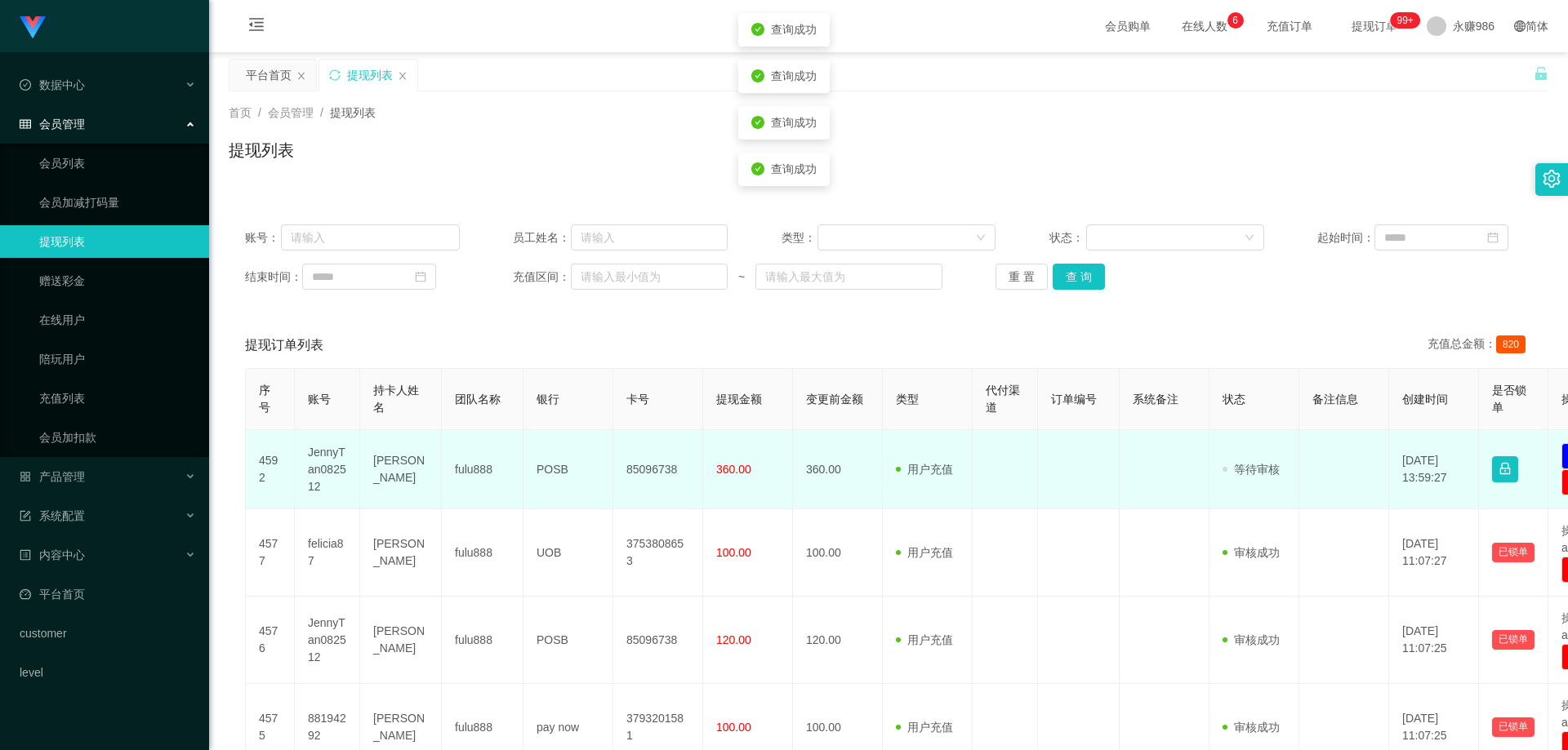
click at [325, 456] on td "JennyTan082512" at bounding box center [327, 470] width 65 height 79
copy td "JennyTan082512"
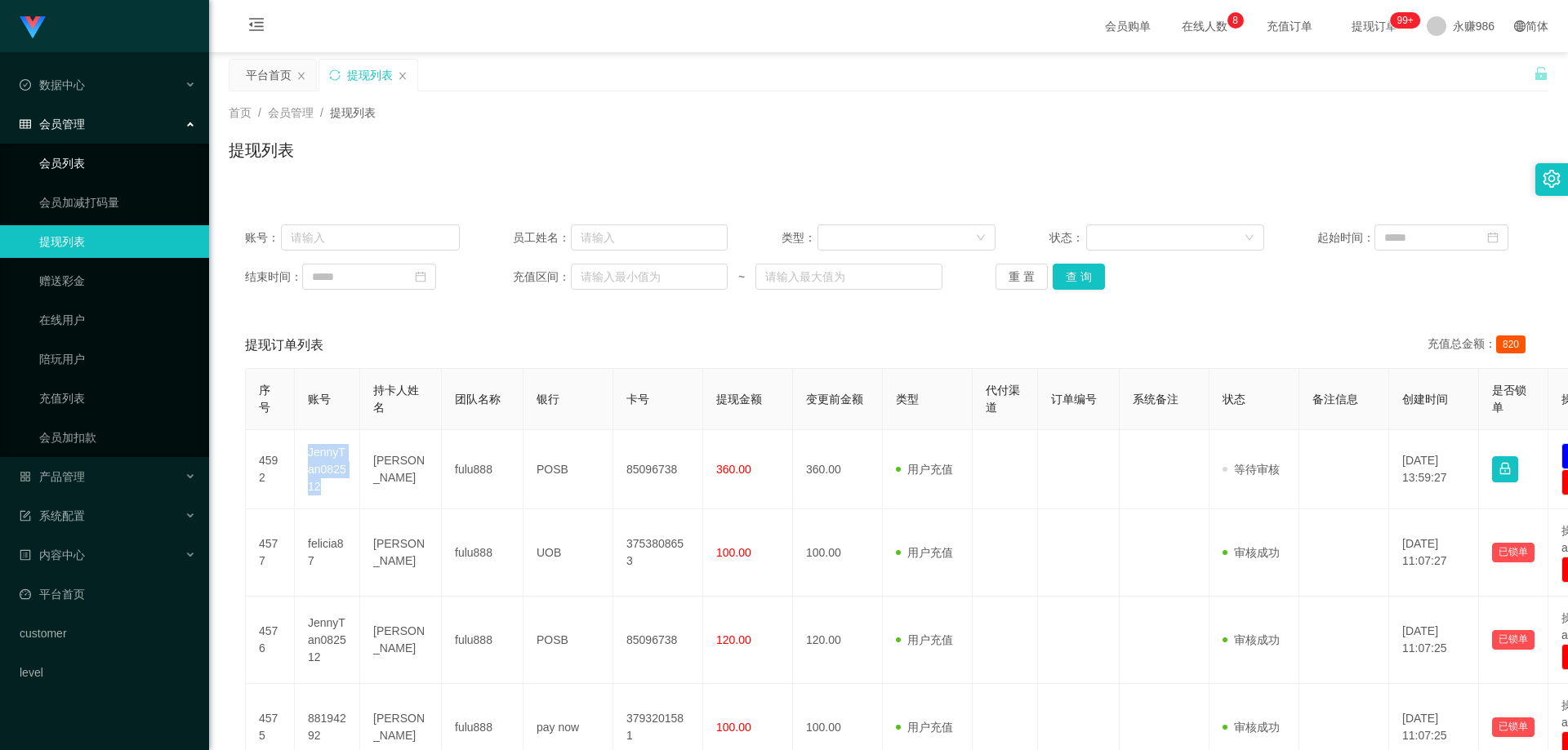
drag, startPoint x: 114, startPoint y: 152, endPoint x: 127, endPoint y: 152, distance: 13.0
click at [114, 152] on link "会员列表" at bounding box center [118, 164] width 157 height 33
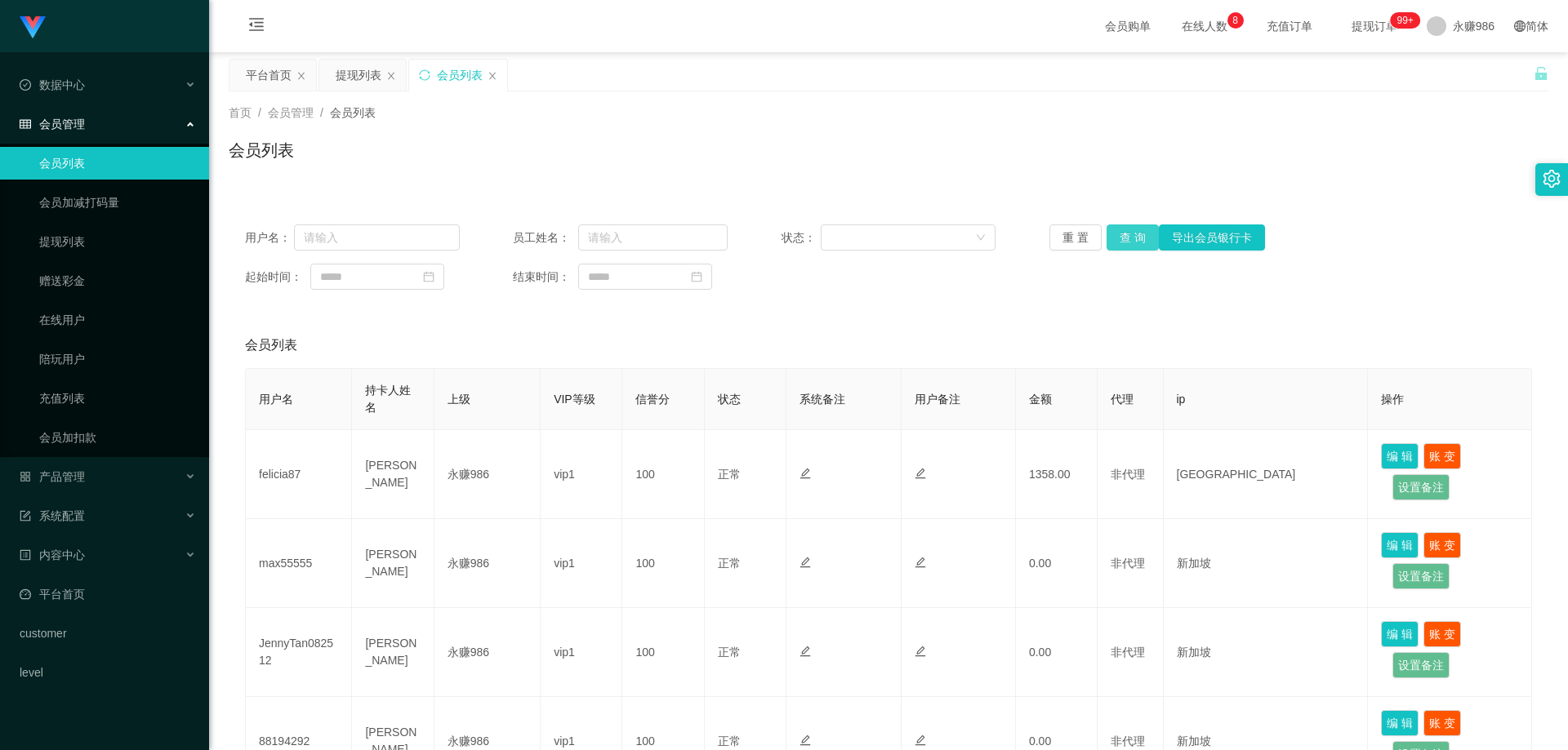
click at [1132, 245] on button "查 询" at bounding box center [1132, 237] width 53 height 26
